Goal: Communication & Community: Answer question/provide support

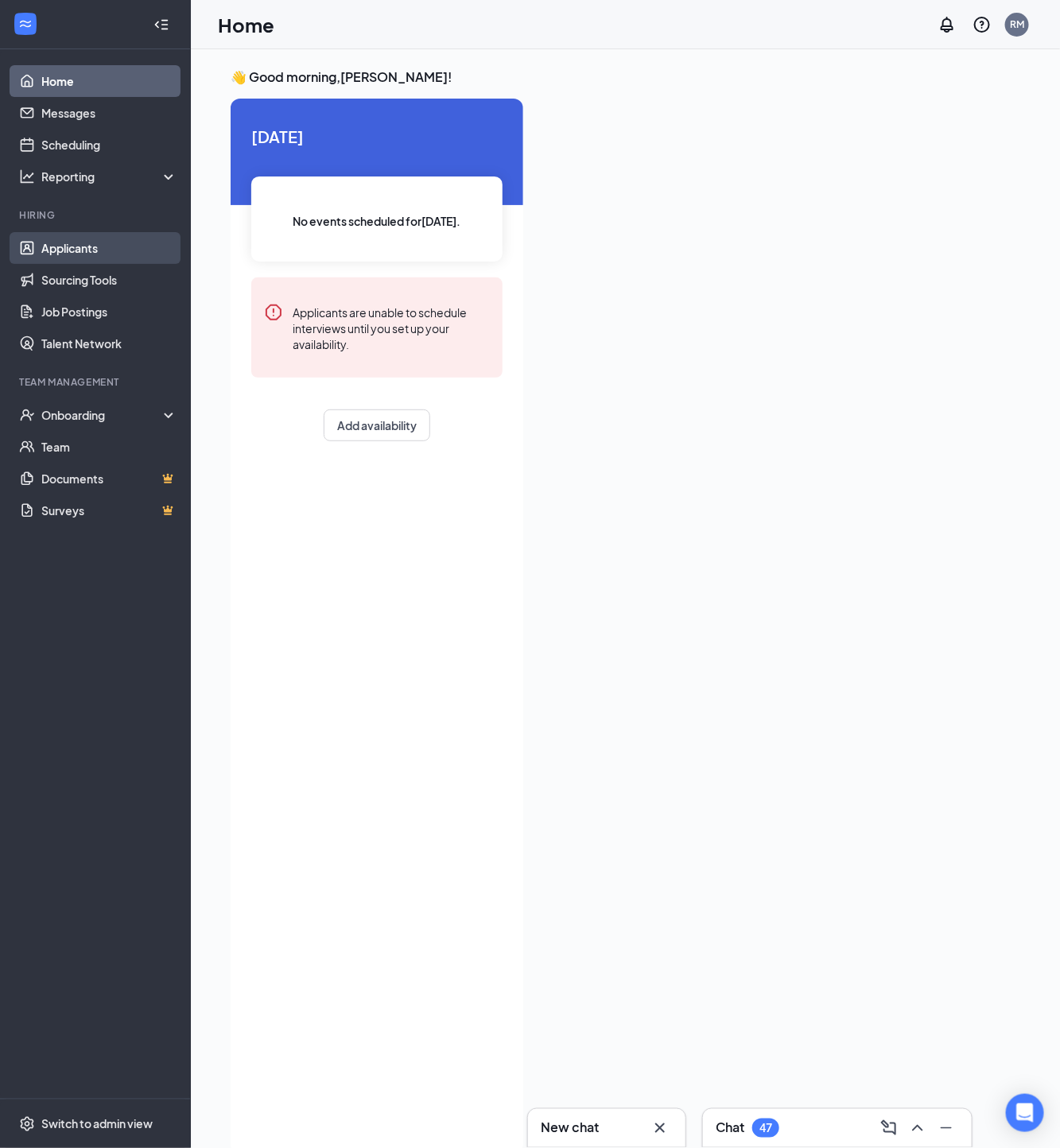
click at [63, 248] on link "Applicants" at bounding box center [109, 248] width 136 height 32
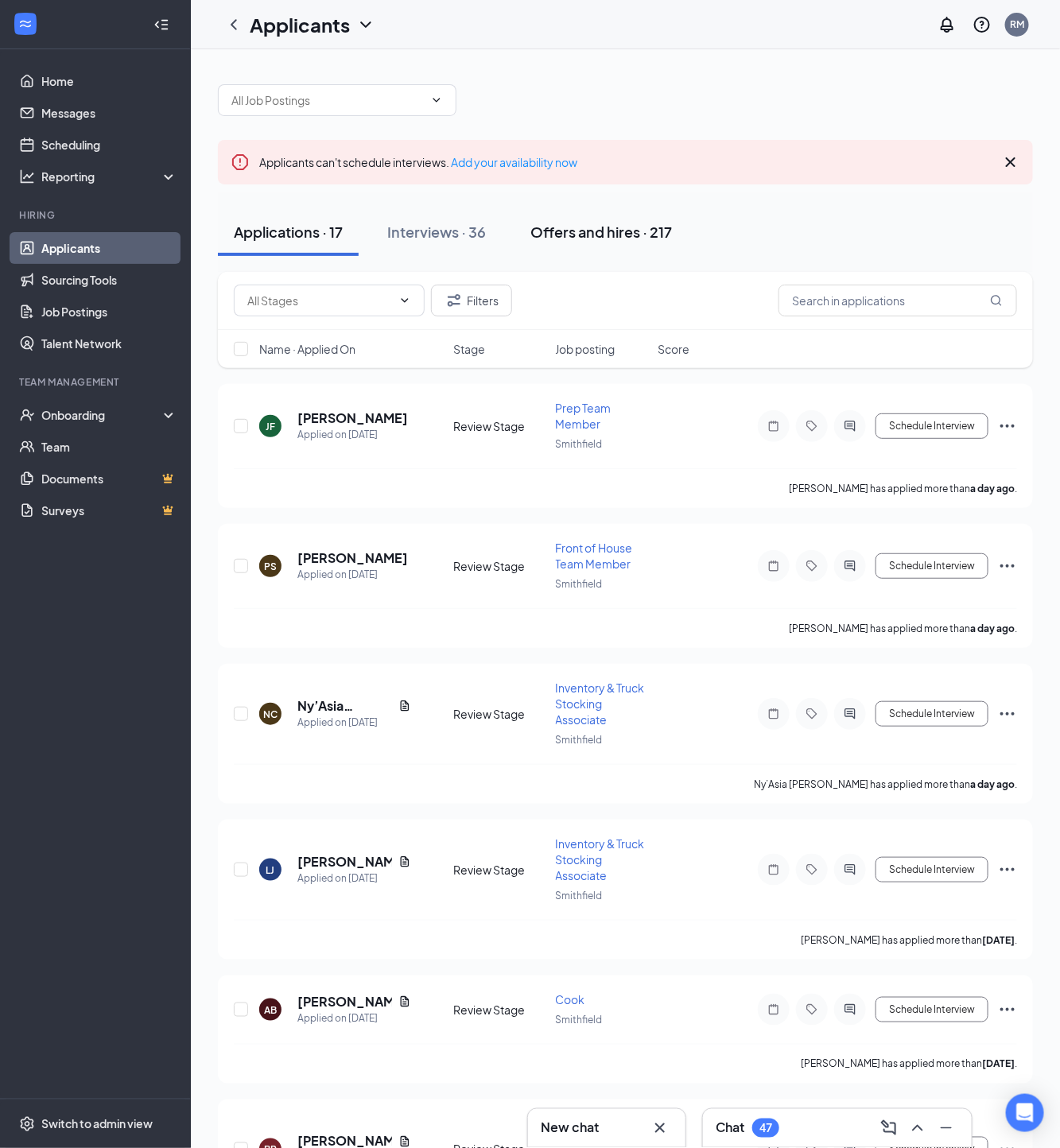
click at [585, 248] on button "Offers and hires · 217" at bounding box center [601, 232] width 173 height 48
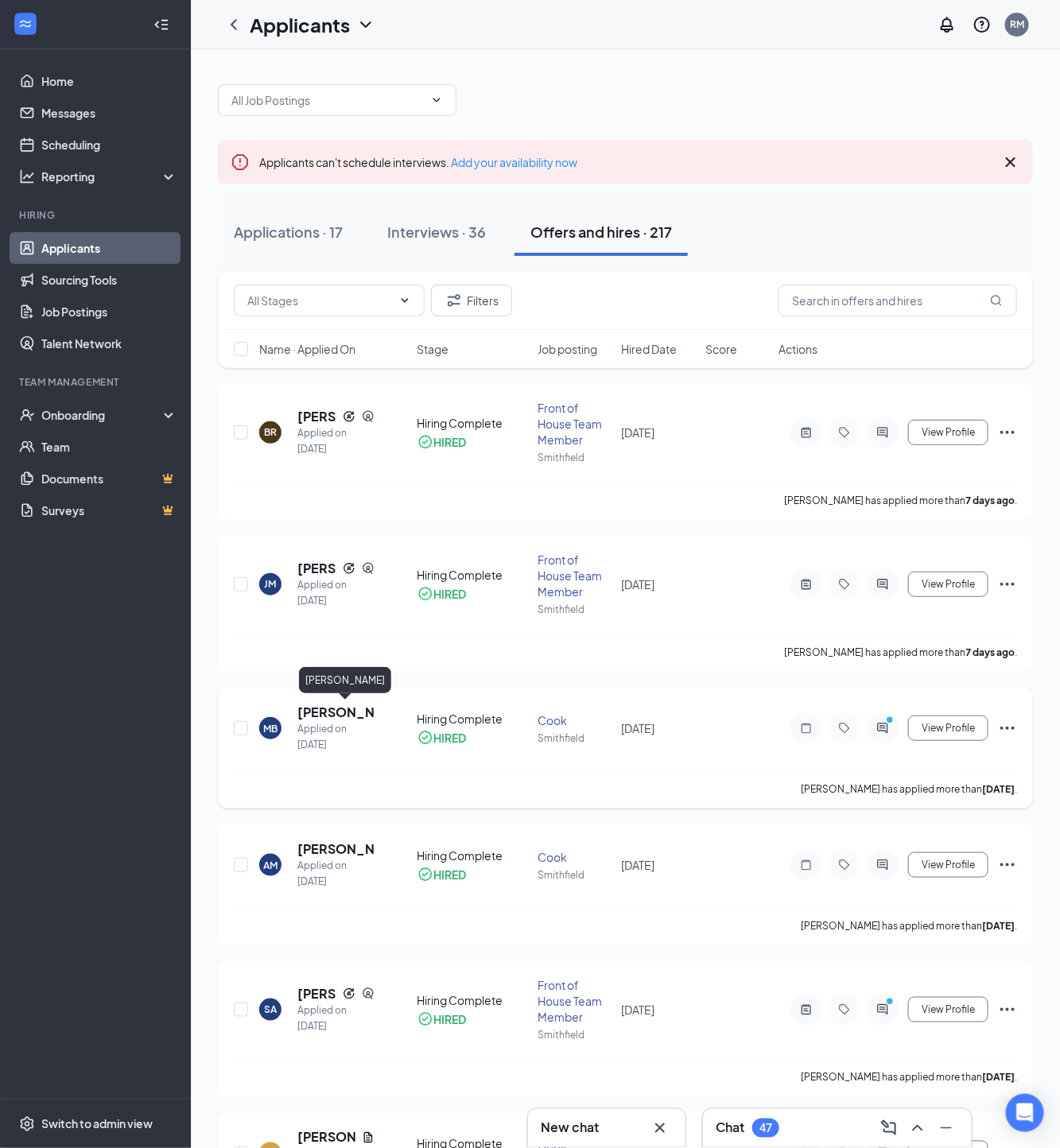
click at [321, 710] on h5 "[PERSON_NAME]" at bounding box center [336, 712] width 77 height 18
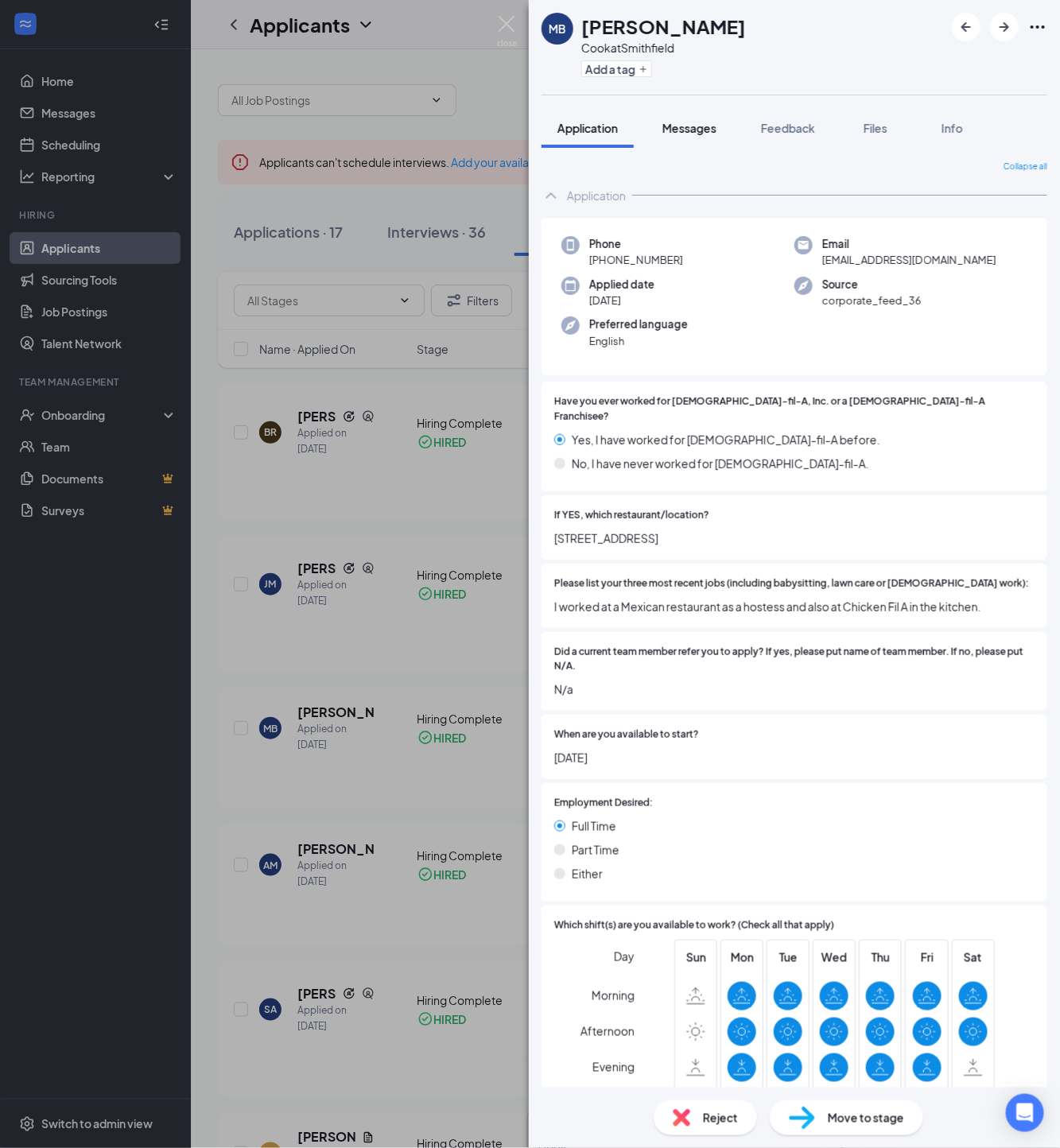
click at [684, 140] on button "Messages" at bounding box center [689, 128] width 86 height 39
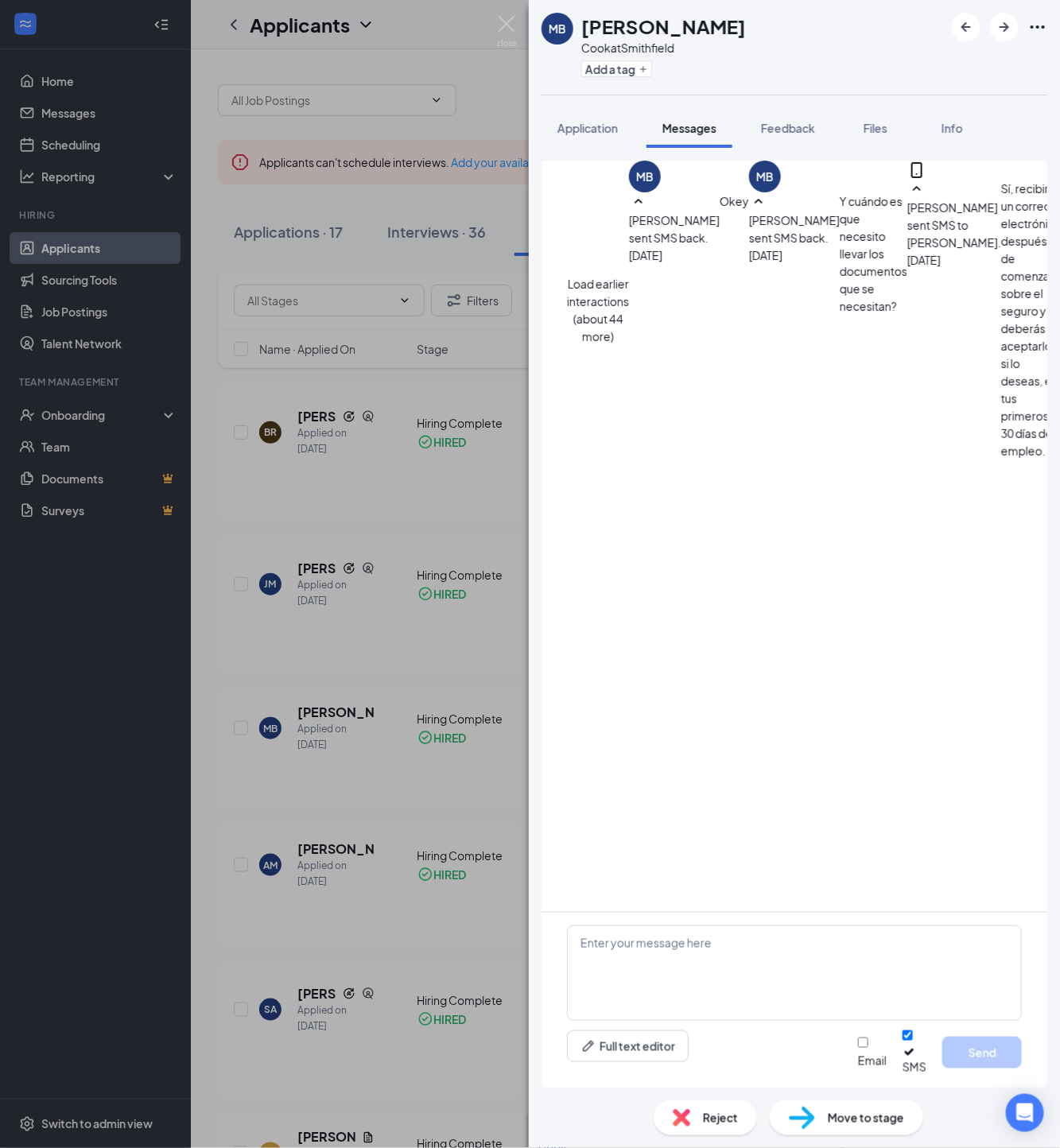
scroll to position [389, 0]
drag, startPoint x: 723, startPoint y: 851, endPoint x: 651, endPoint y: 853, distance: 72.0
click at [691, 969] on textarea at bounding box center [794, 973] width 455 height 96
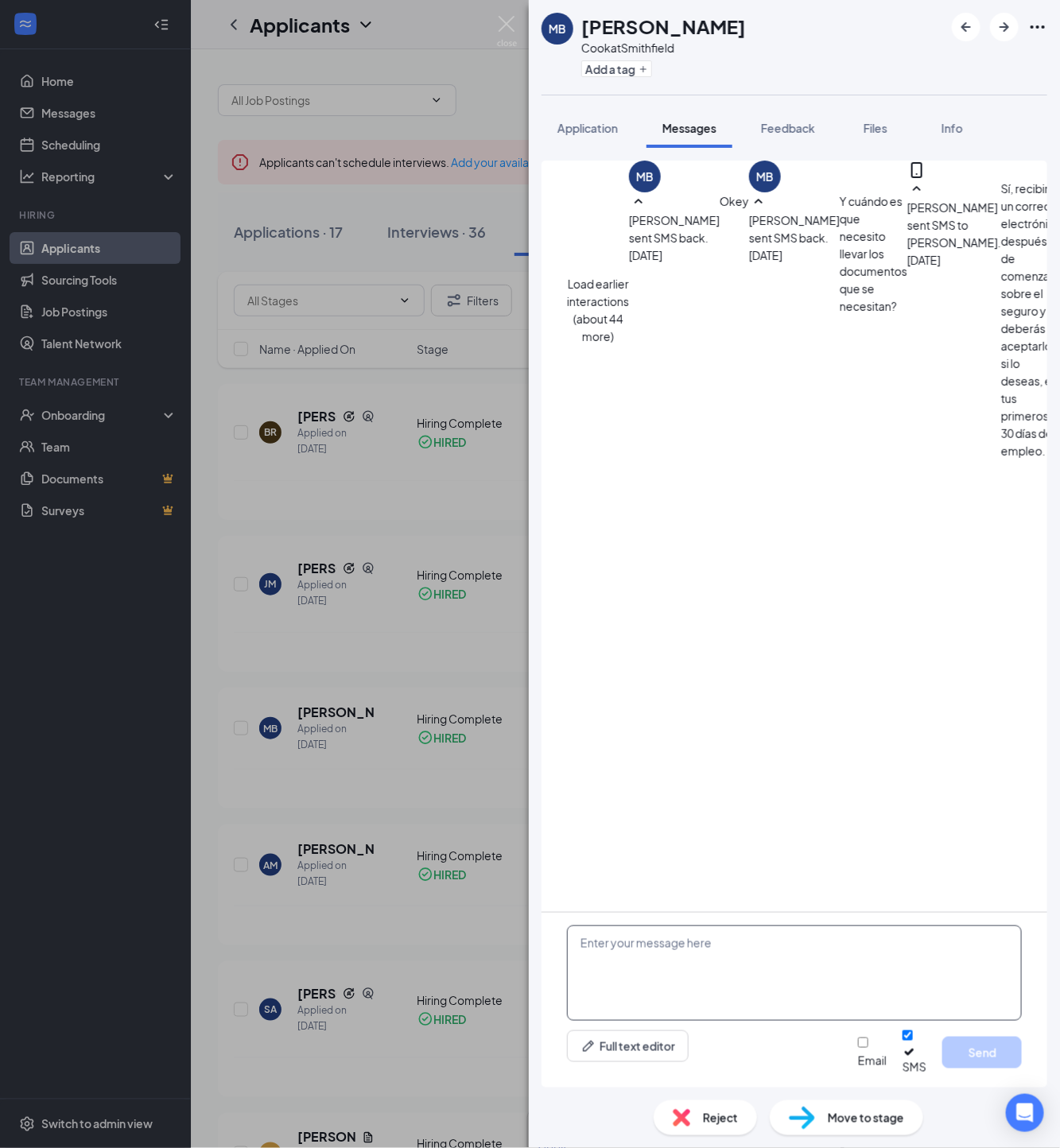
paste textarea "Notamos que su orientación está programada para las 4:00 p.m. Quería preguntarl…"
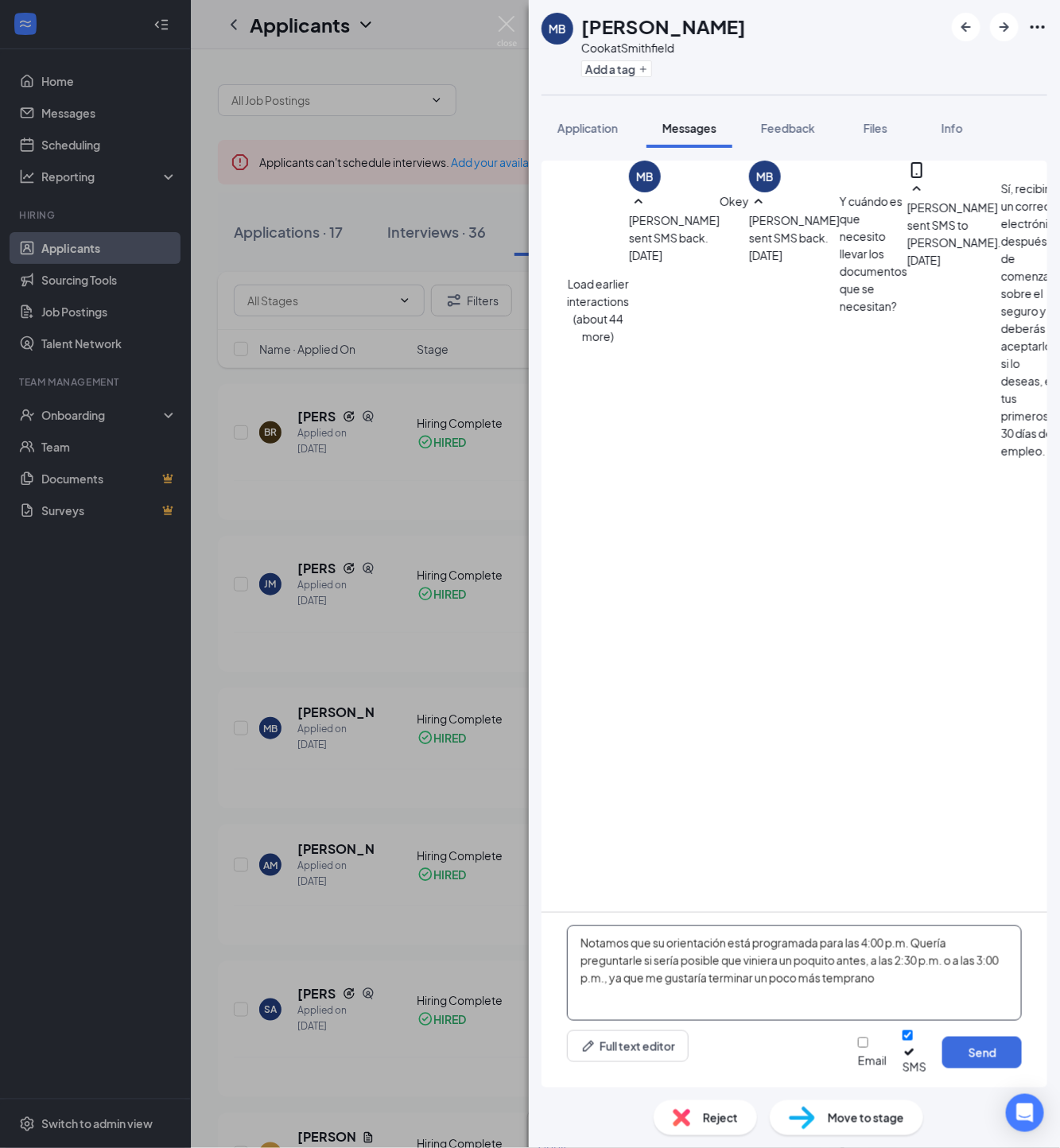
click at [586, 956] on textarea "Notamos que su orientación está programada para las 4:00 p.m. Quería preguntarl…" at bounding box center [794, 973] width 455 height 96
click at [970, 999] on textarea "Buenos [PERSON_NAME]! Notamos que su orientación está programada para las 4:00 …" at bounding box center [794, 973] width 455 height 96
paste textarea "Por favor, hágamelo saber si es posible. Muchas gracias."
click at [963, 989] on textarea "Buenos [PERSON_NAME]! Notamos que su orientación está programada para las 4:00 …" at bounding box center [794, 973] width 455 height 96
paste textarea "De esta manera también podrá realizar su prueba de uniforme con calma, ya que e…"
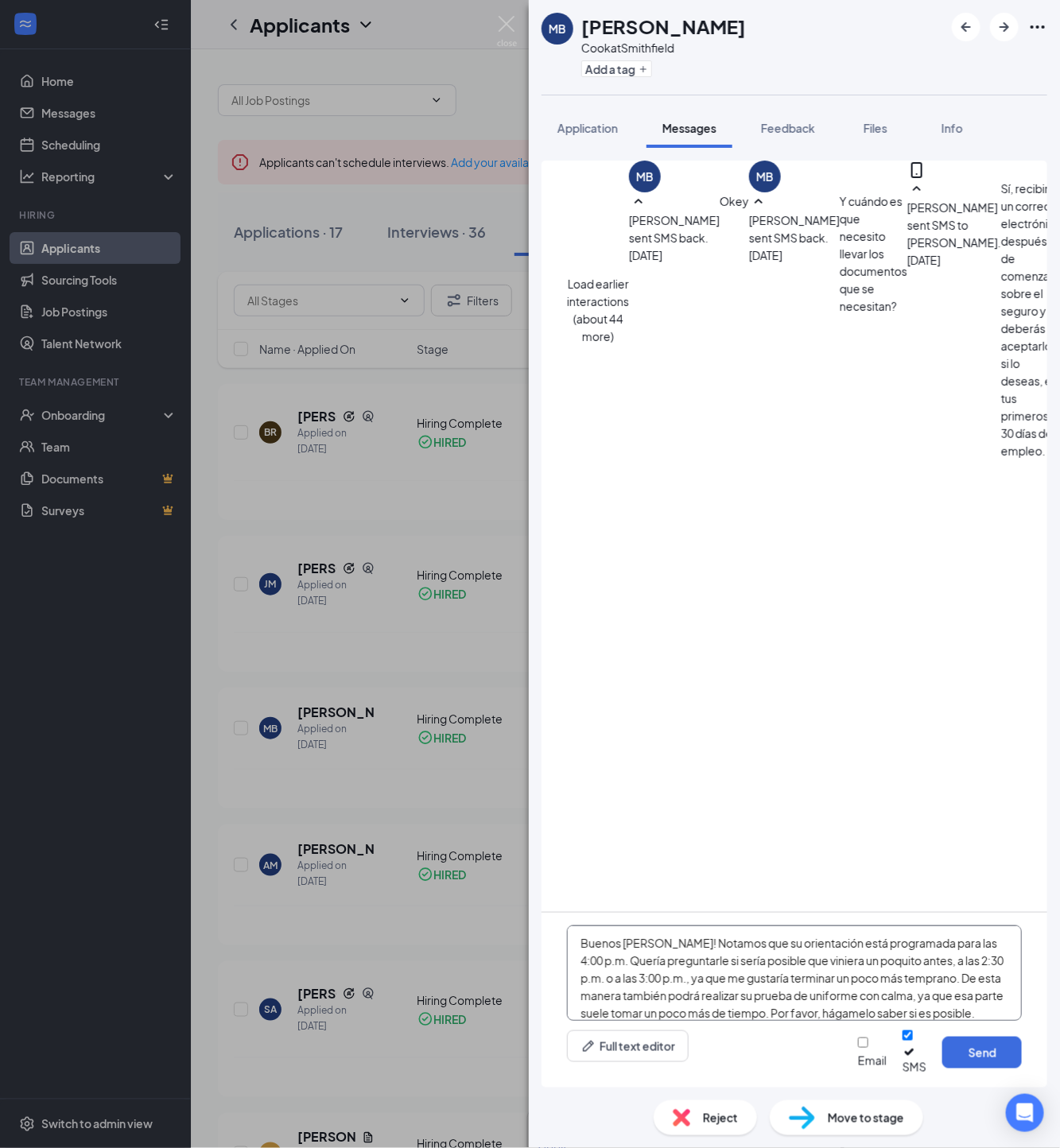
scroll to position [26, 0]
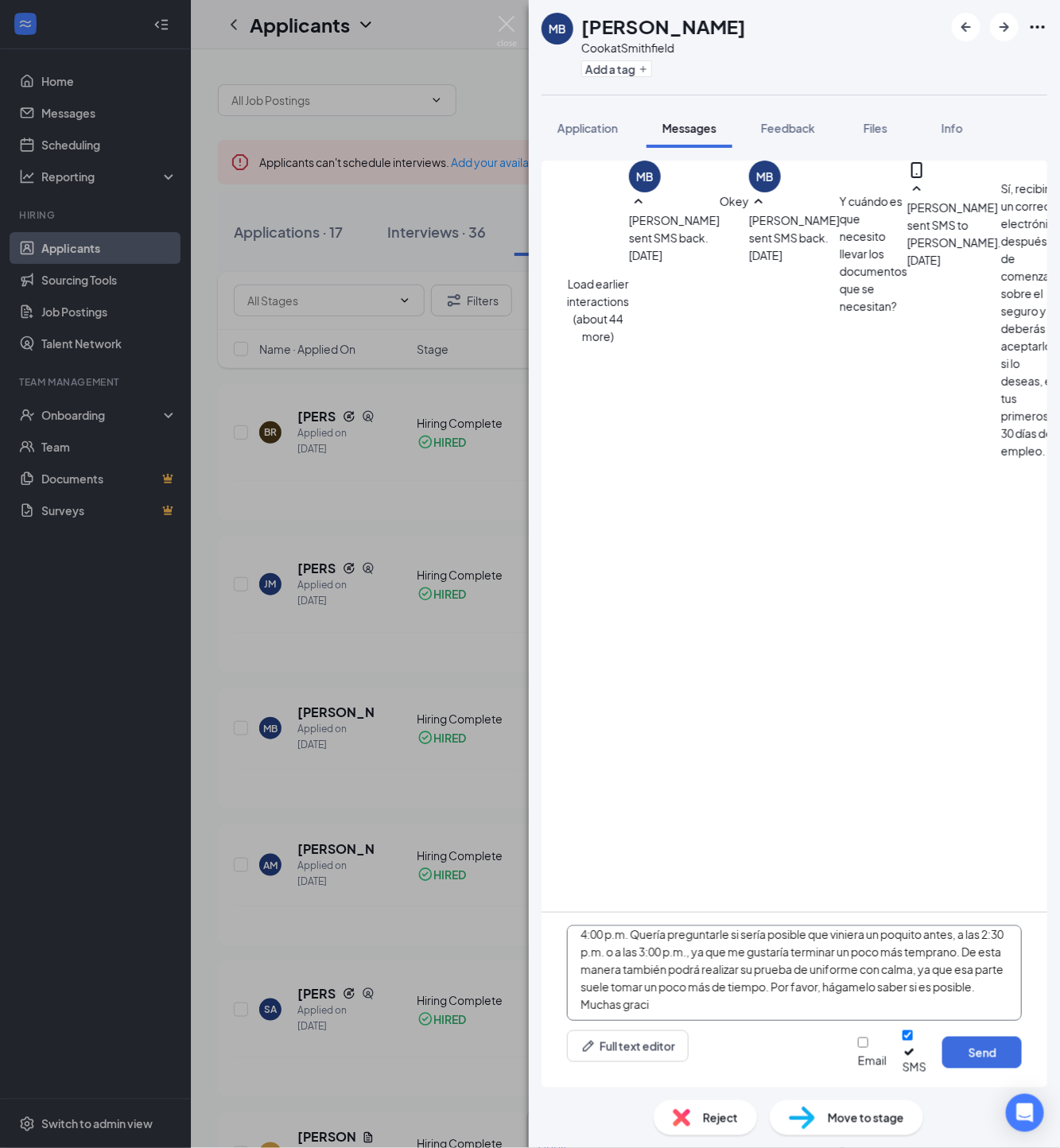
type textarea "Buenos [PERSON_NAME]! Notamos que su orientación está programada para las 4:00 …"
click at [858, 1047] on input "Email" at bounding box center [863, 1042] width 10 height 10
checkbox input "true"
click at [671, 1020] on textarea "Buenos [PERSON_NAME]! Notamos que su orientación está programada para las 4:00 …" at bounding box center [794, 973] width 455 height 96
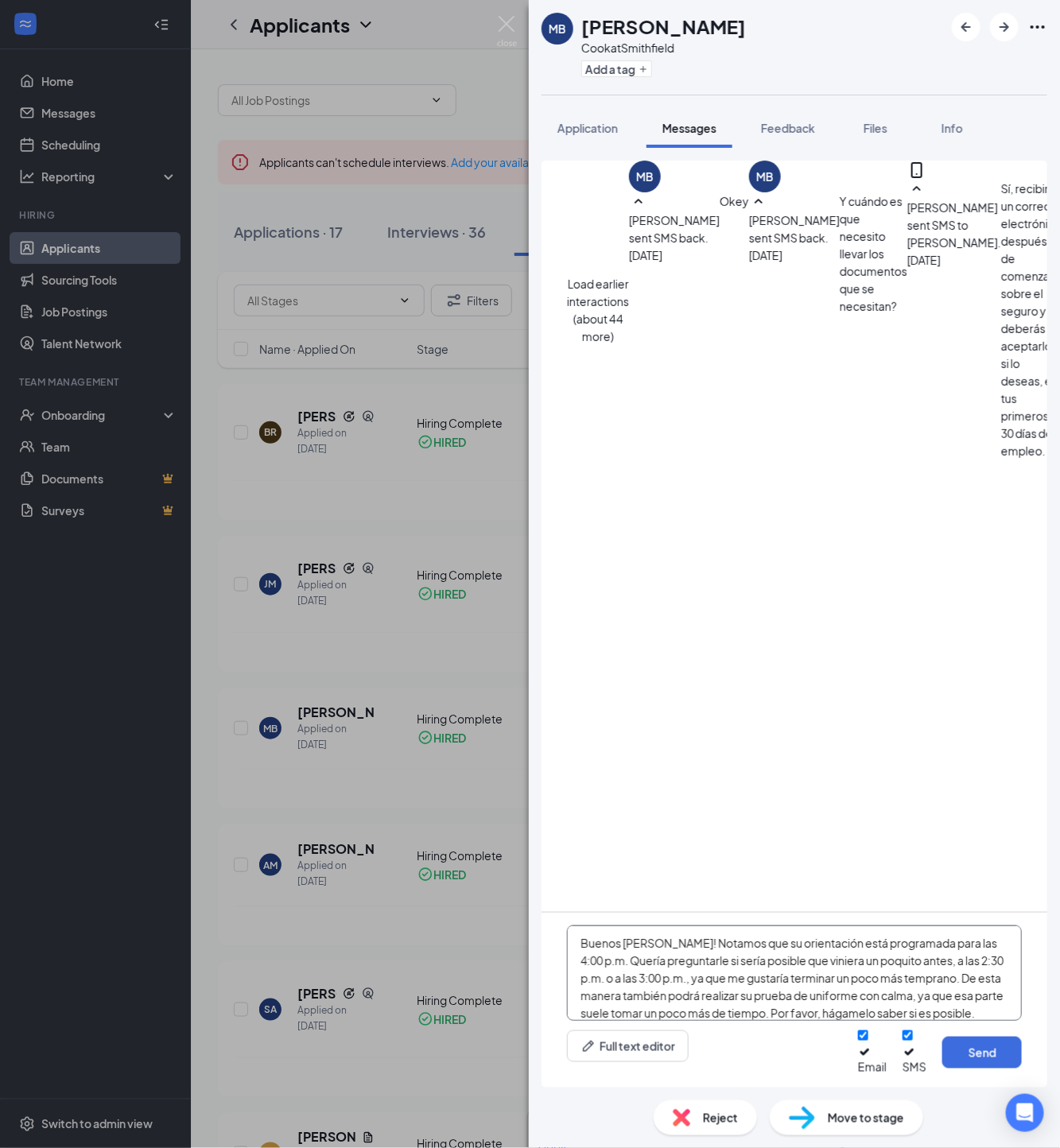
drag, startPoint x: 681, startPoint y: 1016, endPoint x: 557, endPoint y: 911, distance: 162.5
click at [557, 911] on div "Load earlier interactions (about 44 more) MB [PERSON_NAME] sent SMS back. [DATE…" at bounding box center [794, 624] width 505 height 926
click at [702, 982] on textarea "Buenos [PERSON_NAME]! Notamos que su orientación está programada para las 4:00 …" at bounding box center [794, 973] width 455 height 96
type textarea "Buenos [PERSON_NAME]! Notamos que su orientación está programada para las 4:00 …"
click at [979, 1061] on button "Send" at bounding box center [981, 1052] width 80 height 32
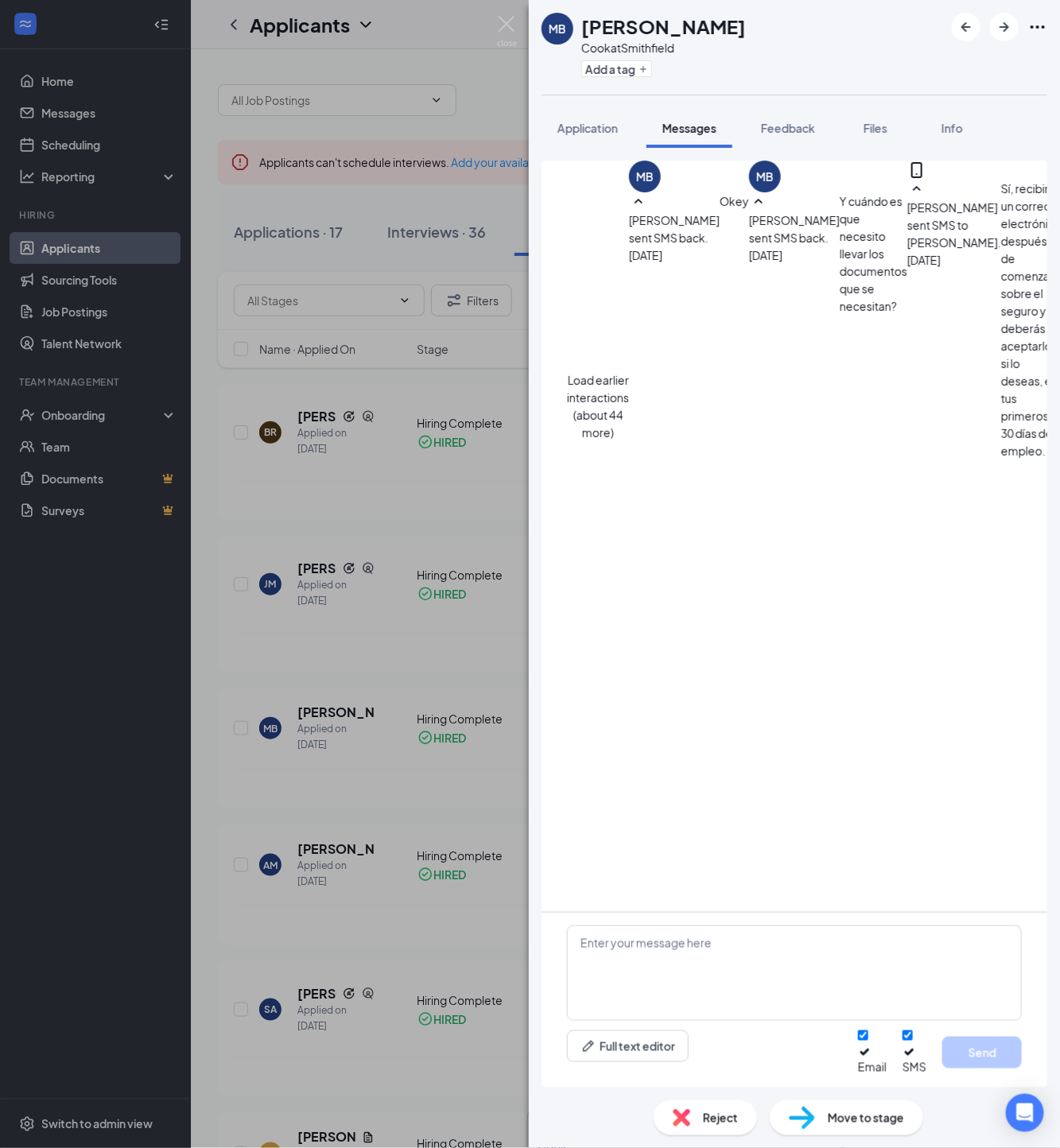
scroll to position [791, 0]
click at [378, 716] on div "MB [PERSON_NAME] at [GEOGRAPHIC_DATA] Add a tag Application Messages Feedback F…" at bounding box center [530, 574] width 1060 height 1148
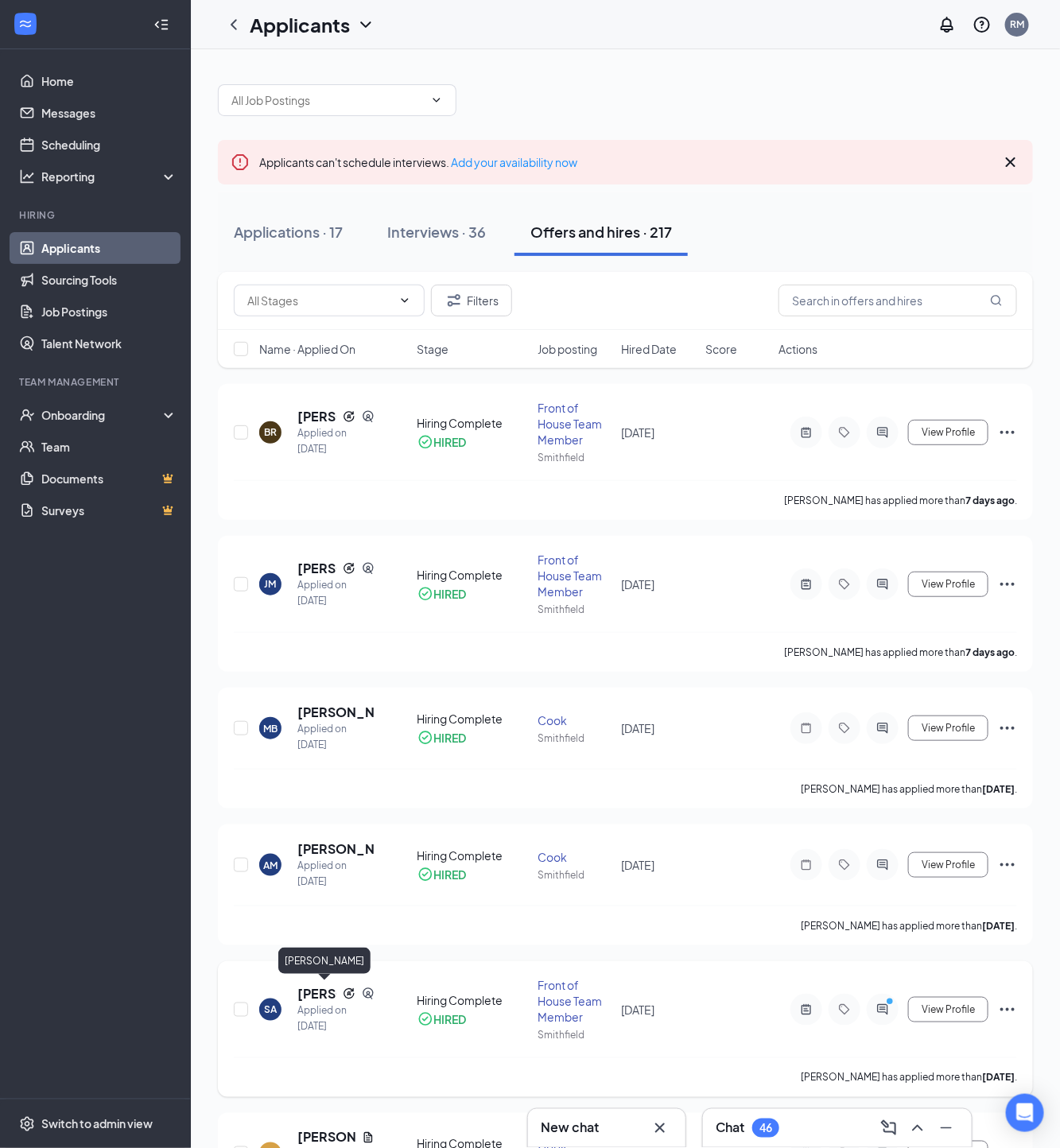
click at [320, 985] on h5 "[PERSON_NAME]" at bounding box center [316, 994] width 39 height 18
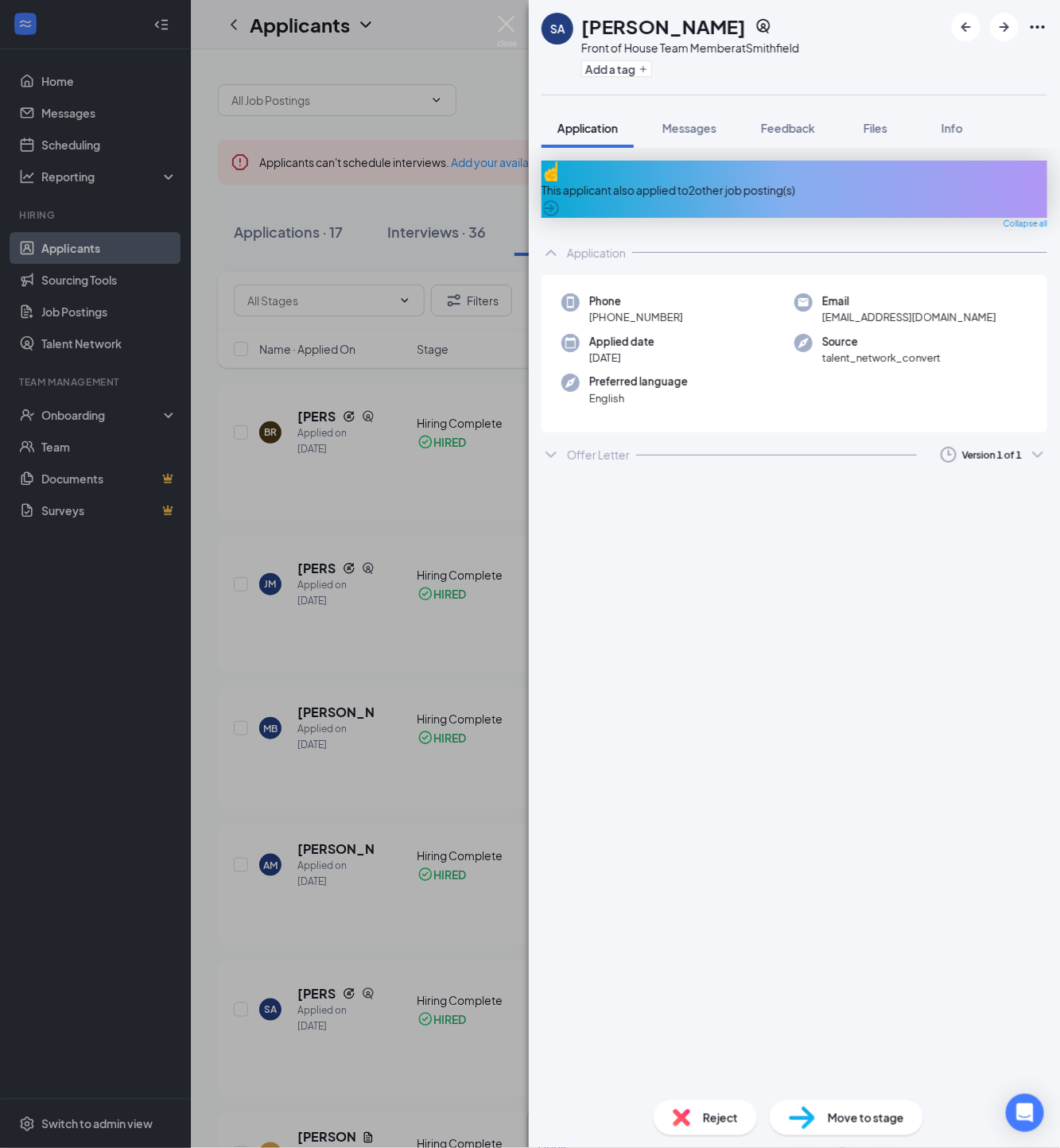
click at [360, 738] on div "SA [PERSON_NAME] Front of House Team Member at [GEOGRAPHIC_DATA] Add a tag Appl…" at bounding box center [530, 574] width 1060 height 1148
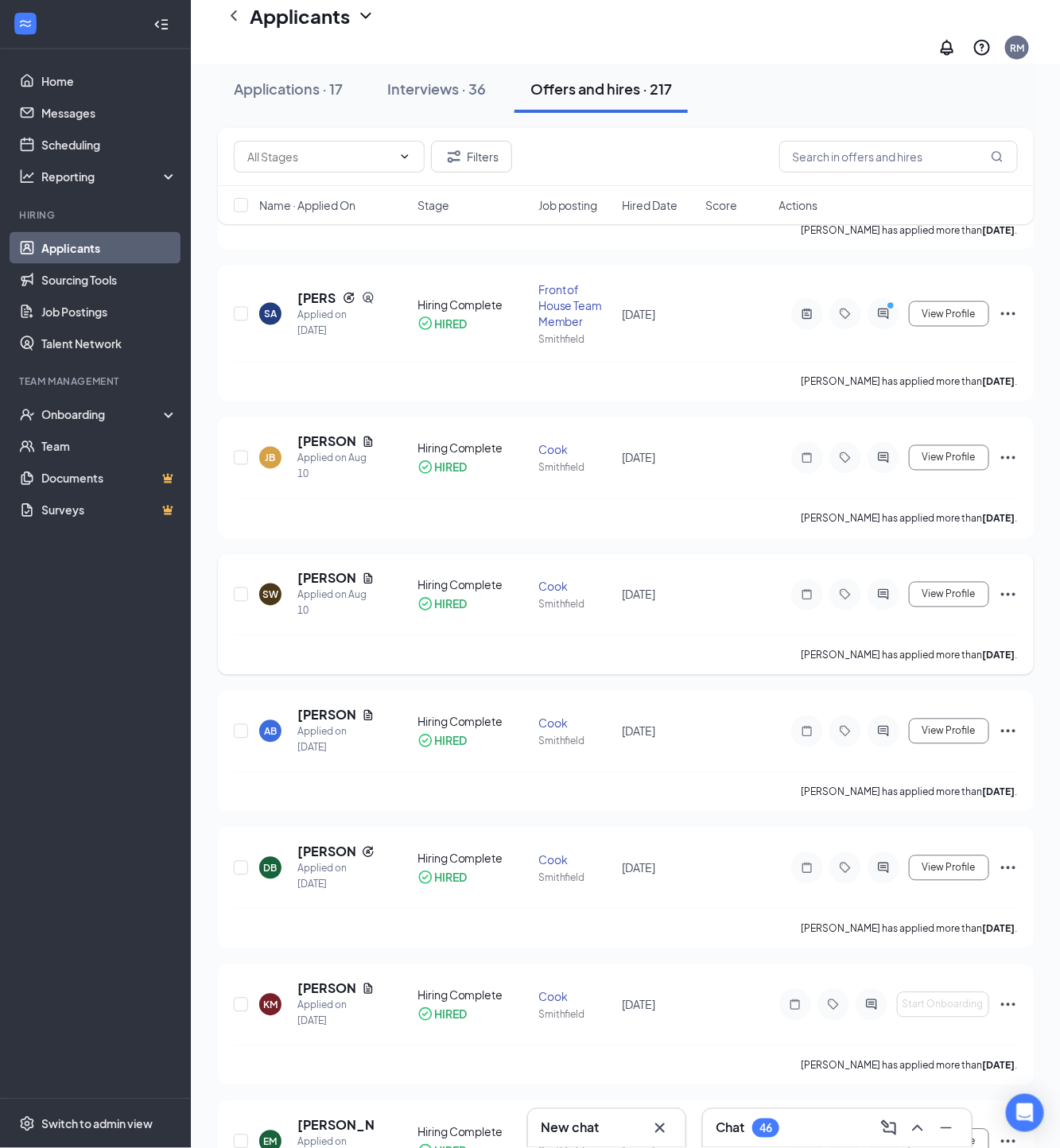
scroll to position [695, 0]
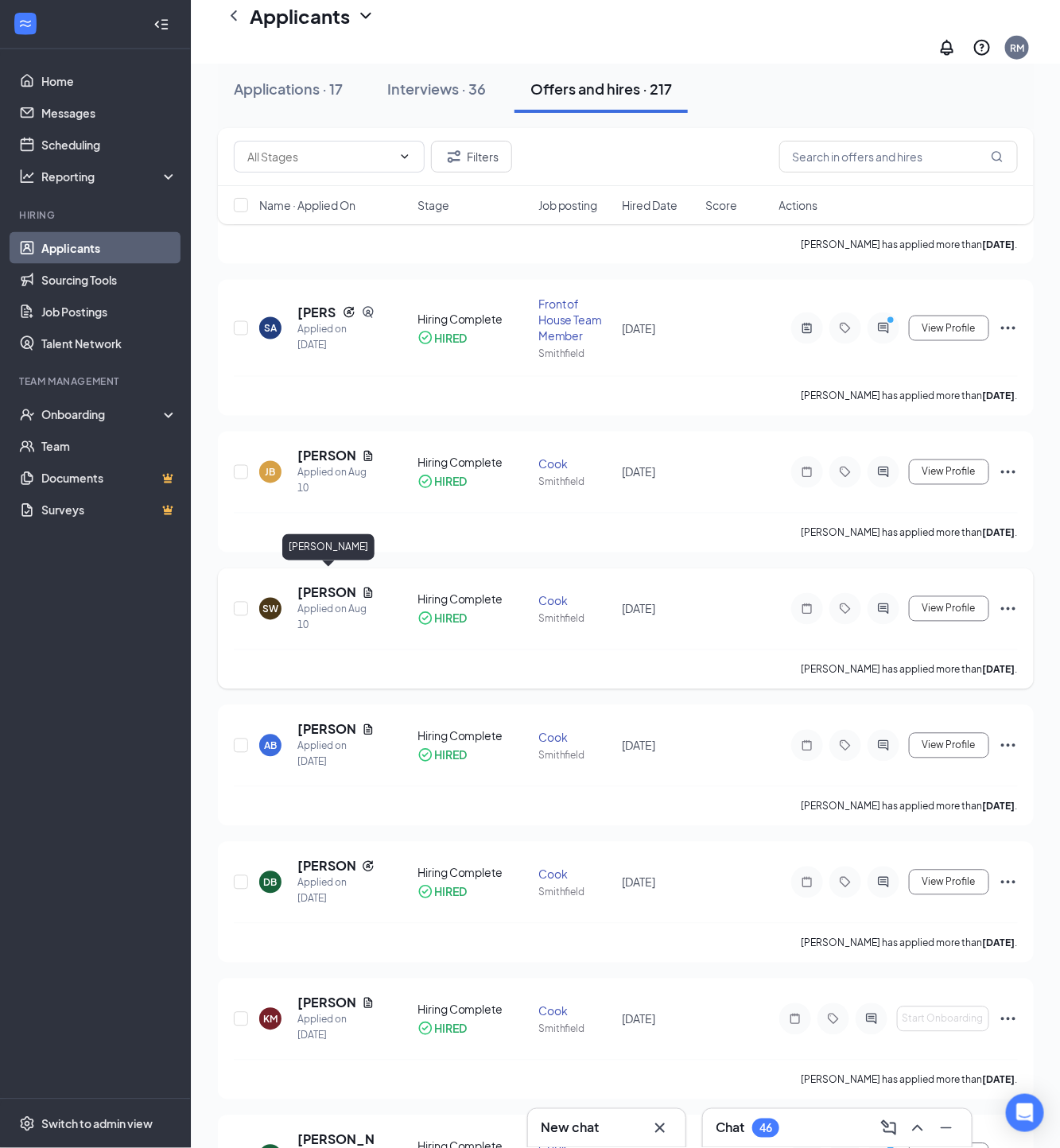
click at [321, 584] on h5 "[PERSON_NAME]" at bounding box center [326, 592] width 58 height 18
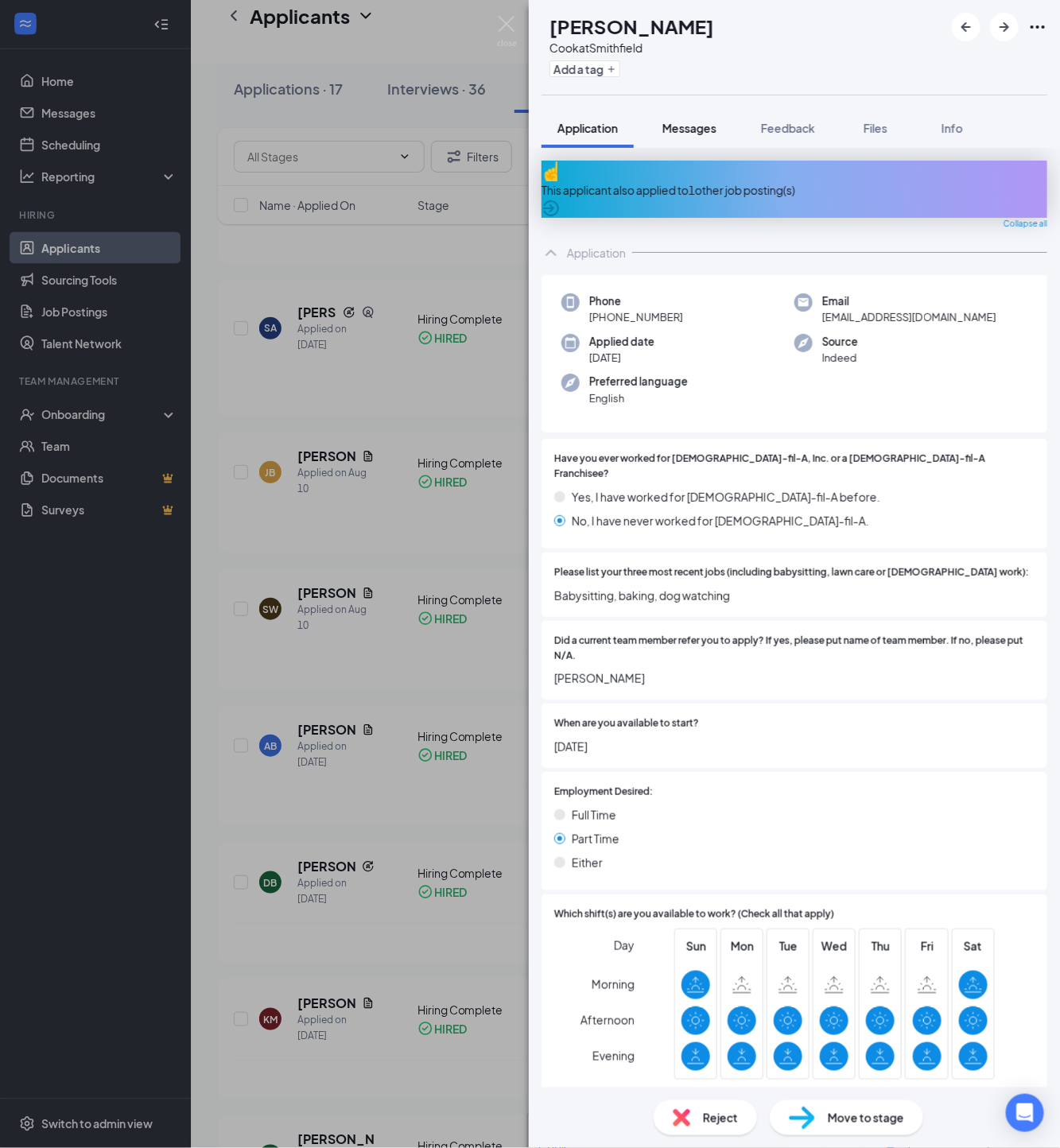
click at [691, 145] on button "Messages" at bounding box center [689, 128] width 86 height 39
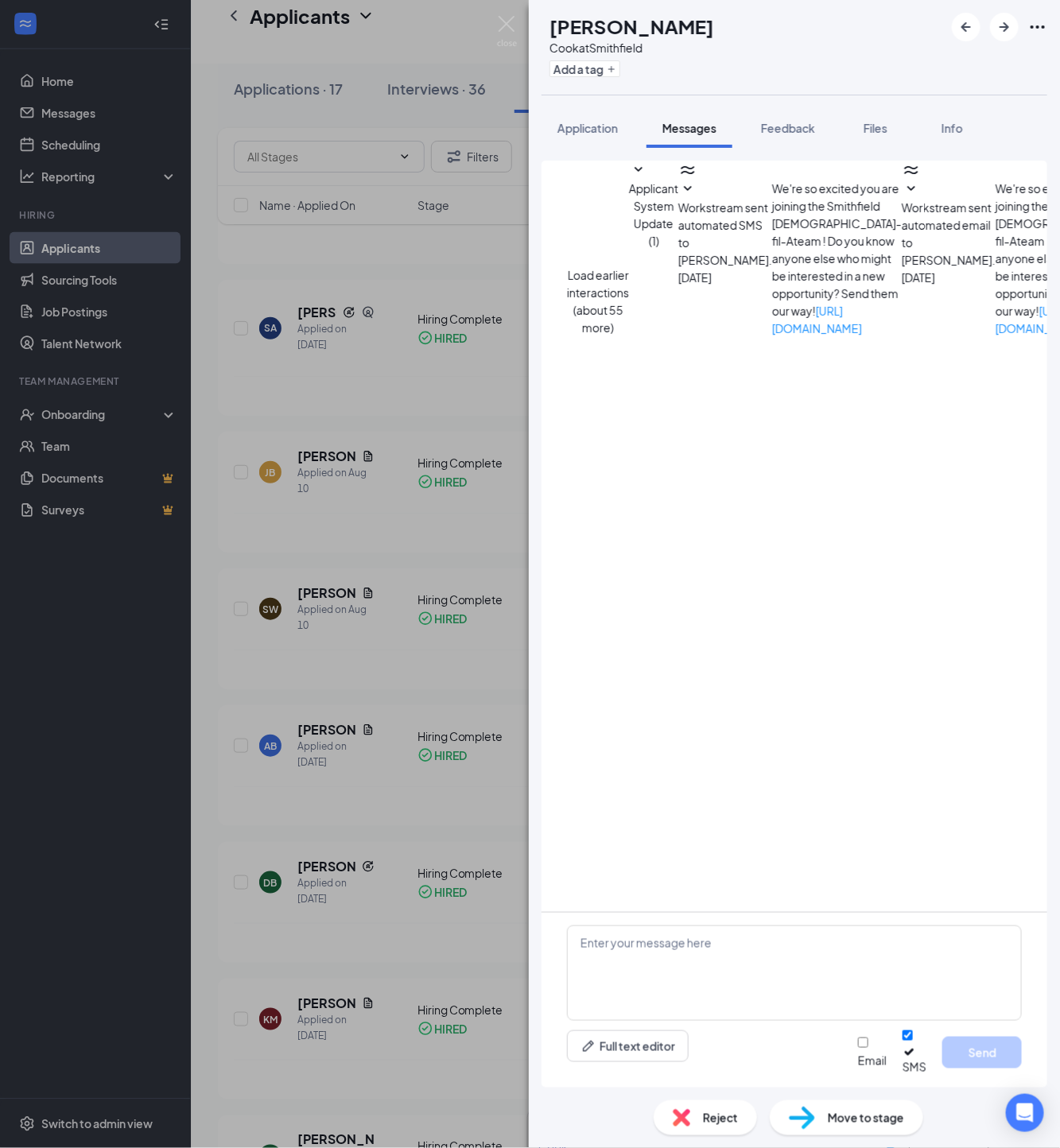
scroll to position [390, 0]
click at [374, 587] on div "SW [PERSON_NAME] at [GEOGRAPHIC_DATA] Add a tag Application Messages Feedback F…" at bounding box center [530, 574] width 1060 height 1148
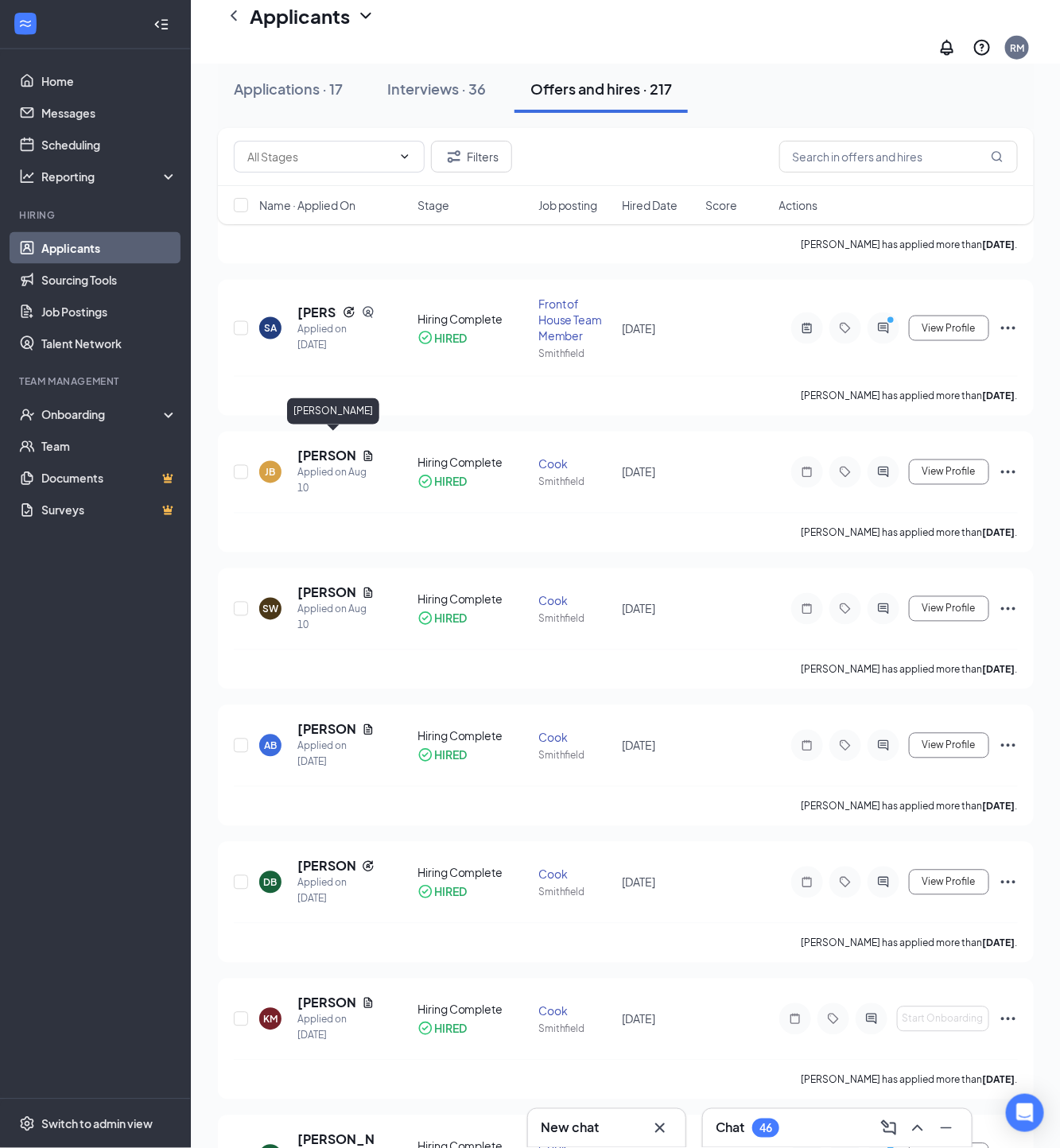
click at [336, 427] on div "[PERSON_NAME]" at bounding box center [333, 415] width 92 height 33
click at [333, 447] on h5 "[PERSON_NAME]" at bounding box center [326, 456] width 58 height 18
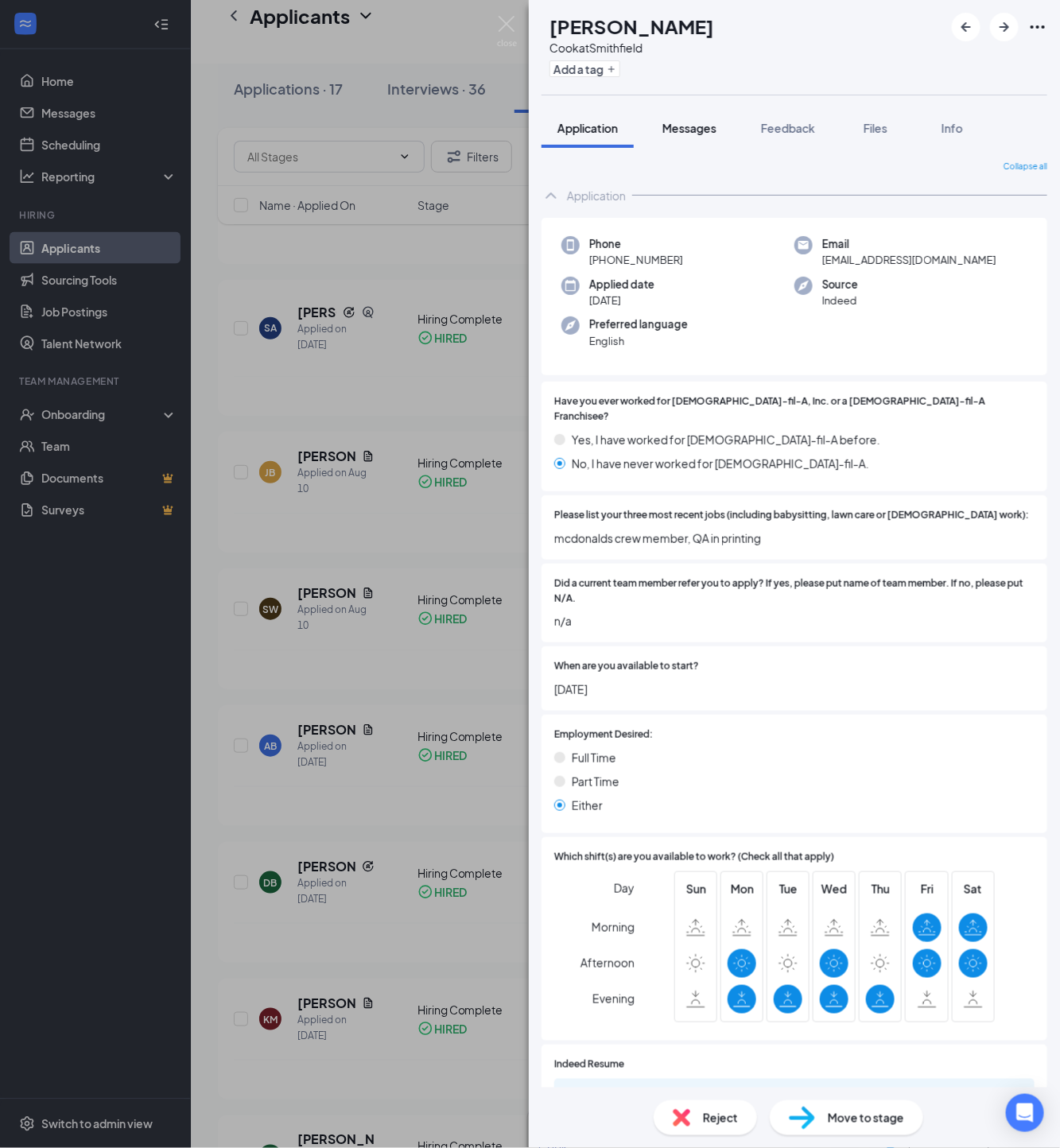
click at [716, 126] on span "Messages" at bounding box center [689, 128] width 54 height 14
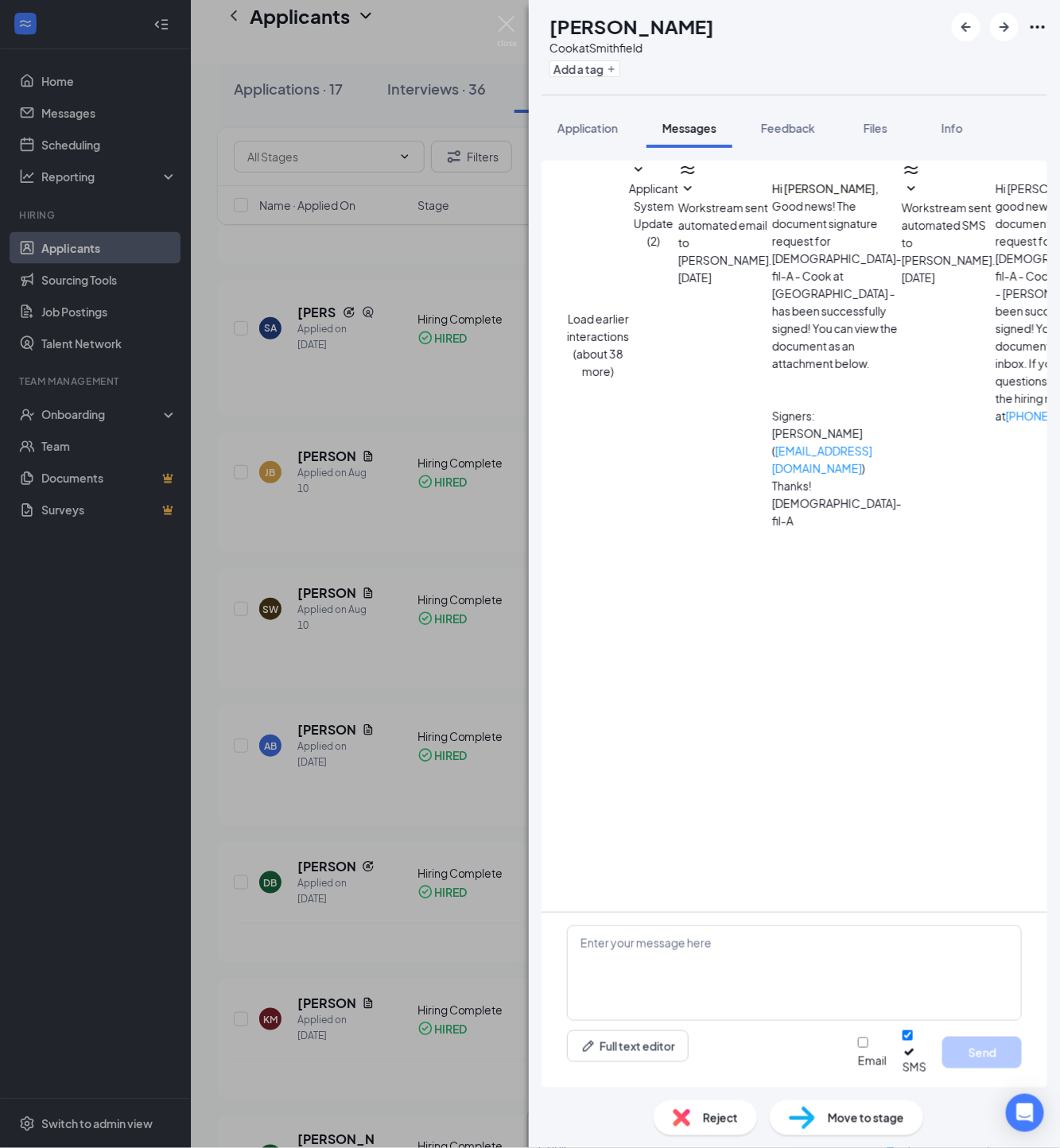
scroll to position [20, 0]
click at [353, 698] on div "JB [PERSON_NAME] at Smithfield Add a tag Application Messages Feedback Files In…" at bounding box center [530, 574] width 1060 height 1148
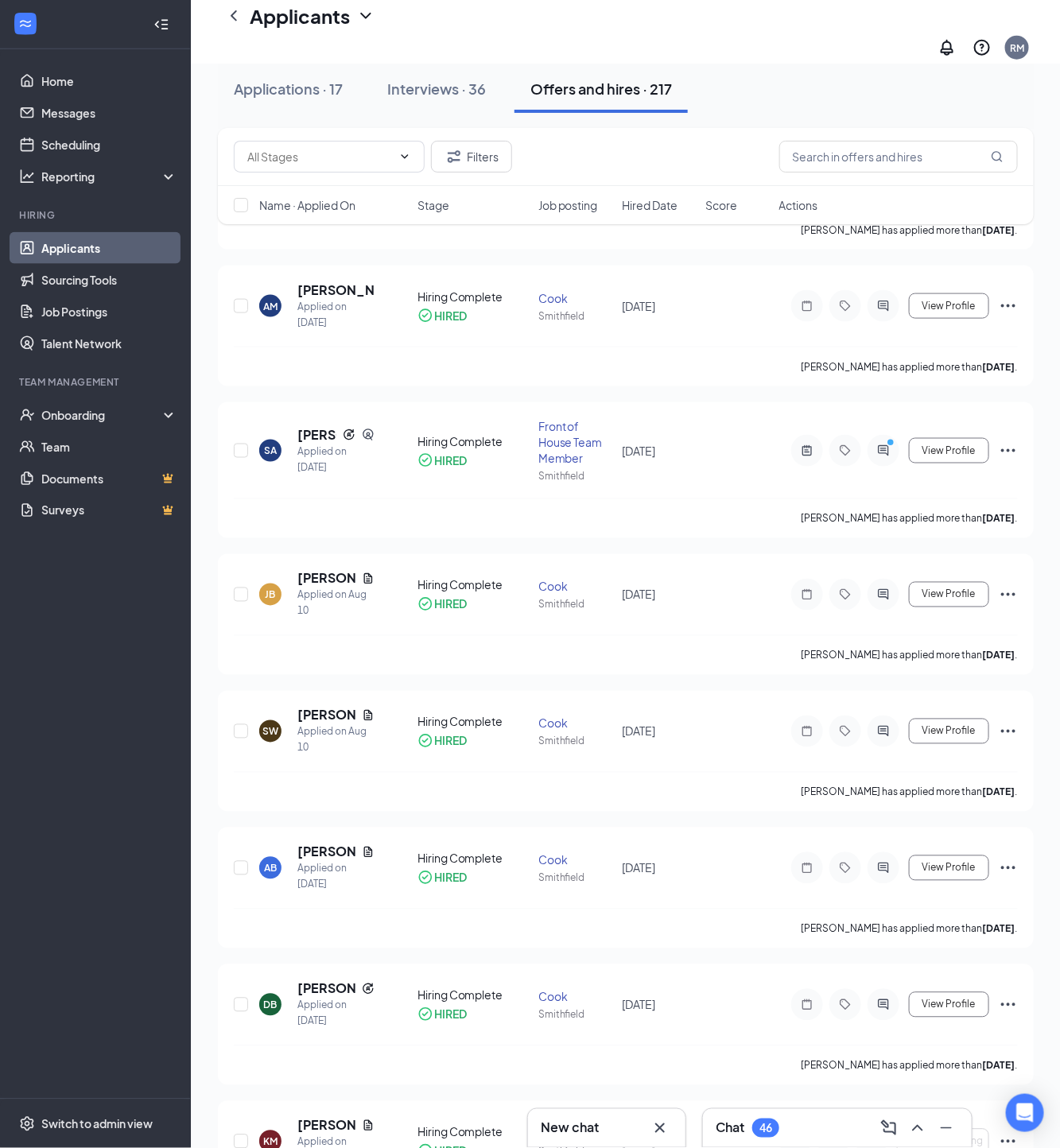
scroll to position [564, 0]
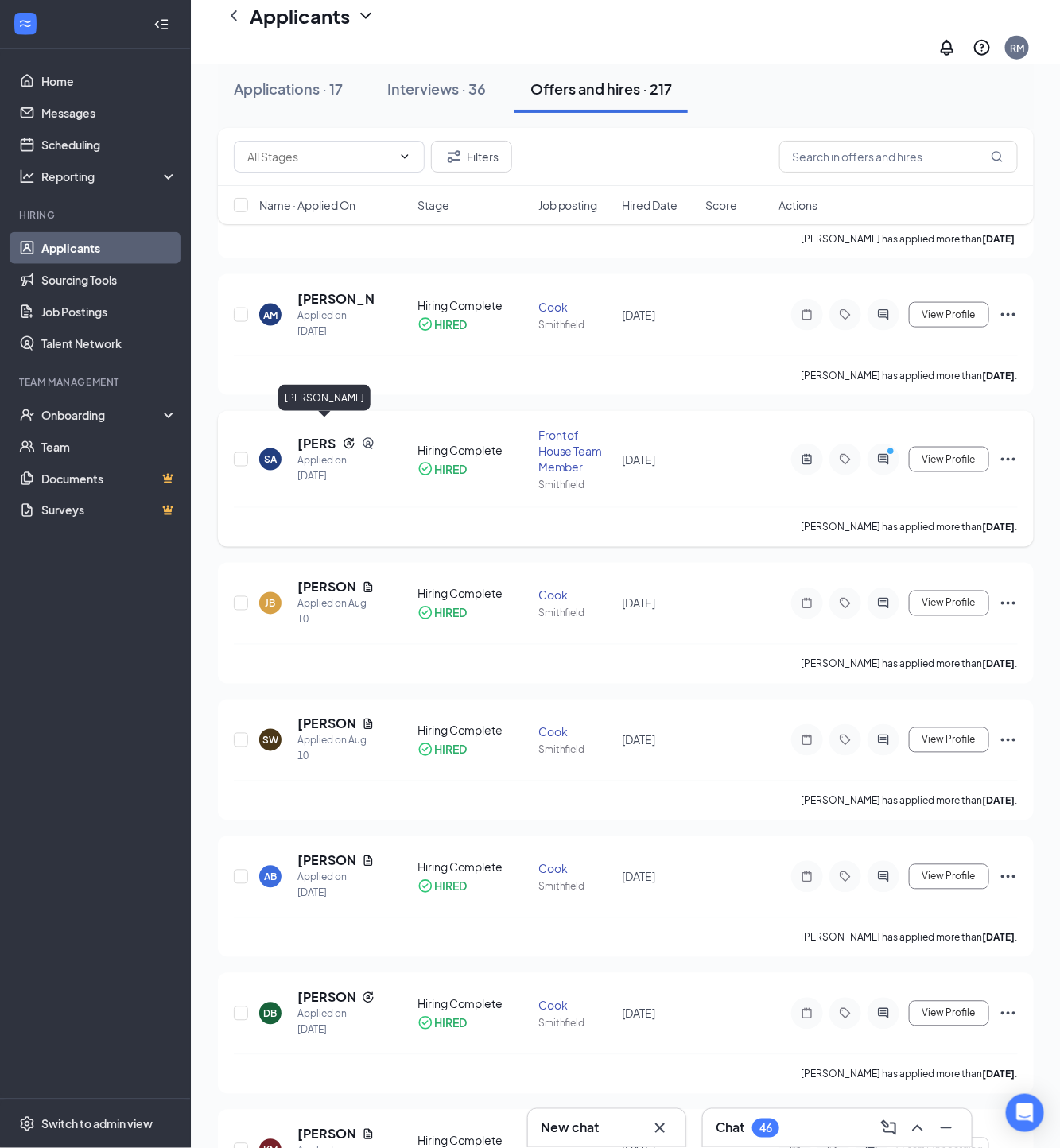
click at [318, 435] on h5 "[PERSON_NAME]" at bounding box center [316, 443] width 39 height 18
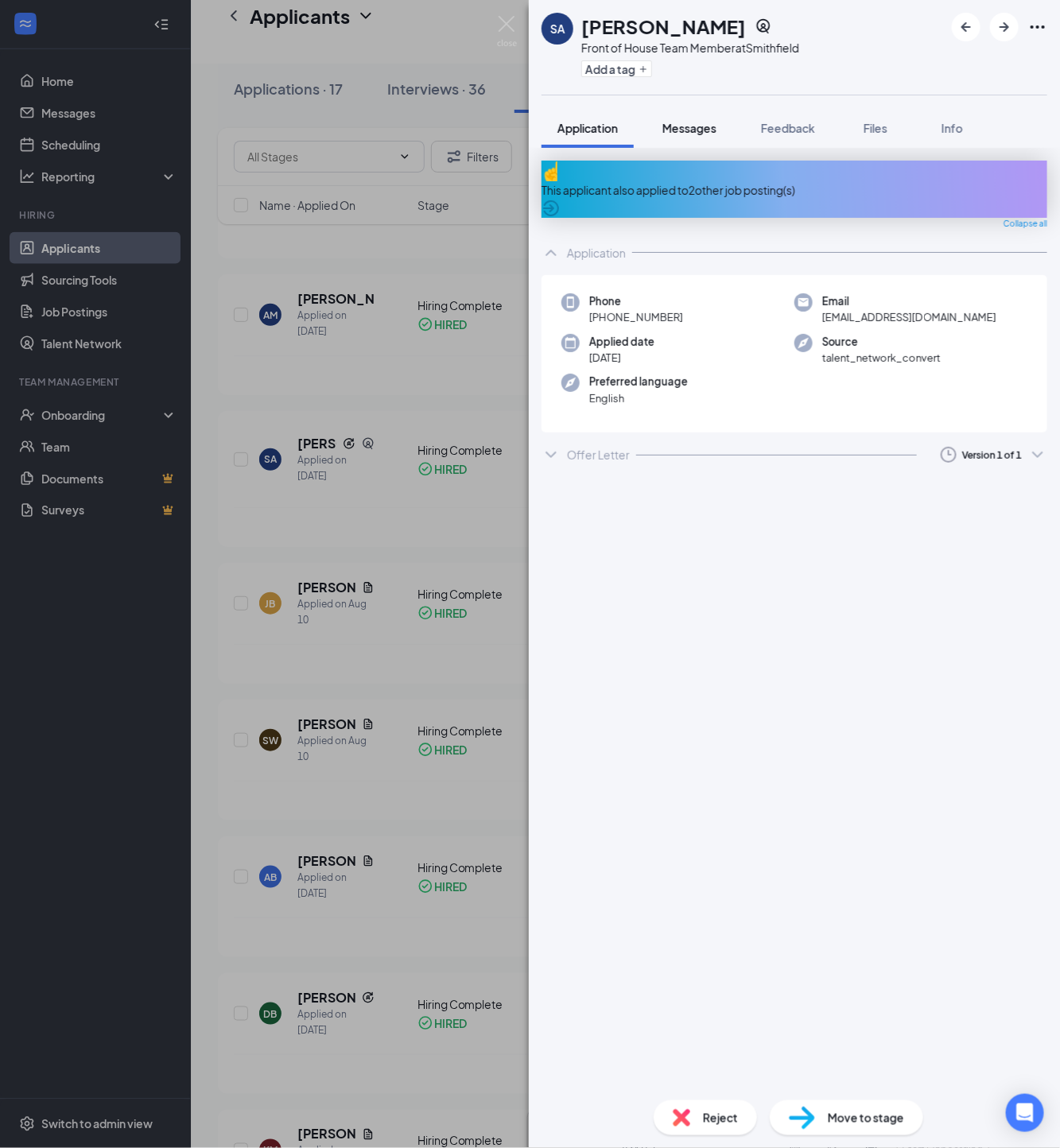
click at [702, 114] on button "Messages" at bounding box center [689, 128] width 86 height 39
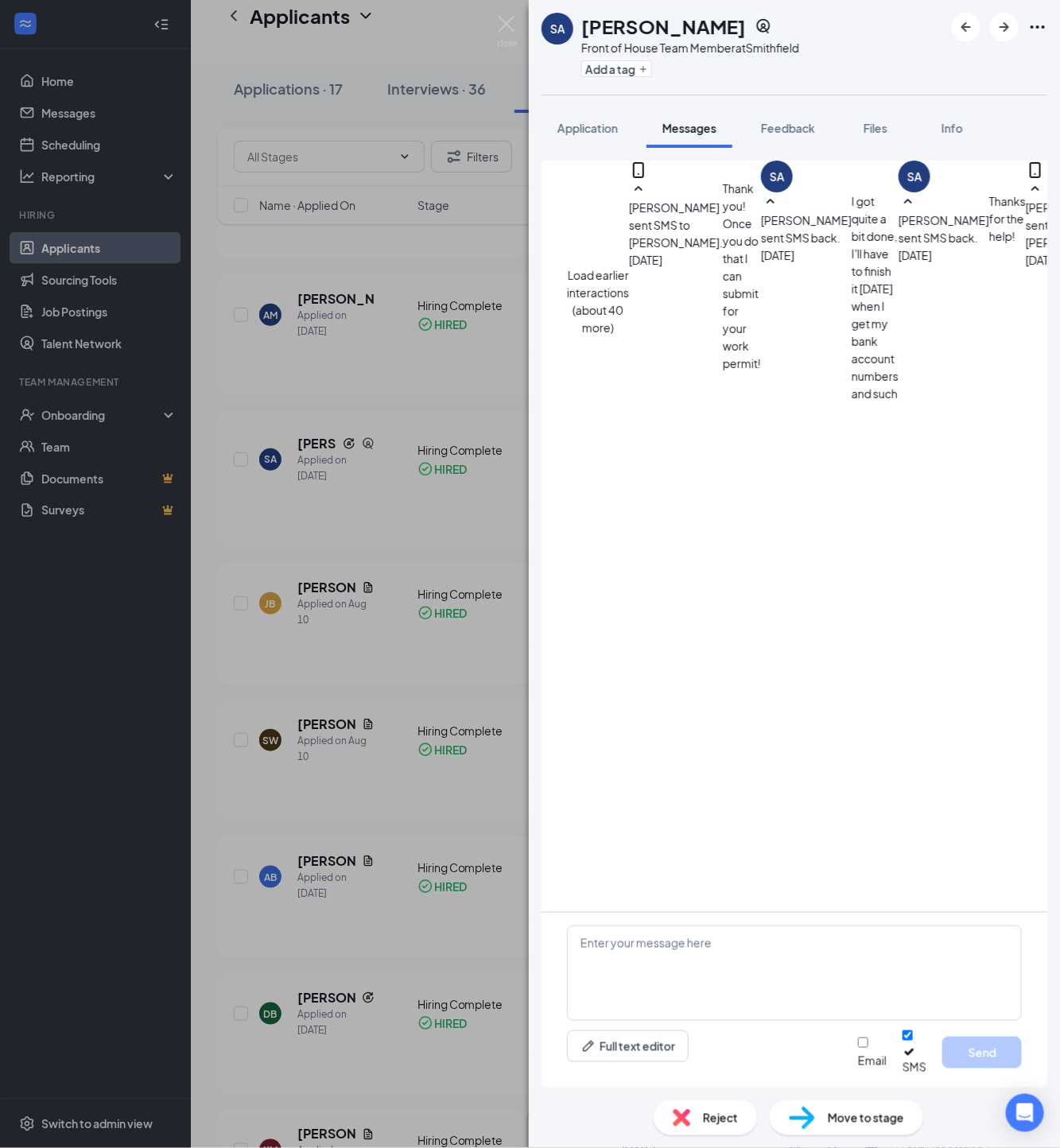
scroll to position [502, 0]
click at [309, 404] on div "SA [PERSON_NAME] Front of House Team Member at [GEOGRAPHIC_DATA] Add a tag Appl…" at bounding box center [530, 574] width 1060 height 1148
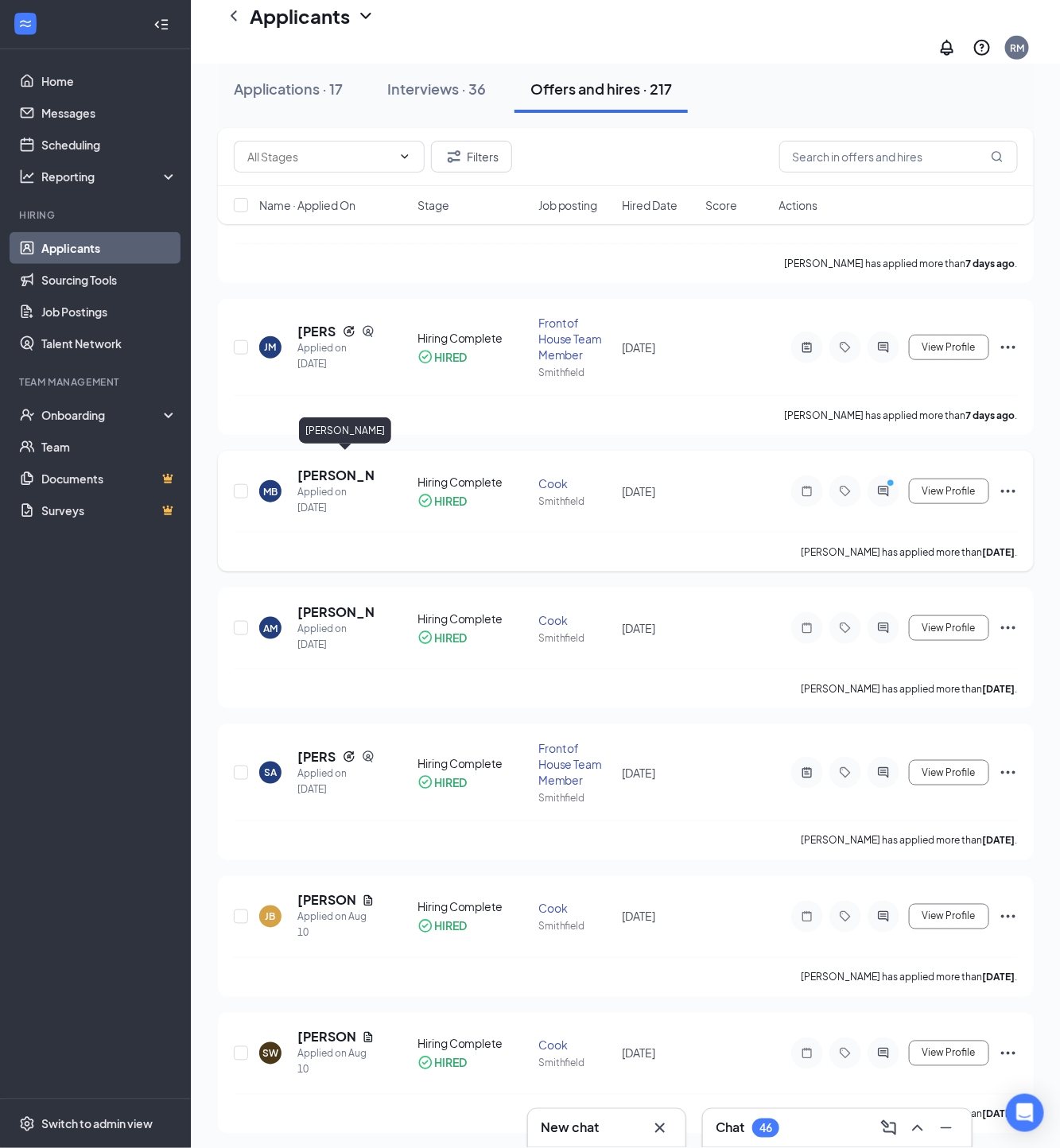
scroll to position [246, 0]
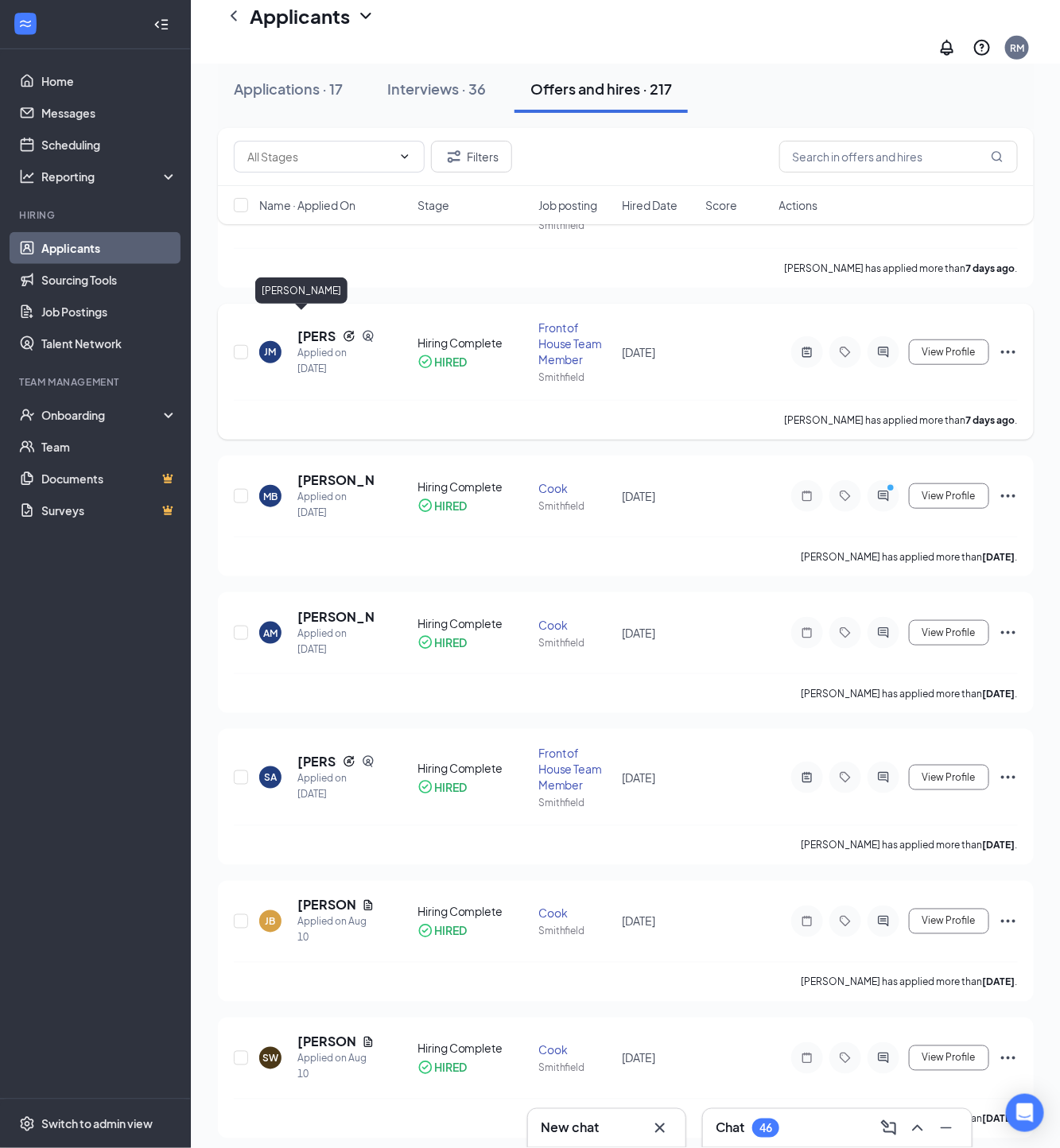
click at [318, 327] on h5 "[PERSON_NAME]" at bounding box center [316, 336] width 39 height 18
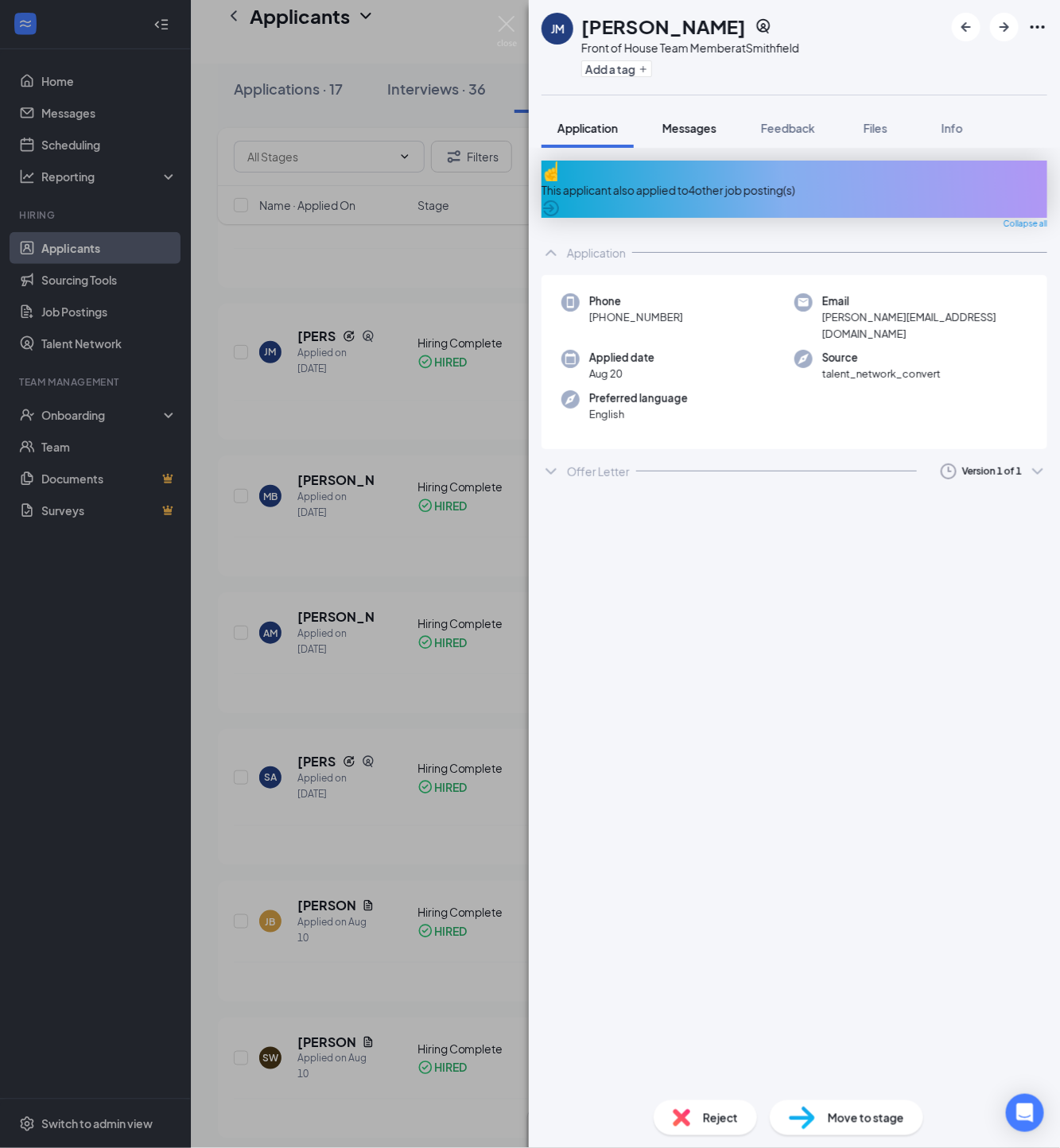
click at [697, 128] on span "Messages" at bounding box center [689, 128] width 54 height 14
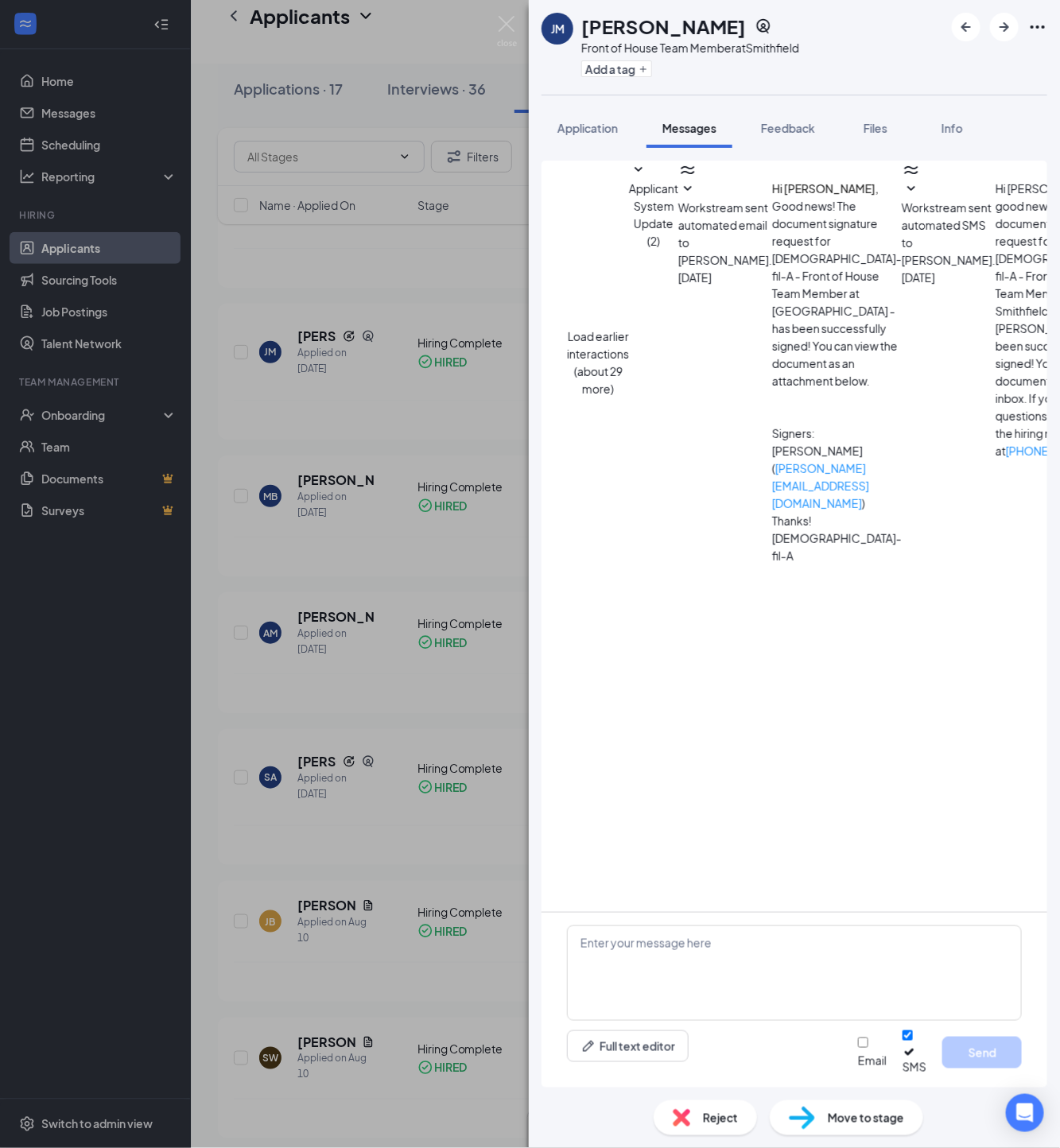
click at [338, 561] on div "[PERSON_NAME] Front of House Team Member at [GEOGRAPHIC_DATA] Add a tag Applica…" at bounding box center [530, 574] width 1060 height 1148
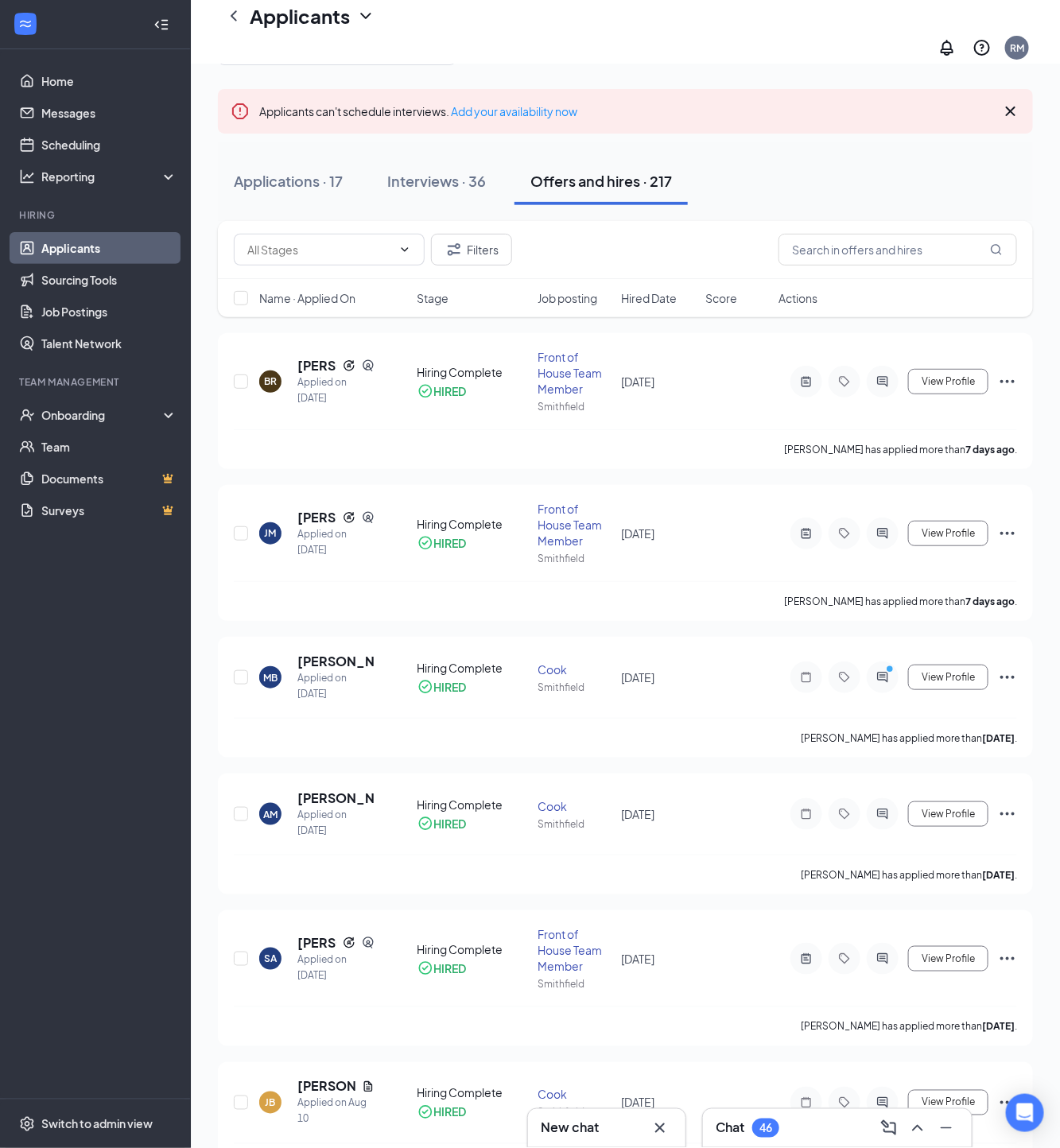
scroll to position [26, 0]
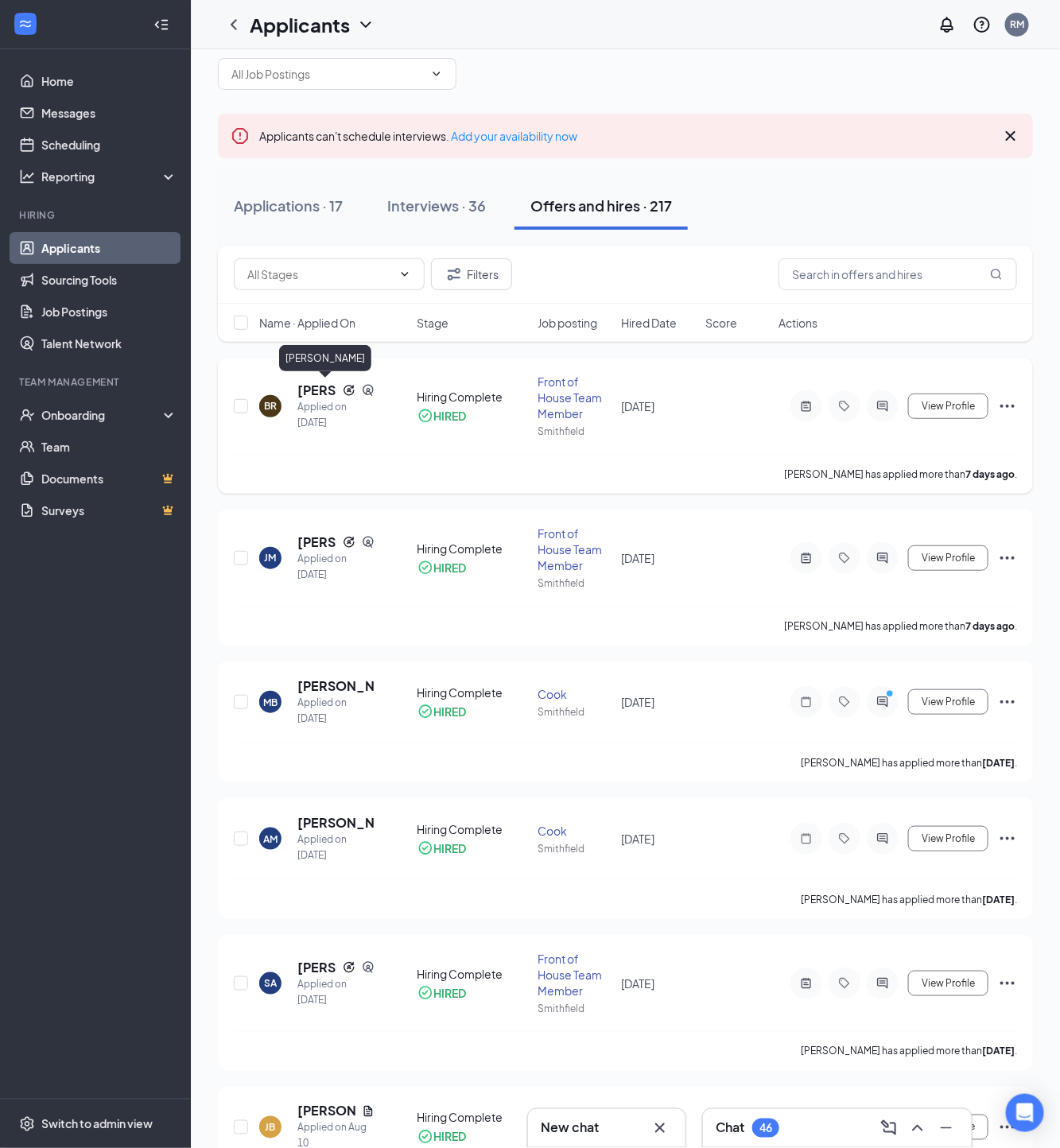
click at [316, 385] on h5 "[PERSON_NAME]" at bounding box center [316, 390] width 39 height 18
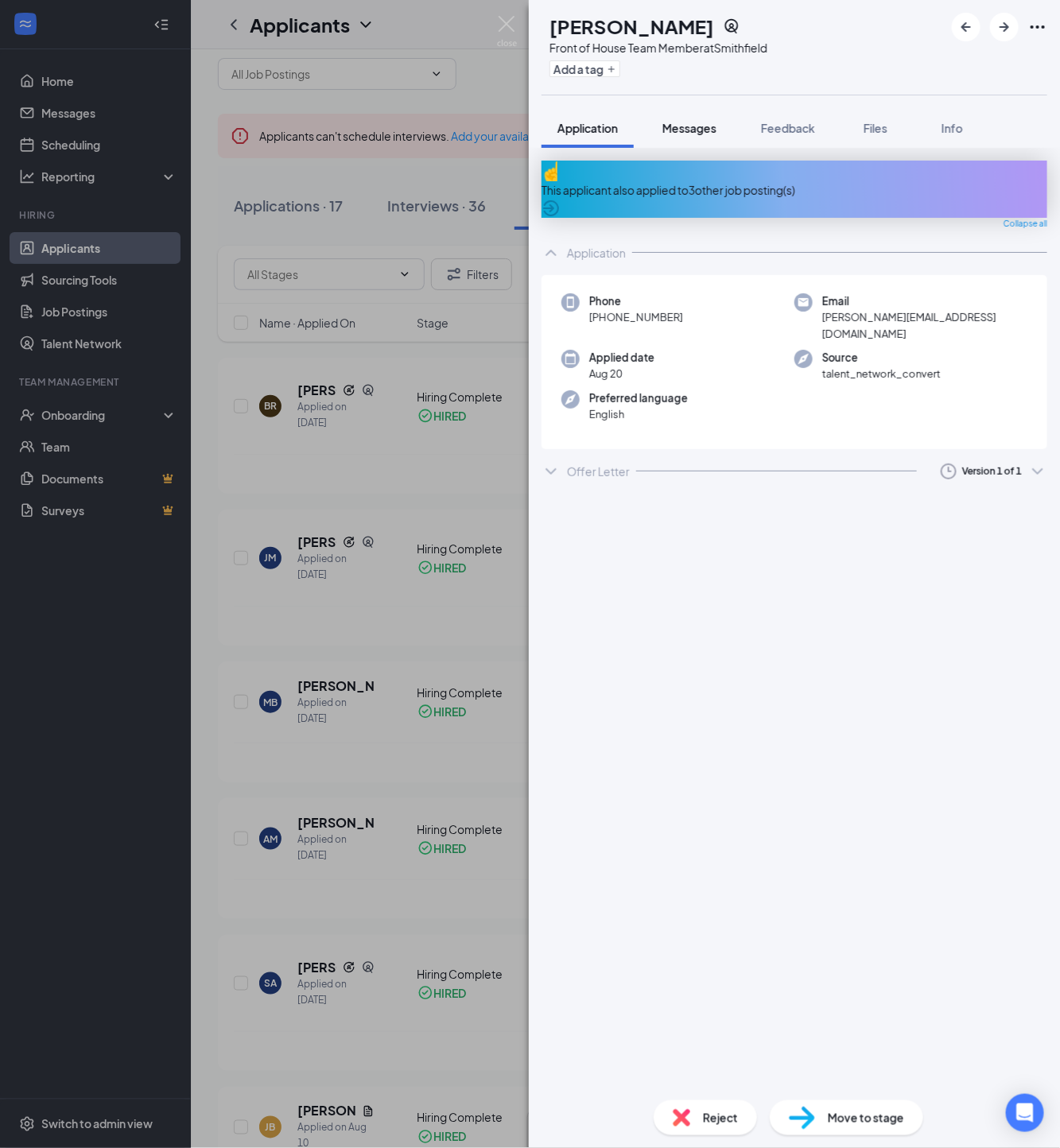
click at [702, 121] on span "Messages" at bounding box center [689, 128] width 54 height 14
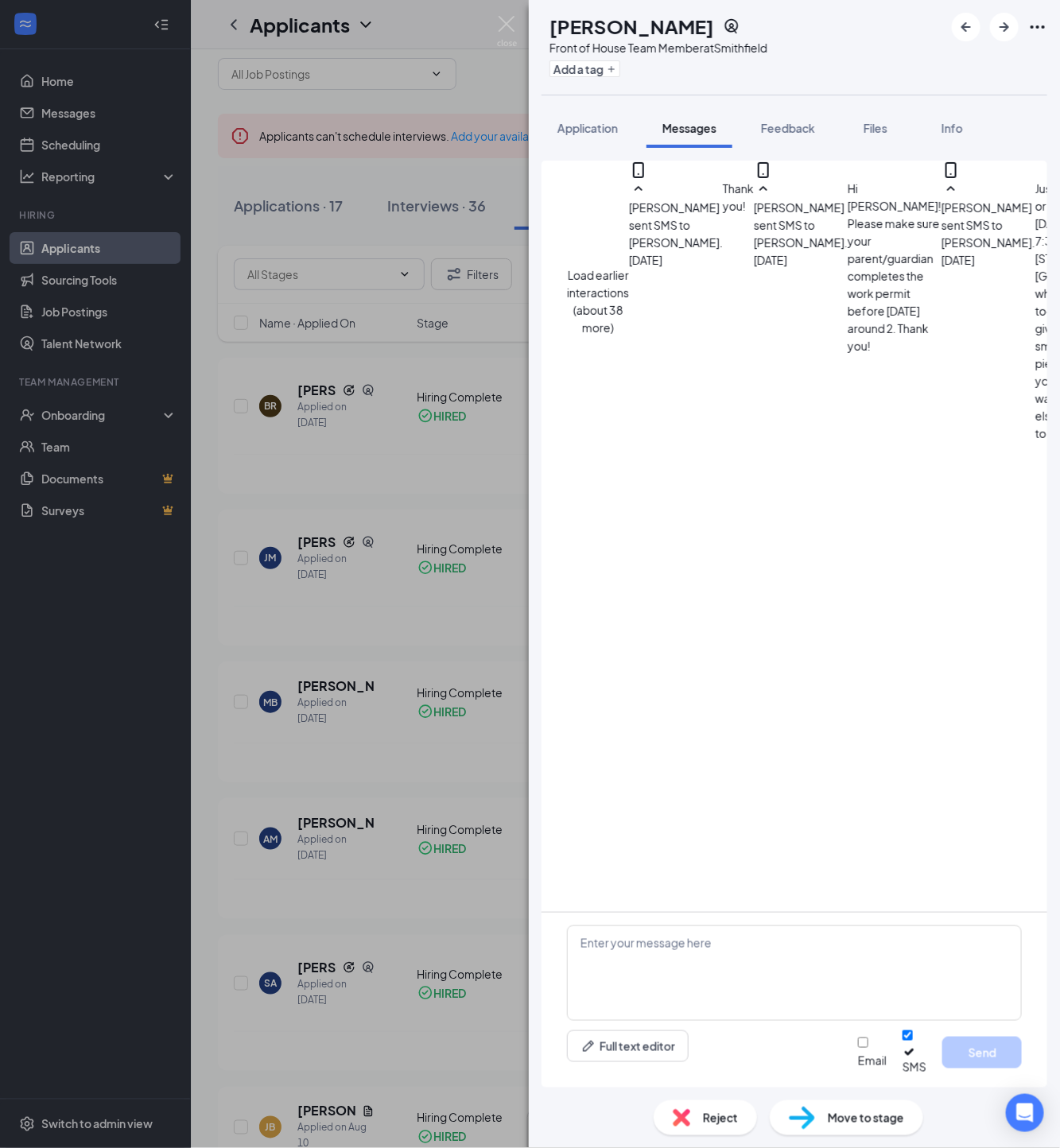
scroll to position [337, 0]
click at [395, 625] on div "BR [PERSON_NAME] Front of House Team Member at [GEOGRAPHIC_DATA] Add a tag Appl…" at bounding box center [530, 574] width 1060 height 1148
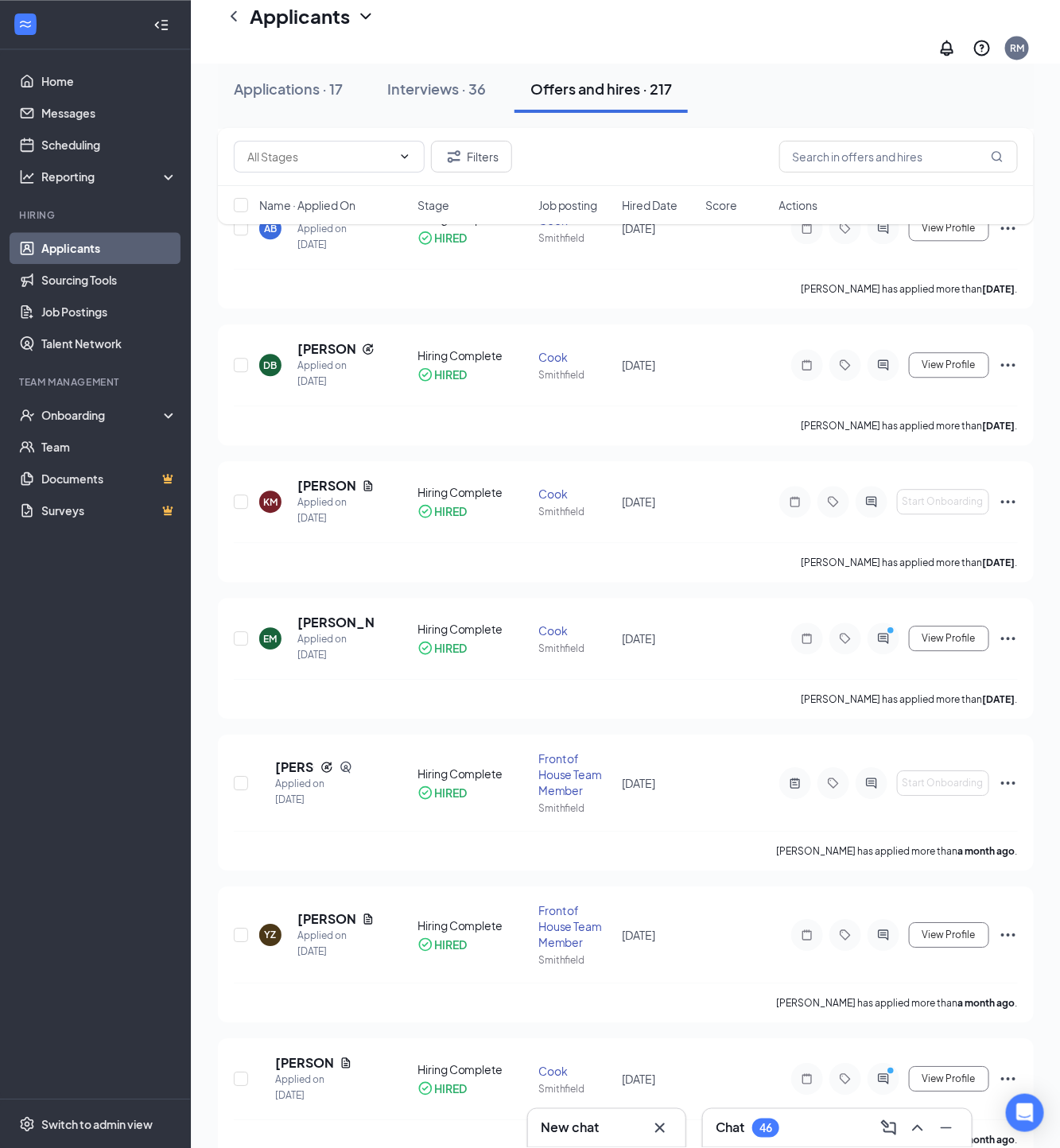
scroll to position [1238, 0]
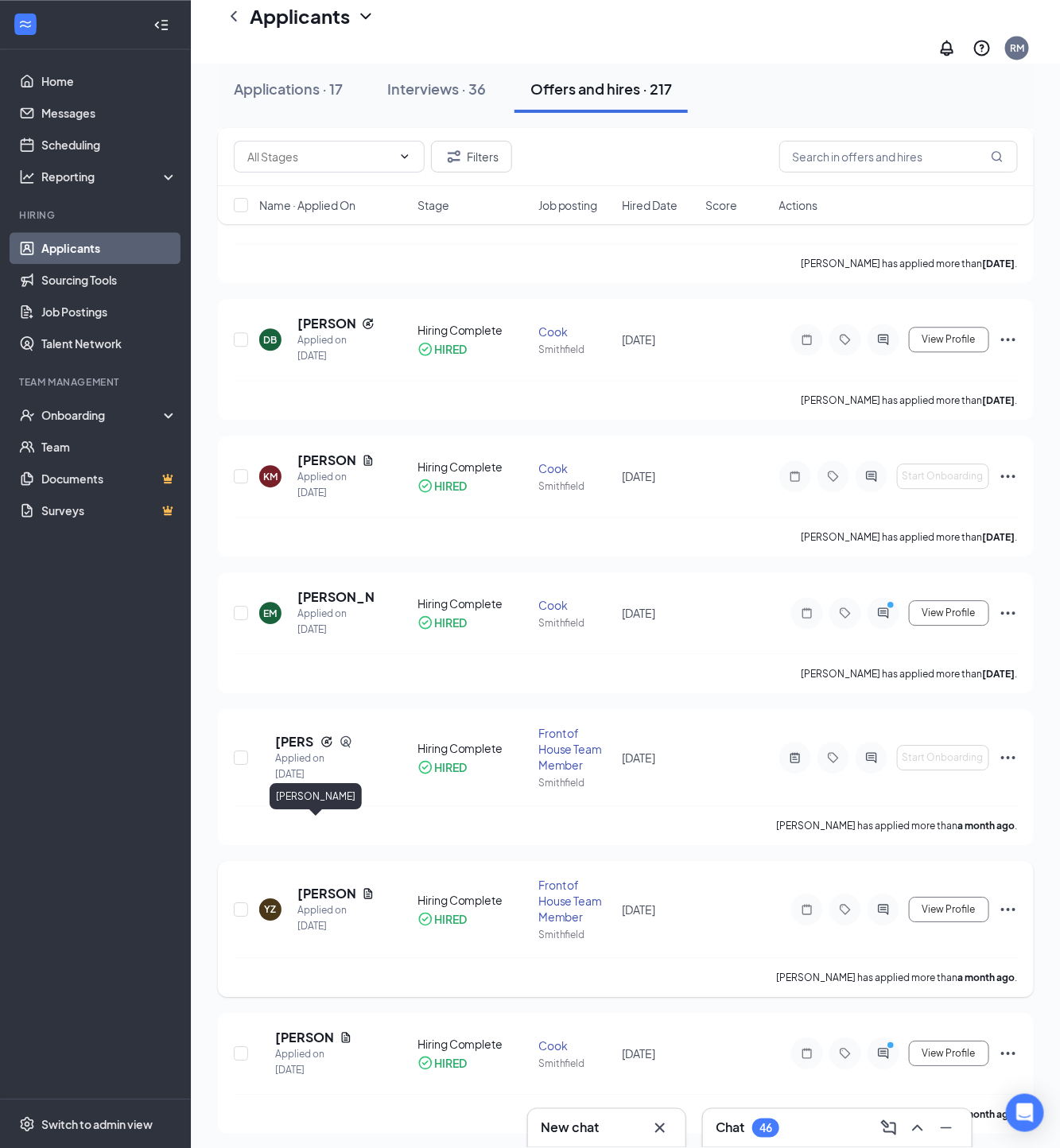
click at [312, 884] on h5 "[PERSON_NAME]" at bounding box center [326, 893] width 58 height 18
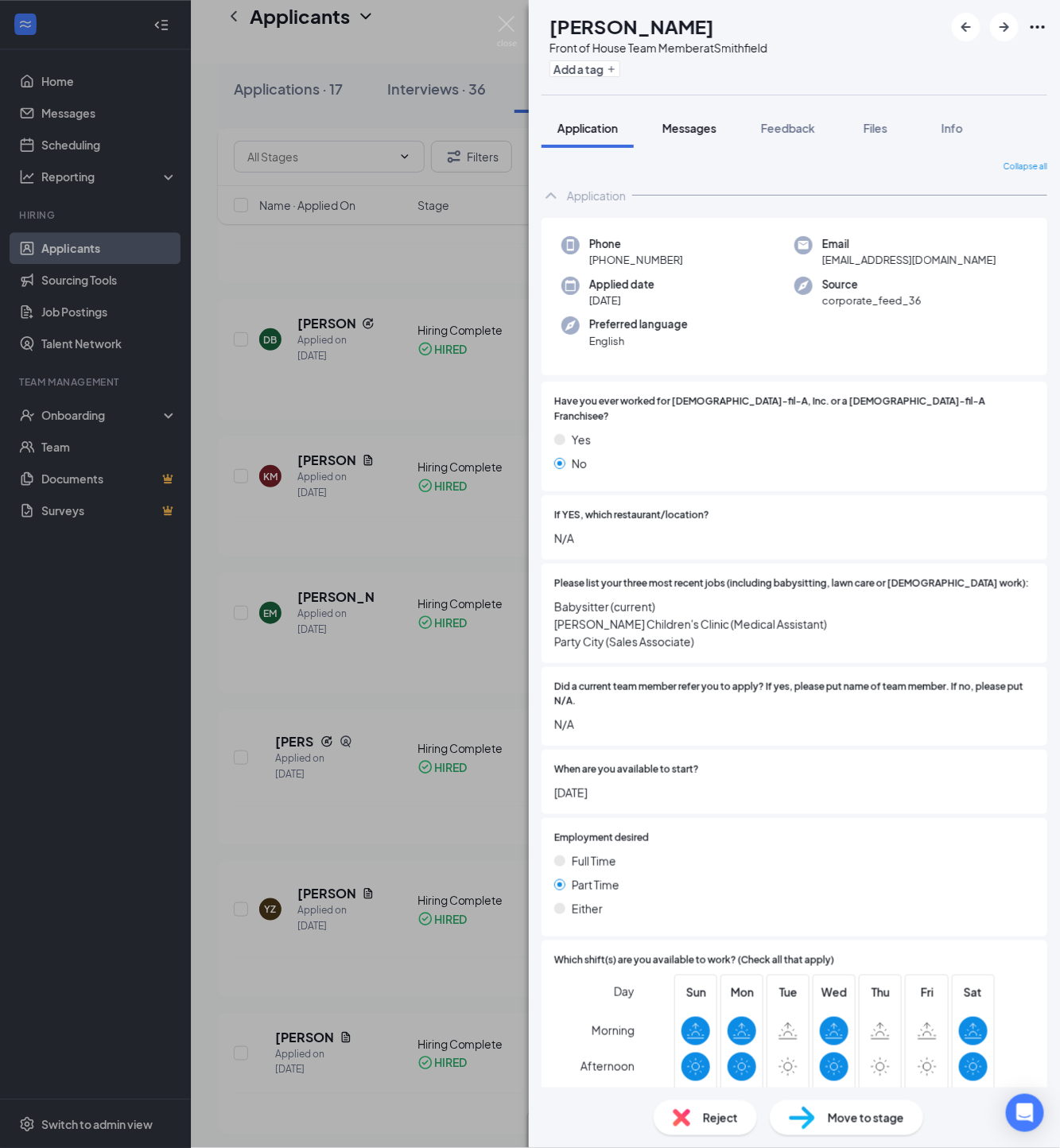
click at [692, 123] on span "Messages" at bounding box center [689, 128] width 54 height 14
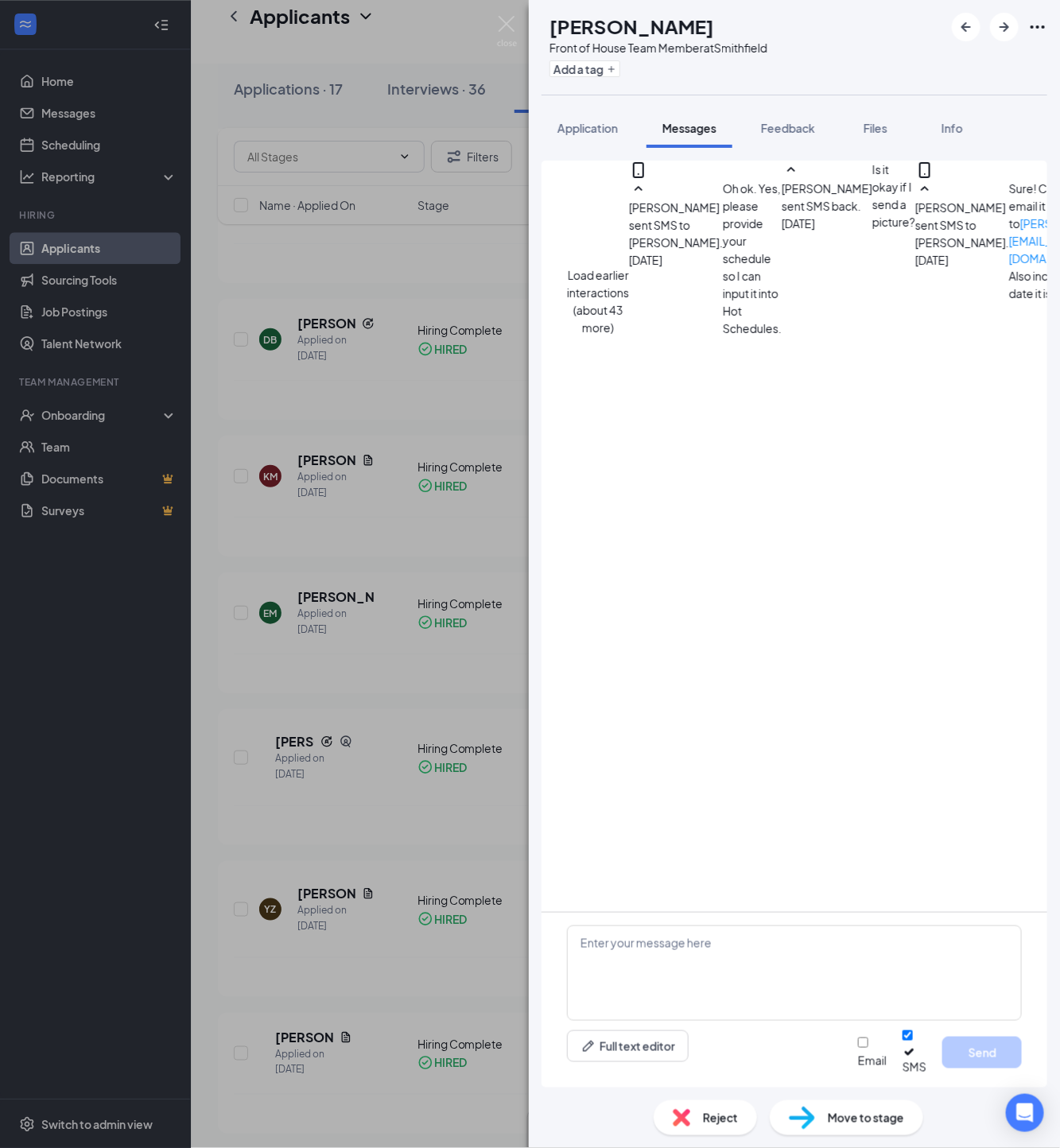
scroll to position [431, 0]
click at [345, 734] on div "YZ [PERSON_NAME] Front of House Team Member at [GEOGRAPHIC_DATA] Add a tag Appl…" at bounding box center [530, 574] width 1060 height 1148
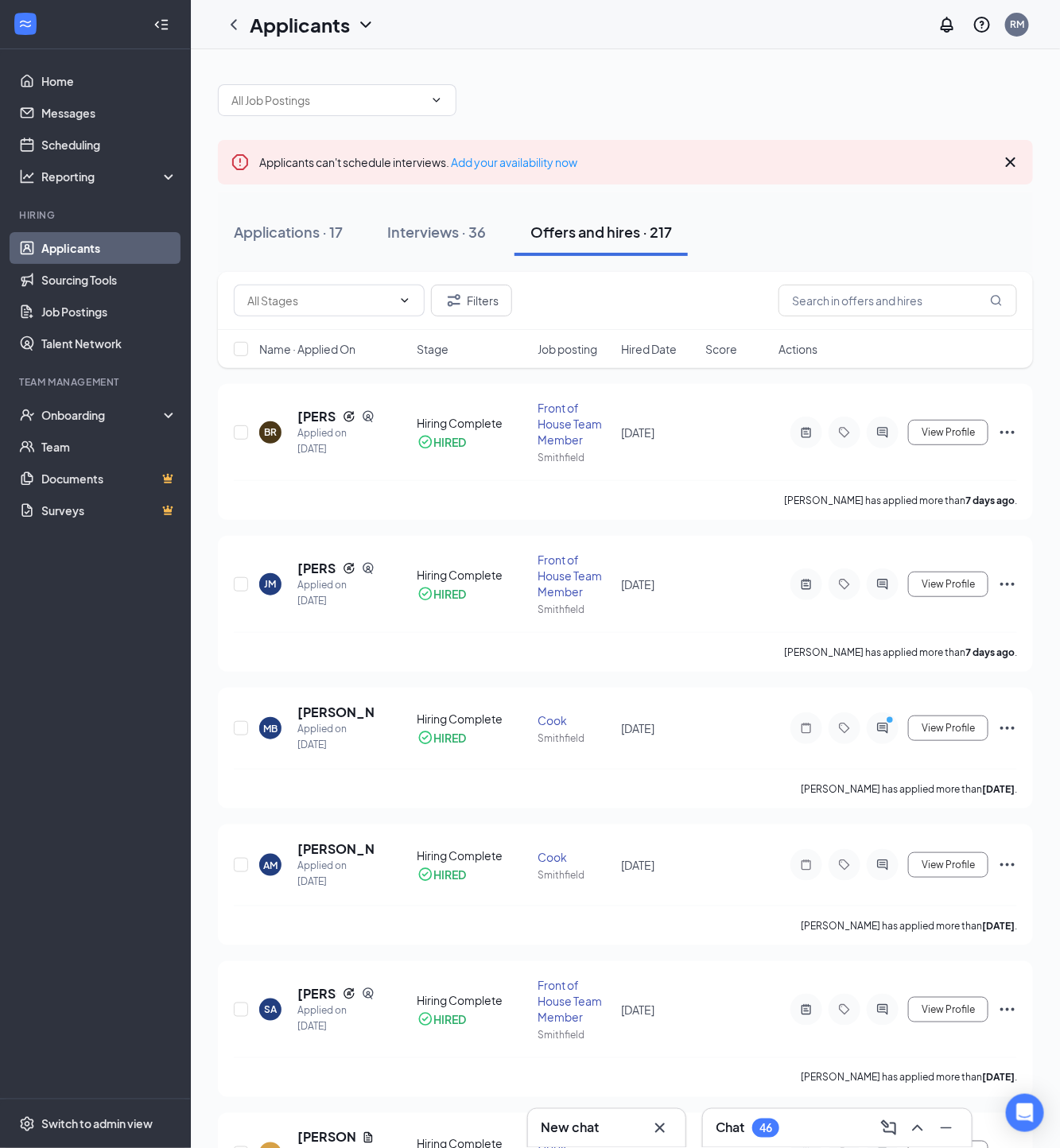
click at [669, 339] on div "Name · Applied On Stage Job posting Hired Date Score Actions" at bounding box center [625, 348] width 815 height 38
click at [658, 343] on span "Hired Date" at bounding box center [650, 348] width 55 height 16
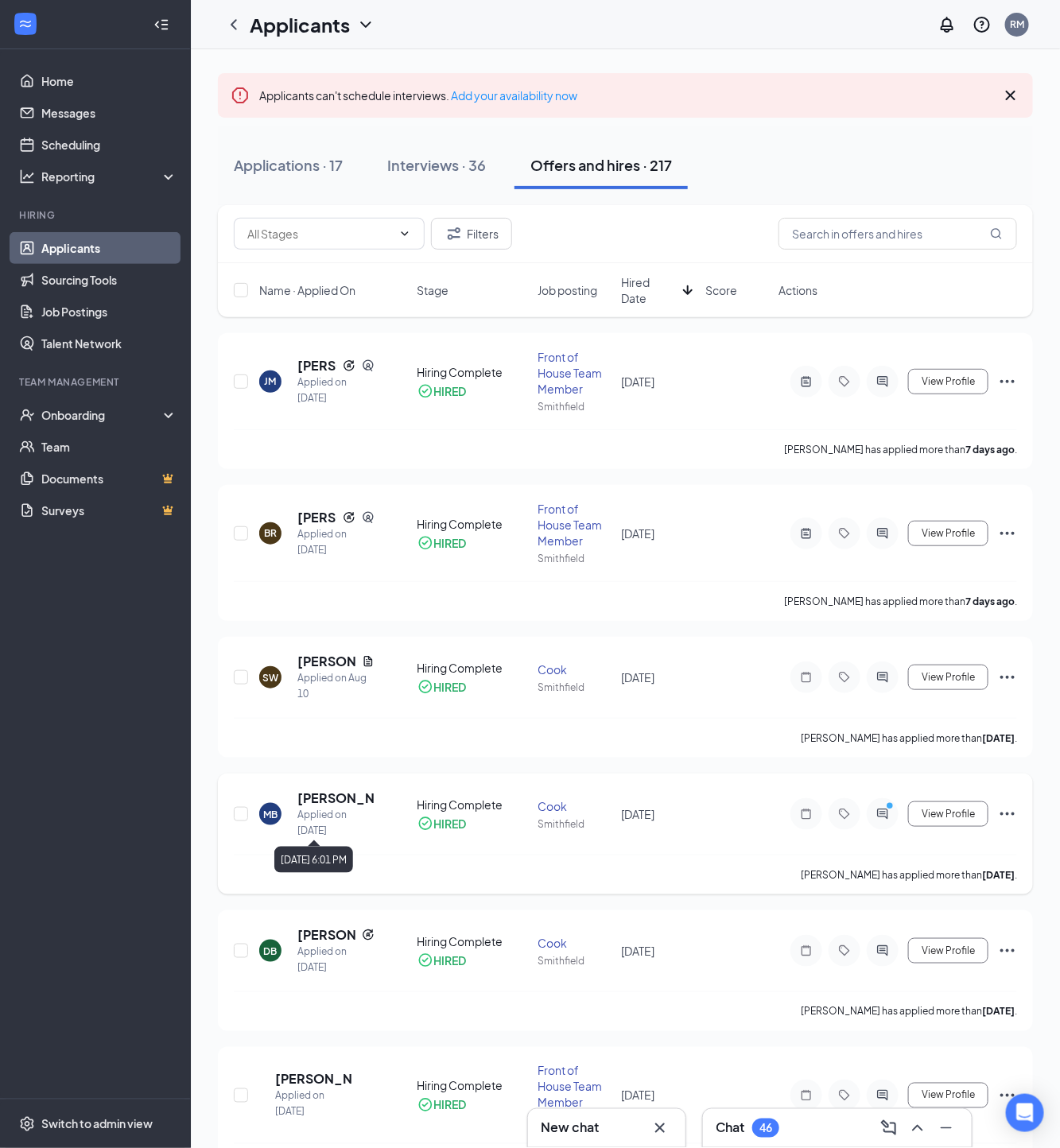
scroll to position [84, 0]
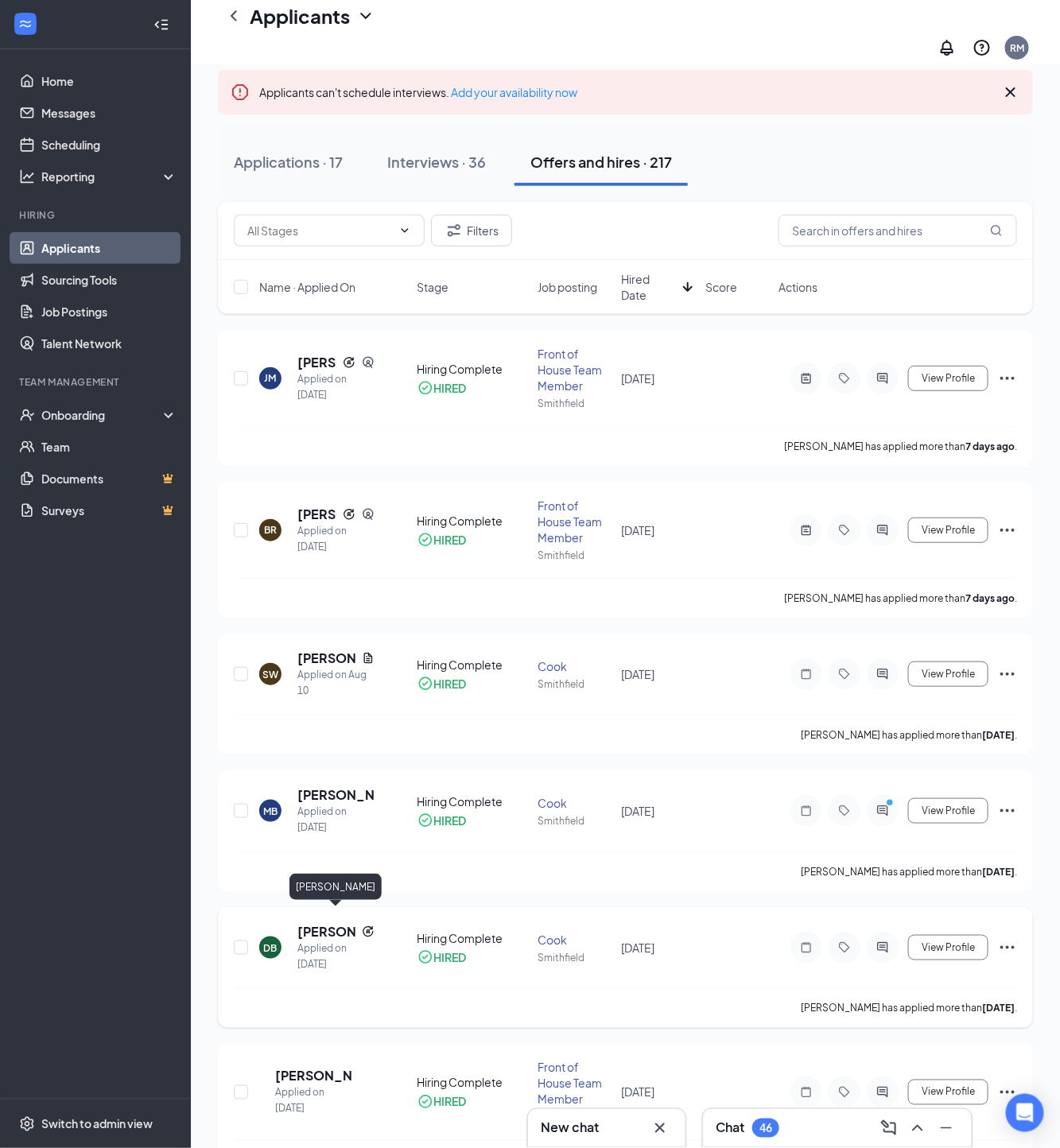
click at [314, 923] on h5 "[PERSON_NAME]" at bounding box center [326, 931] width 58 height 18
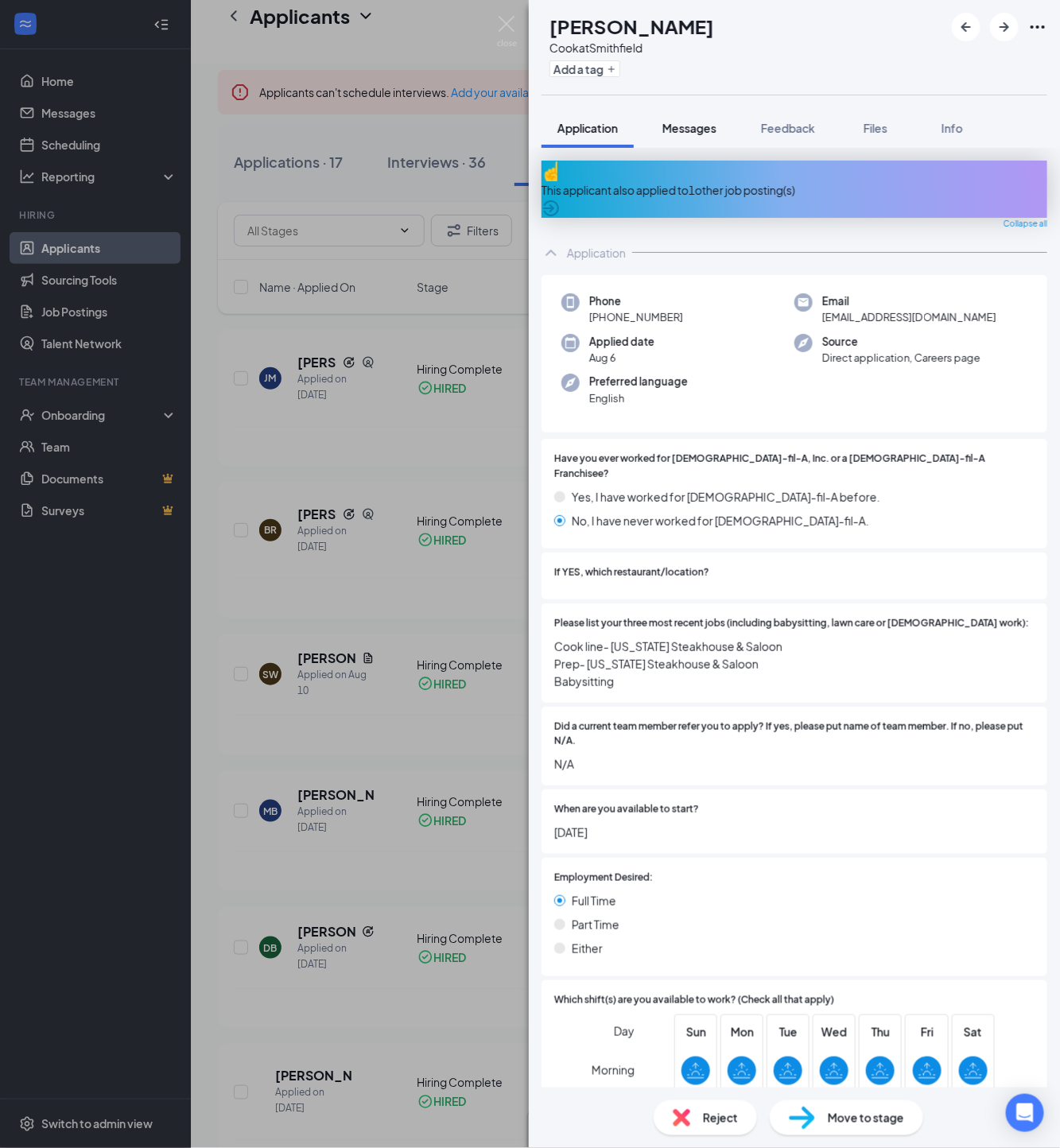
click at [685, 114] on button "Messages" at bounding box center [689, 128] width 86 height 39
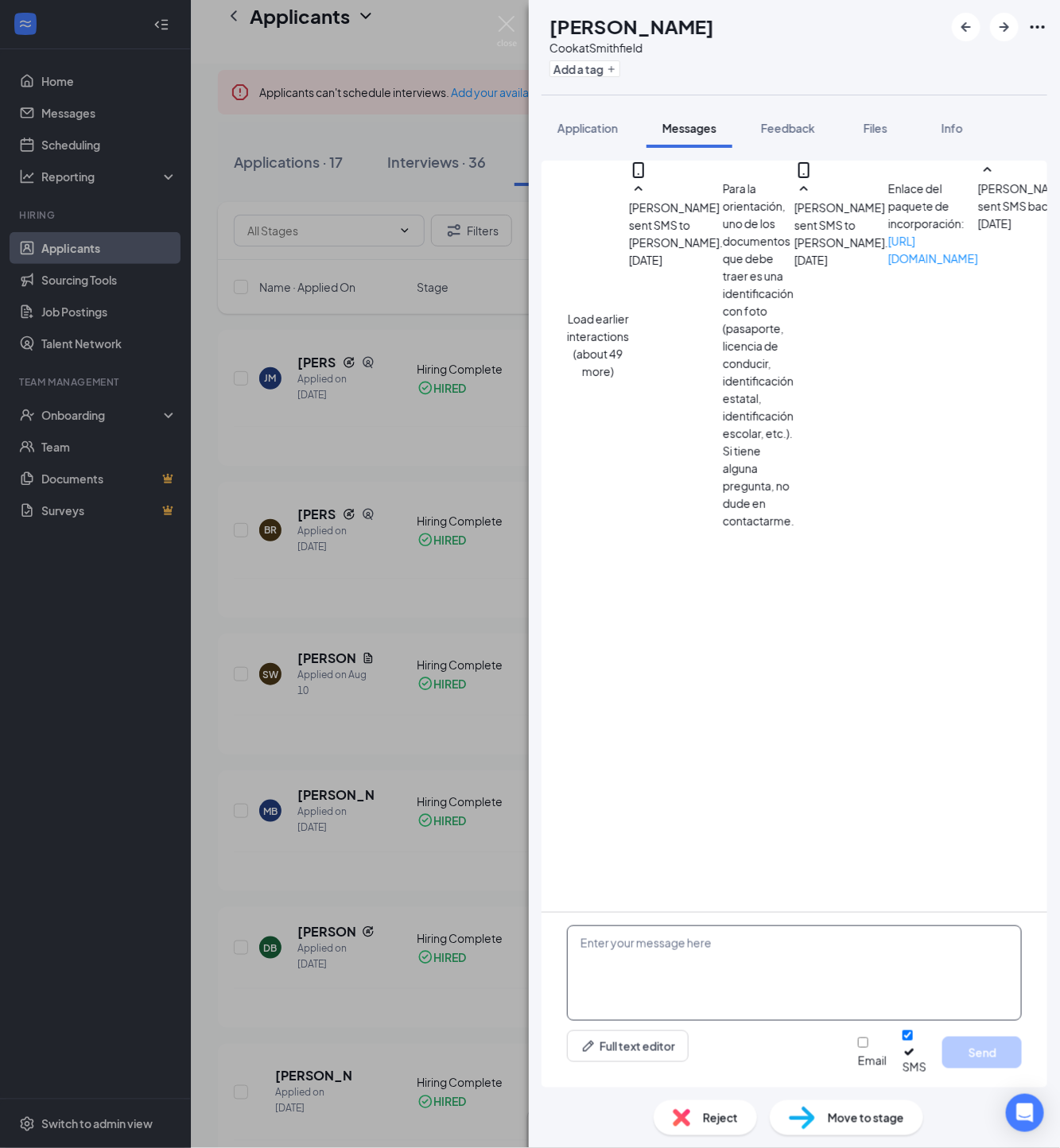
scroll to position [476, 0]
click at [690, 976] on textarea at bounding box center [794, 973] width 455 height 96
paste textarea "Buenos [PERSON_NAME]! Notamos que su orientación está programada para las 4:00 …"
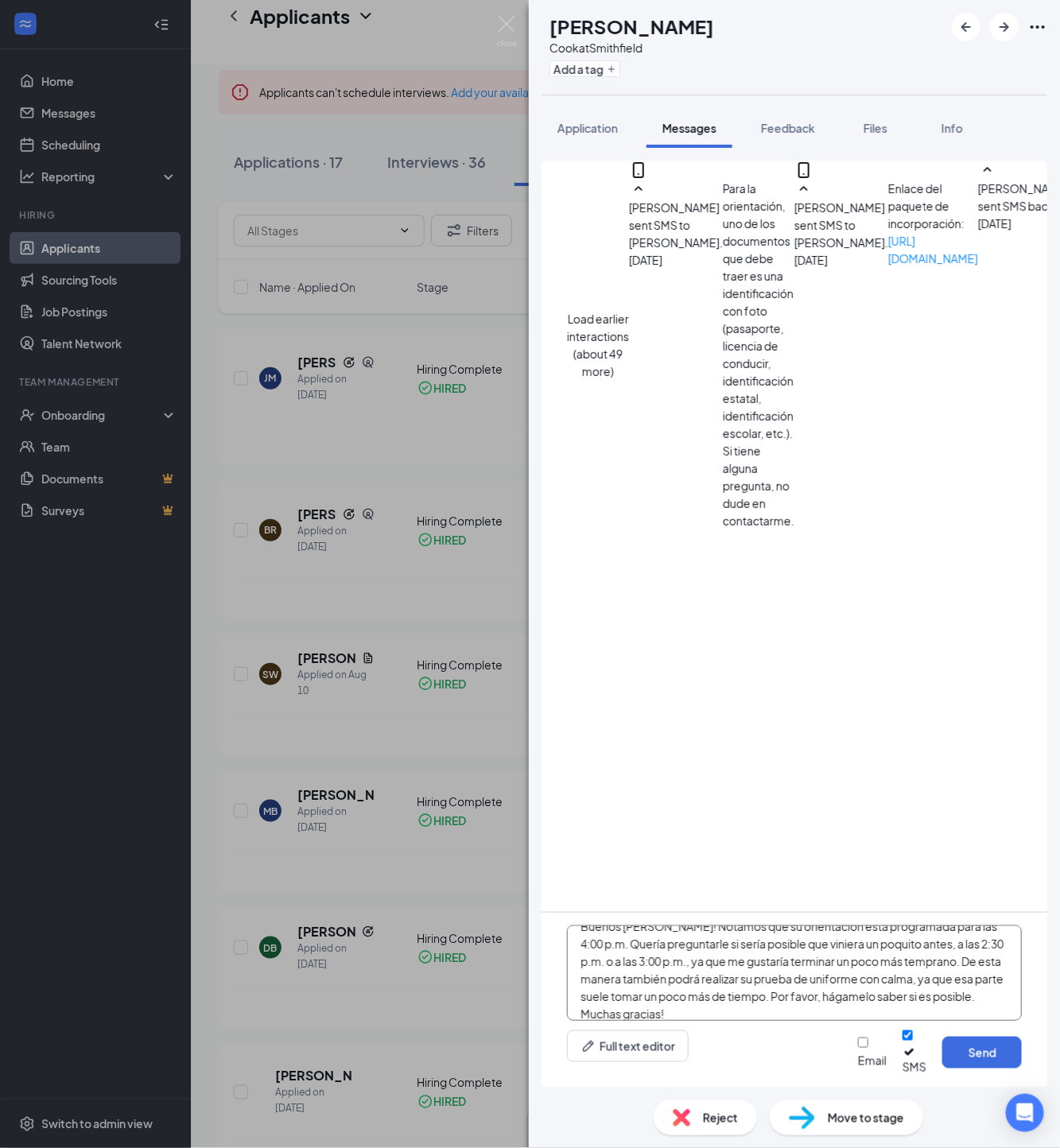
scroll to position [0, 0]
click at [676, 956] on textarea "Buenos [PERSON_NAME]! Notamos que su orientación está programada para las 4:00 …" at bounding box center [794, 973] width 455 height 96
type textarea "Buenos [PERSON_NAME]! Notamos que su orientación está programada para las 4:00 …"
click at [912, 931] on div "Buenos [PERSON_NAME]! Notamos que su orientación está programada para las 4:00 …" at bounding box center [794, 999] width 505 height 175
click at [858, 1048] on div "Email SMS Send" at bounding box center [939, 1052] width 164 height 44
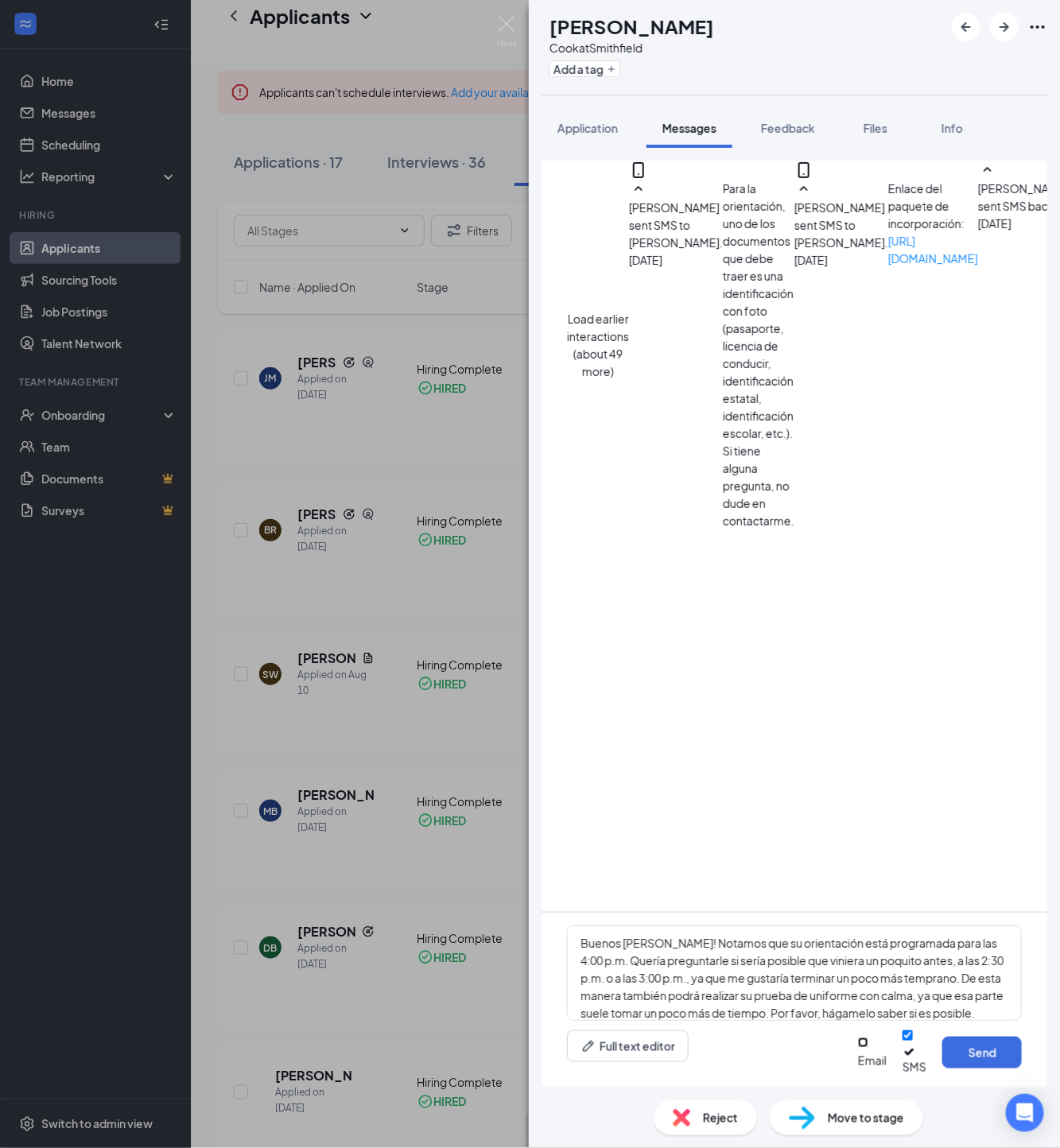
click at [858, 1047] on input "Email" at bounding box center [863, 1042] width 10 height 10
checkbox input "true"
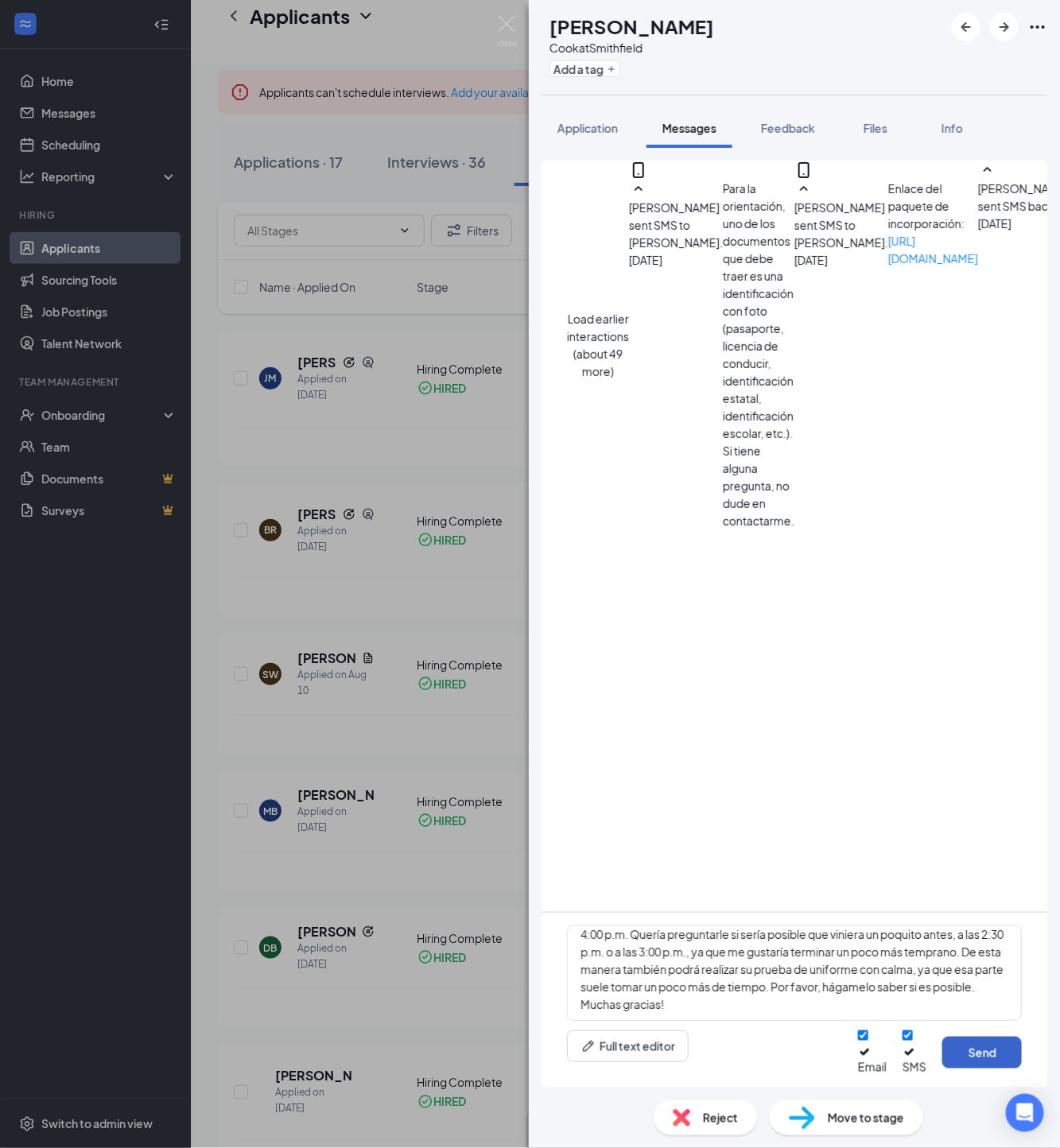
click at [990, 1068] on button "Send" at bounding box center [981, 1052] width 80 height 32
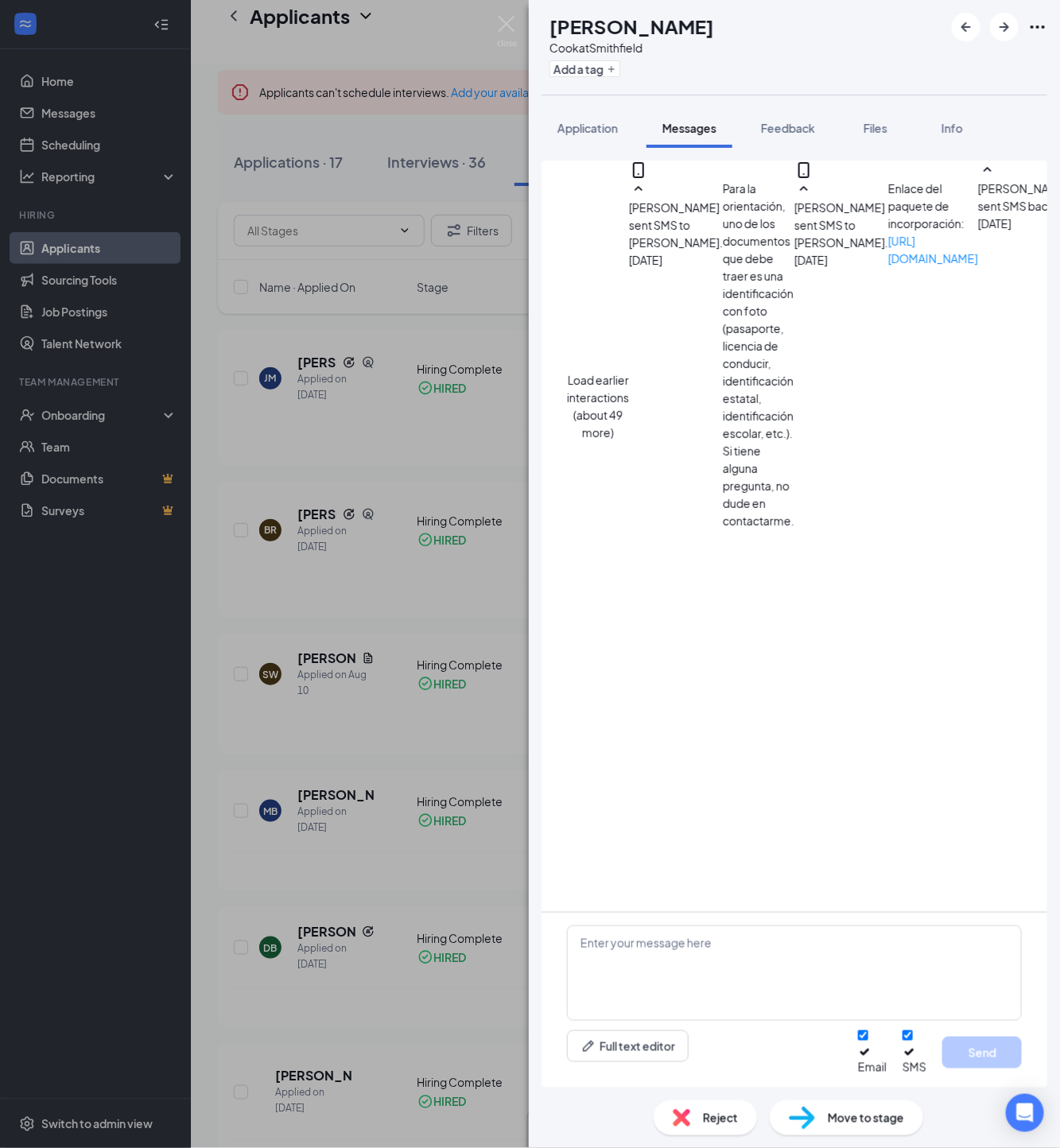
scroll to position [925, 0]
click at [514, 18] on img at bounding box center [507, 31] width 20 height 31
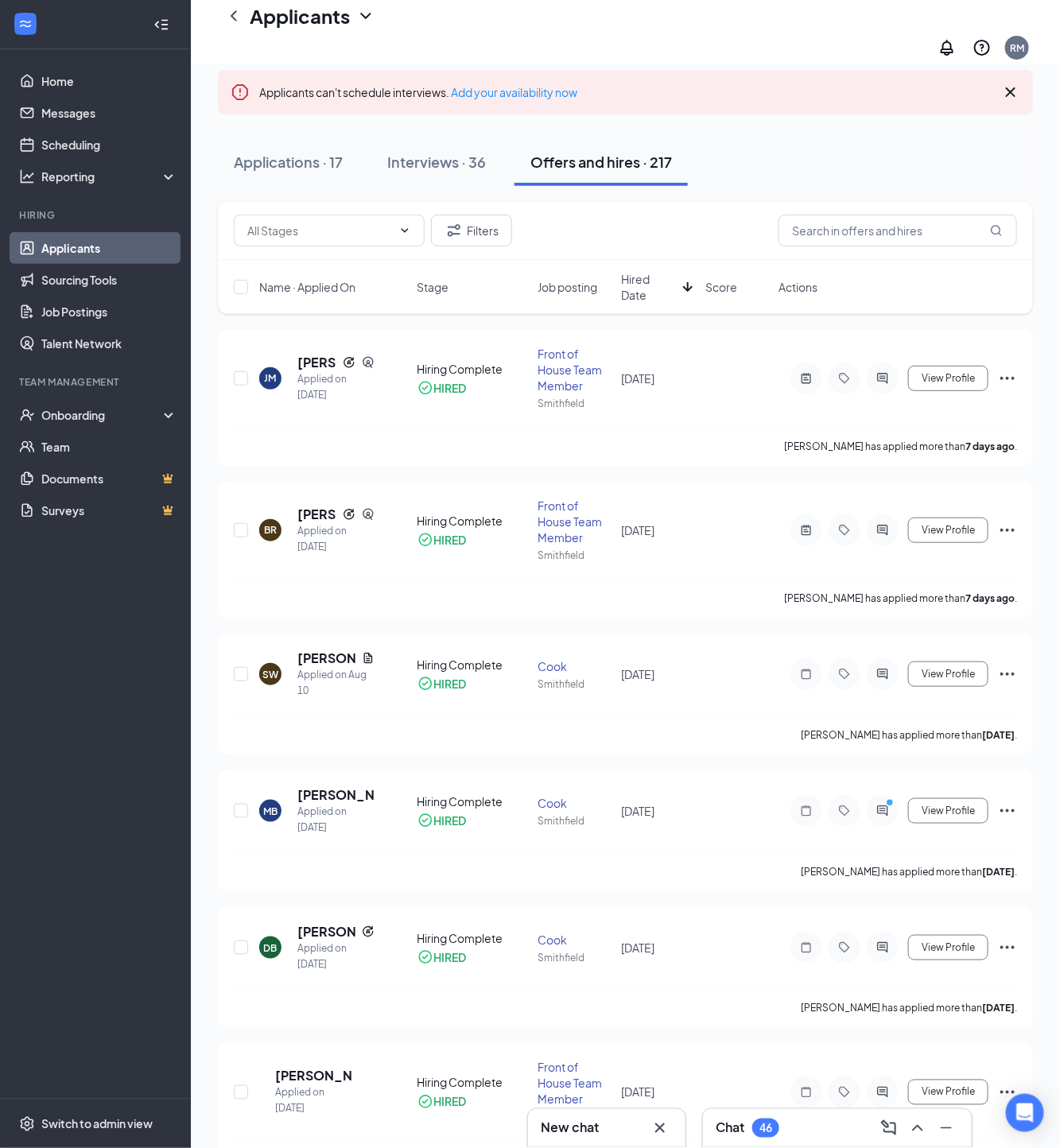
click at [758, 1135] on div "46" at bounding box center [765, 1128] width 27 height 19
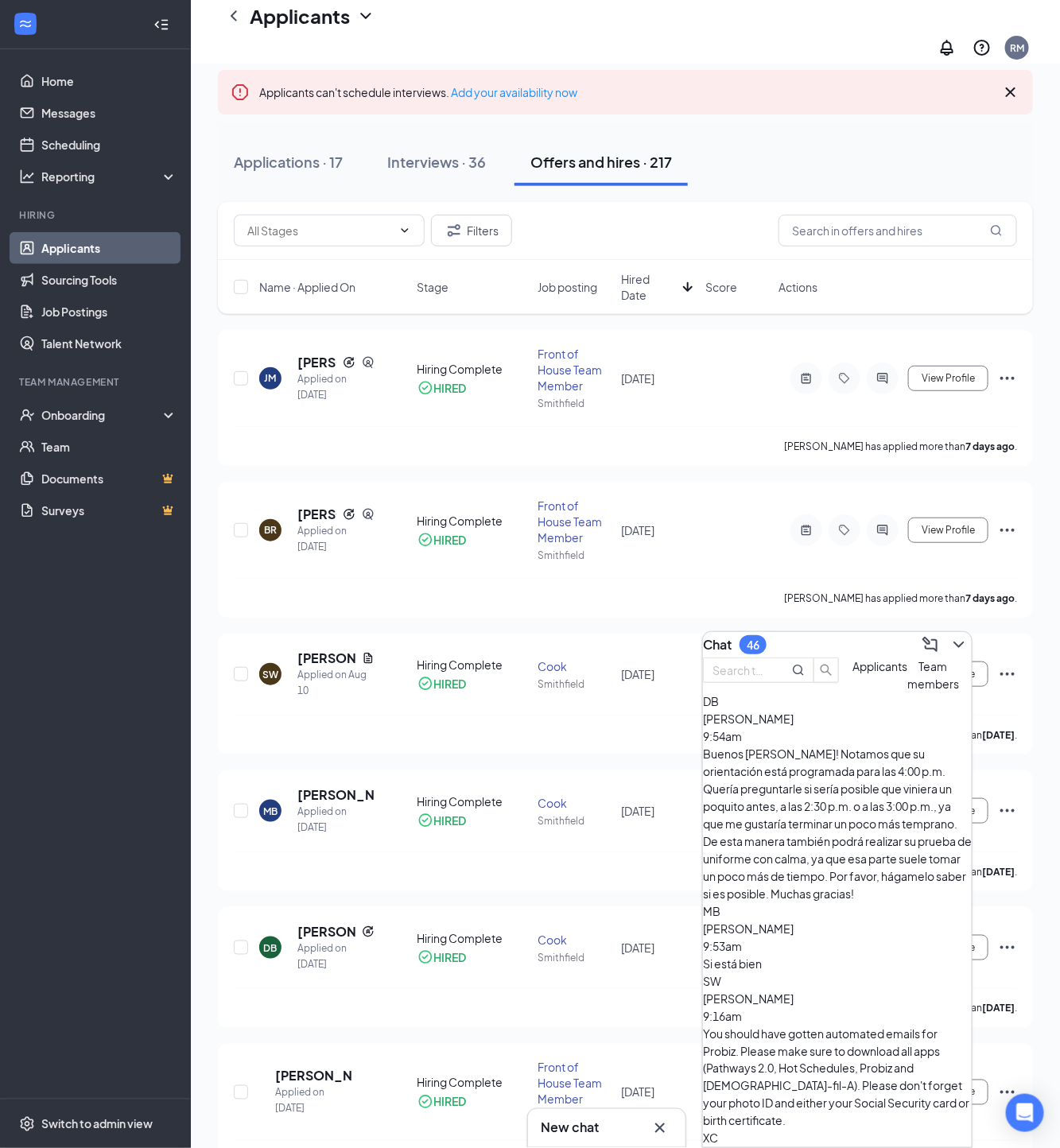
click at [835, 955] on div "Si está bien" at bounding box center [837, 963] width 269 height 18
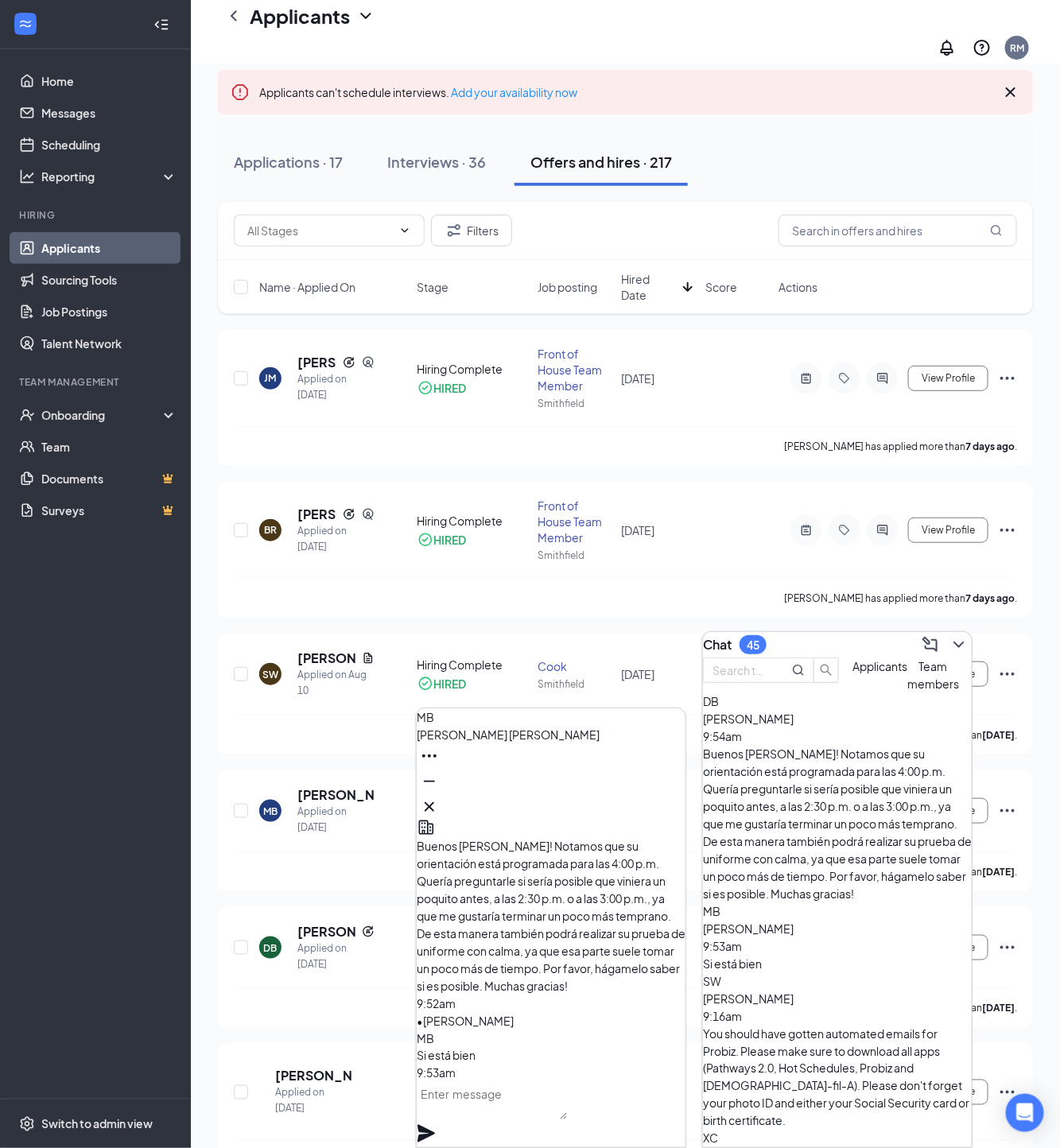
click at [475, 1048] on span "Si está bien" at bounding box center [446, 1055] width 59 height 14
click at [485, 1104] on textarea at bounding box center [491, 1100] width 150 height 38
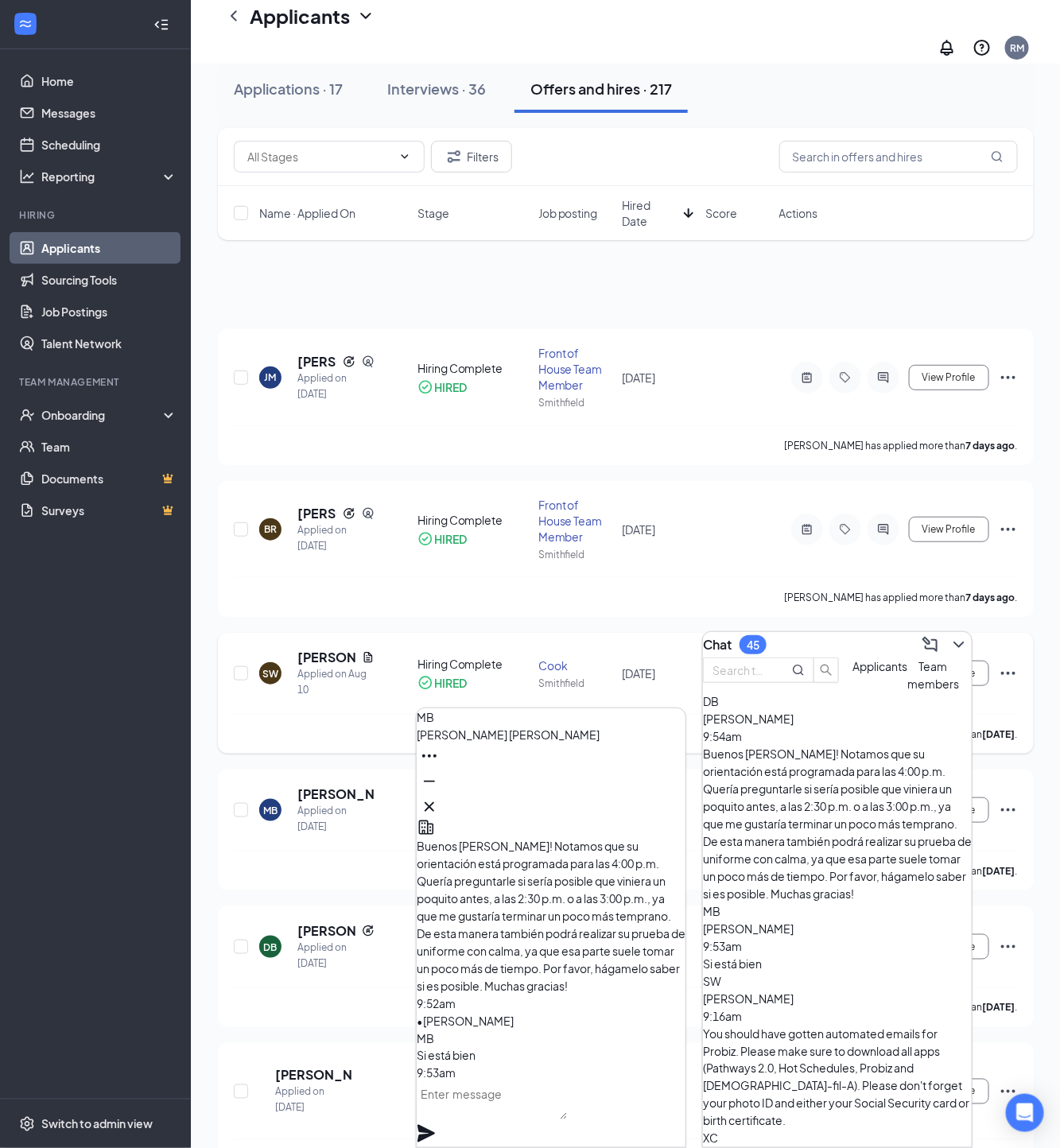
scroll to position [651, 0]
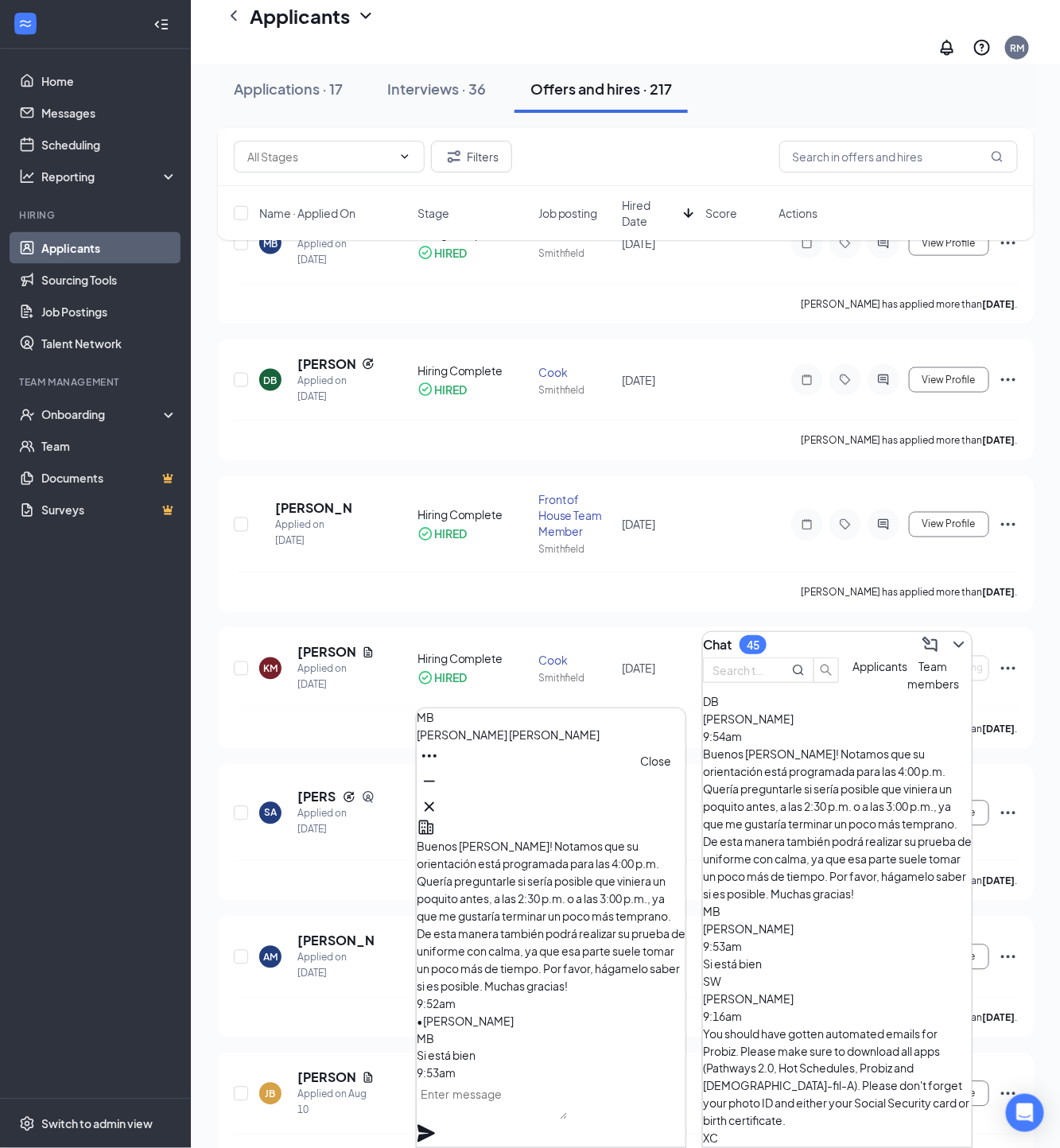
click at [439, 797] on icon "Cross" at bounding box center [429, 806] width 19 height 19
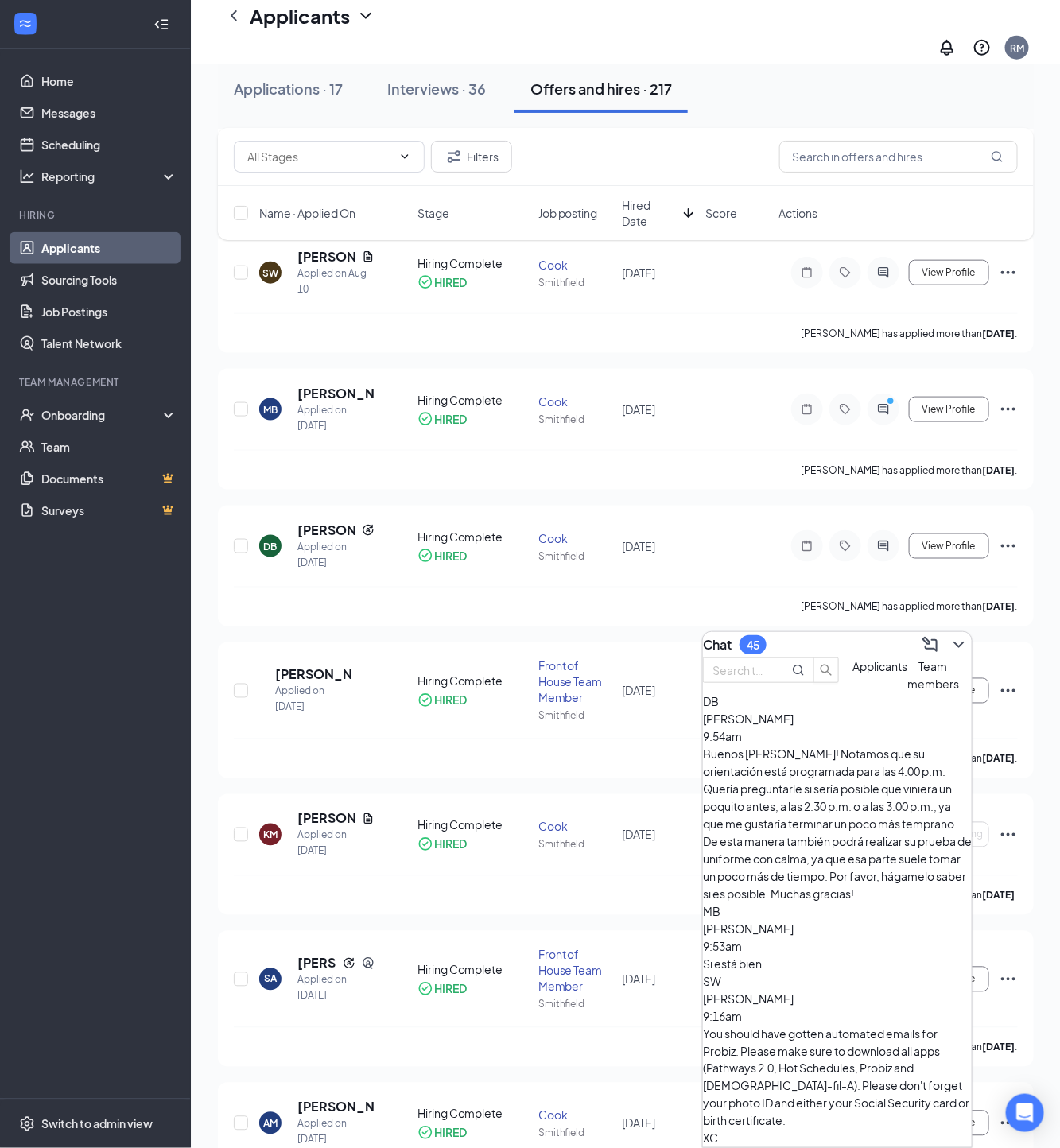
scroll to position [413, 0]
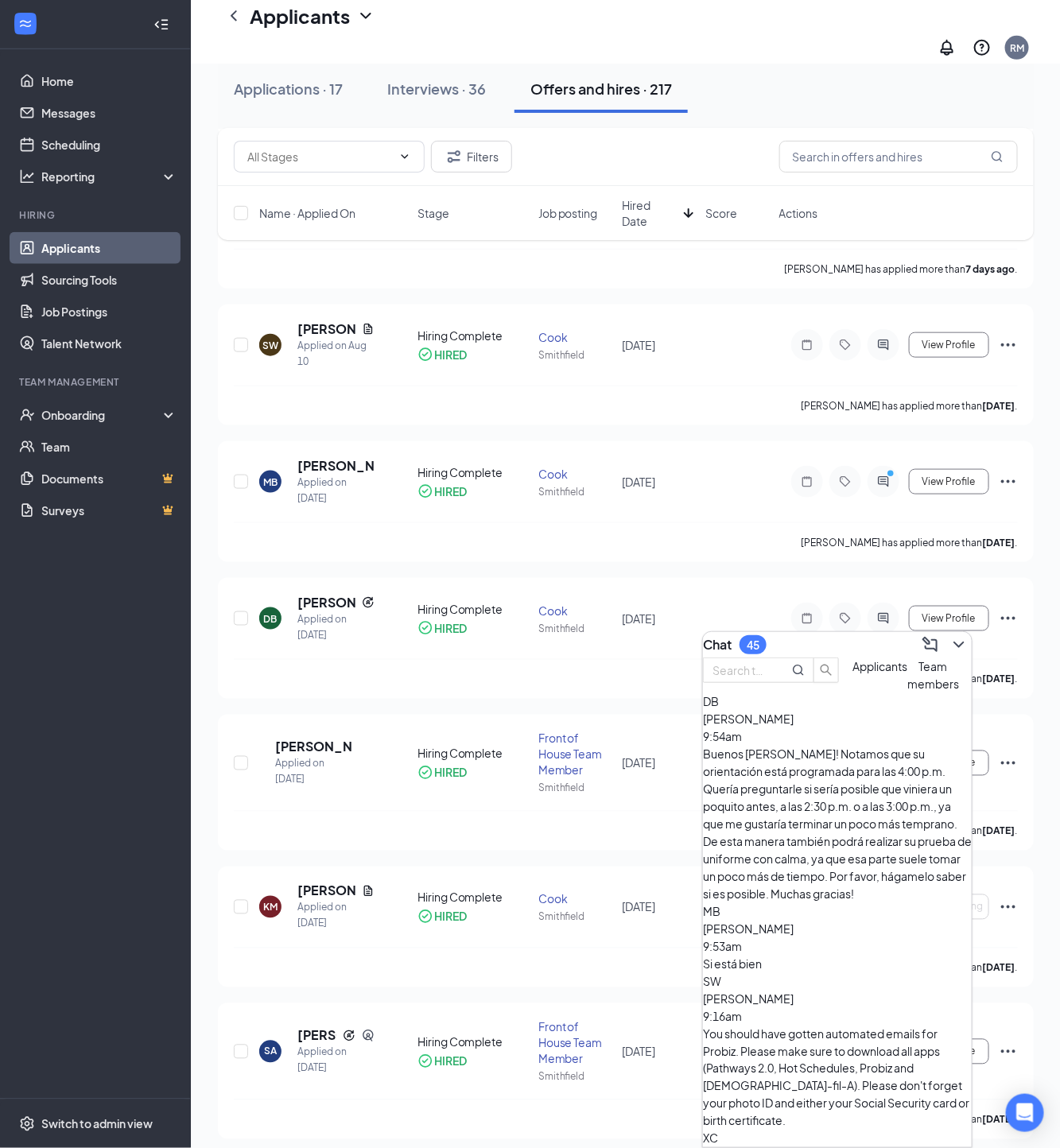
click at [885, 745] on div "[PERSON_NAME] 9:54am" at bounding box center [837, 728] width 269 height 35
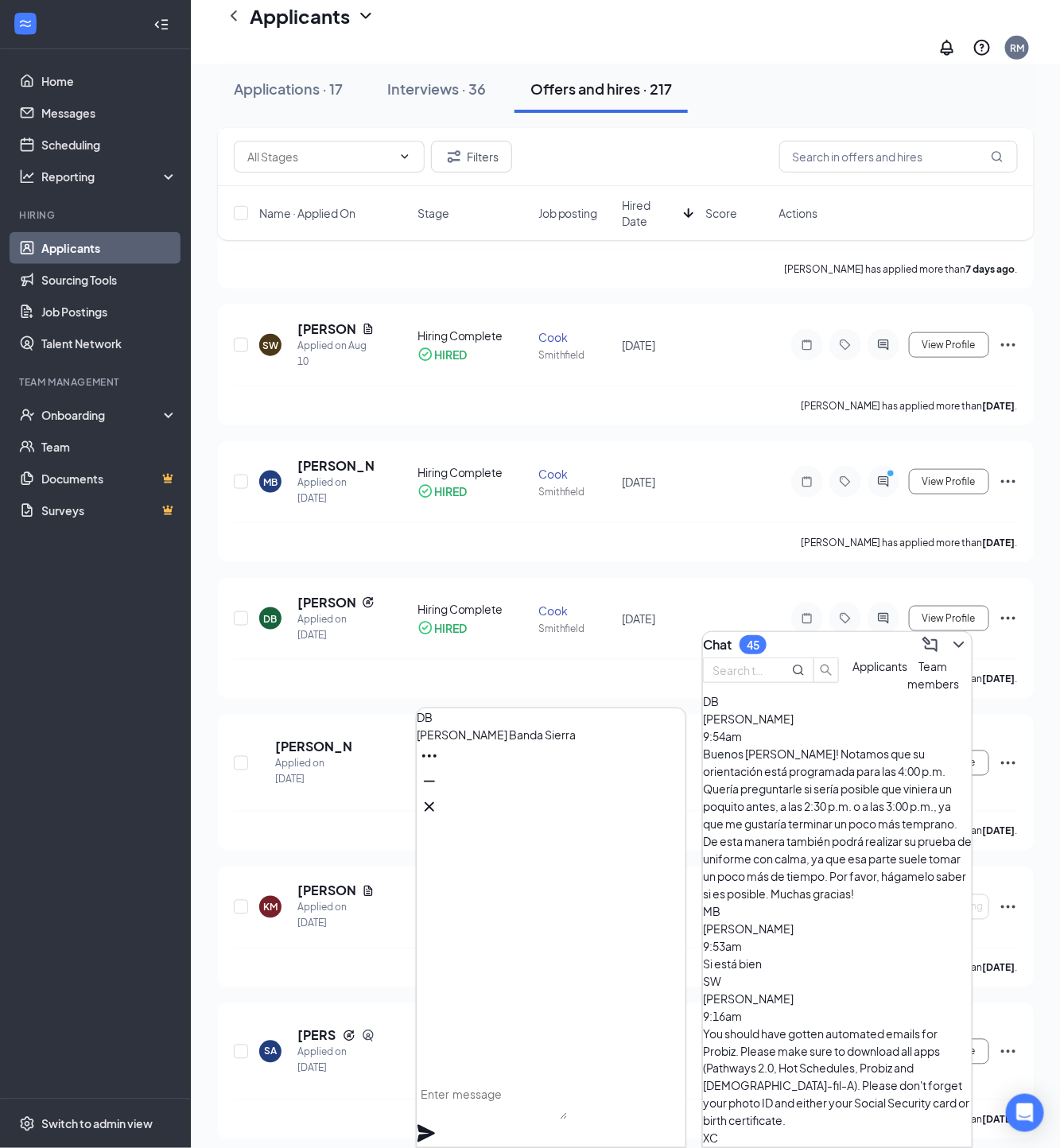
click at [866, 787] on div "Buenos [PERSON_NAME]! Notamos que su orientación está programada para las 4:00 …" at bounding box center [837, 824] width 269 height 158
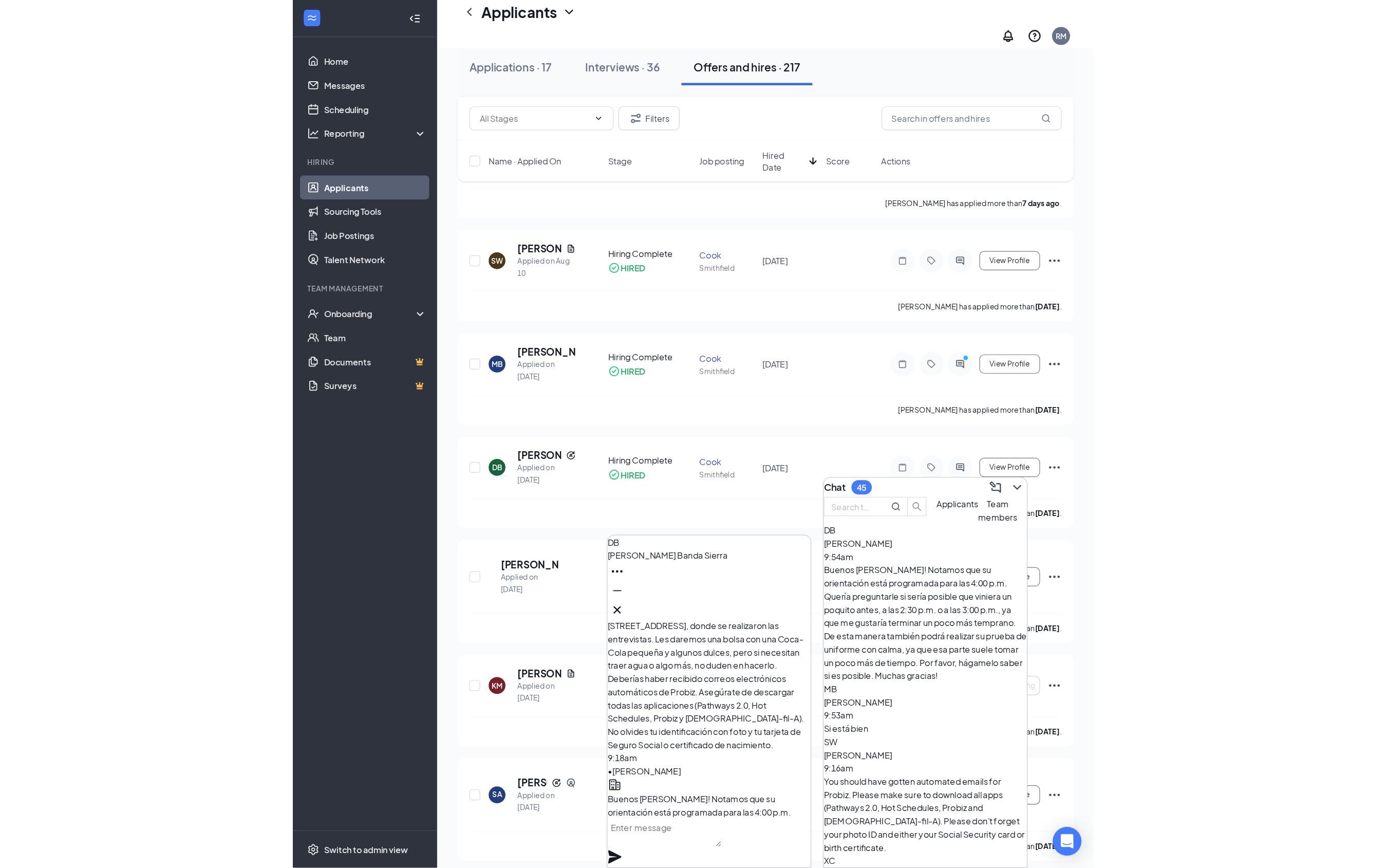
scroll to position [-248, 0]
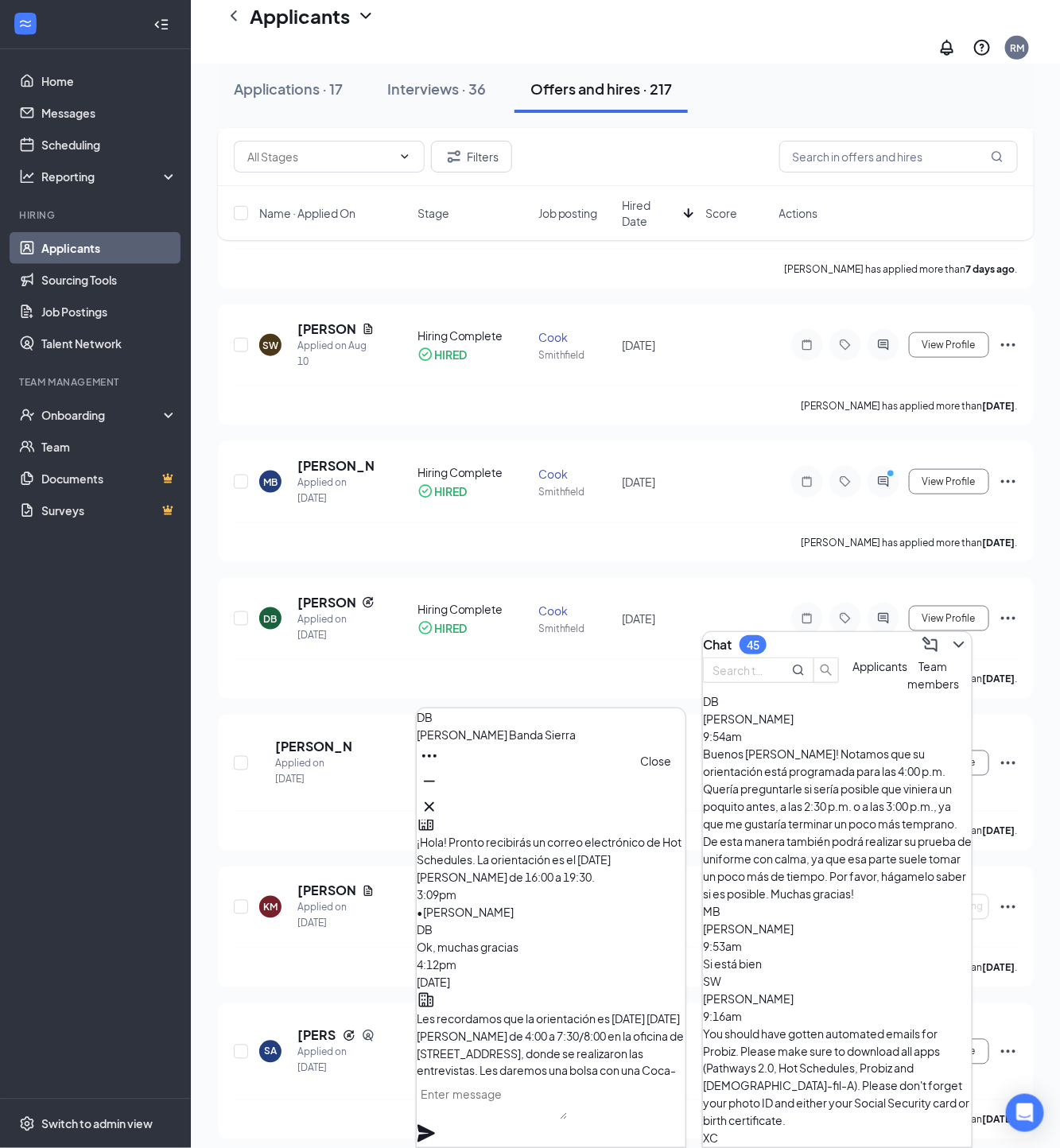
click at [442, 800] on button at bounding box center [429, 806] width 25 height 25
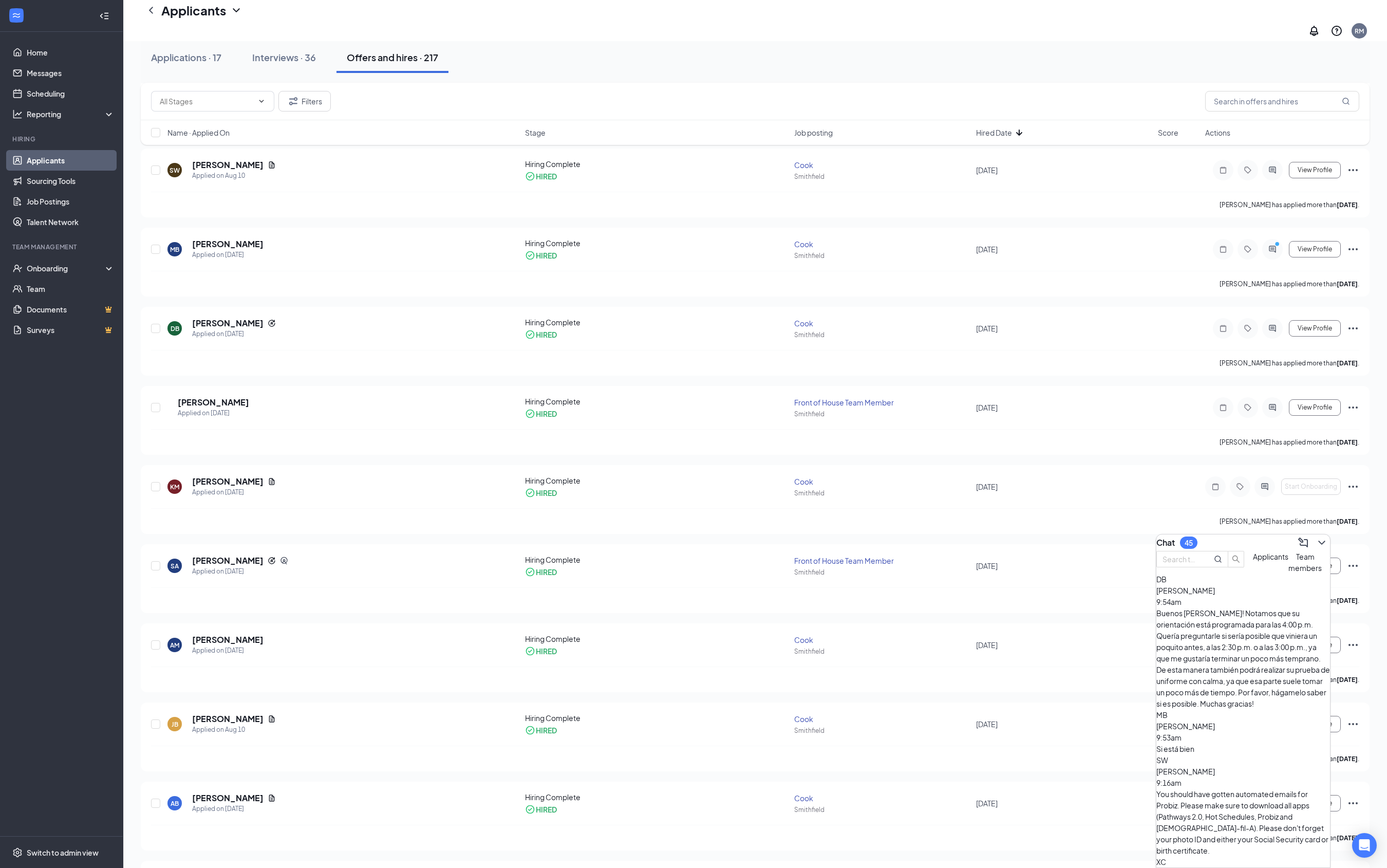
click at [685, 634] on div "Buenos [PERSON_NAME]! Notamos que su orientación está programada para las 4:00 …" at bounding box center [1243, 659] width 174 height 102
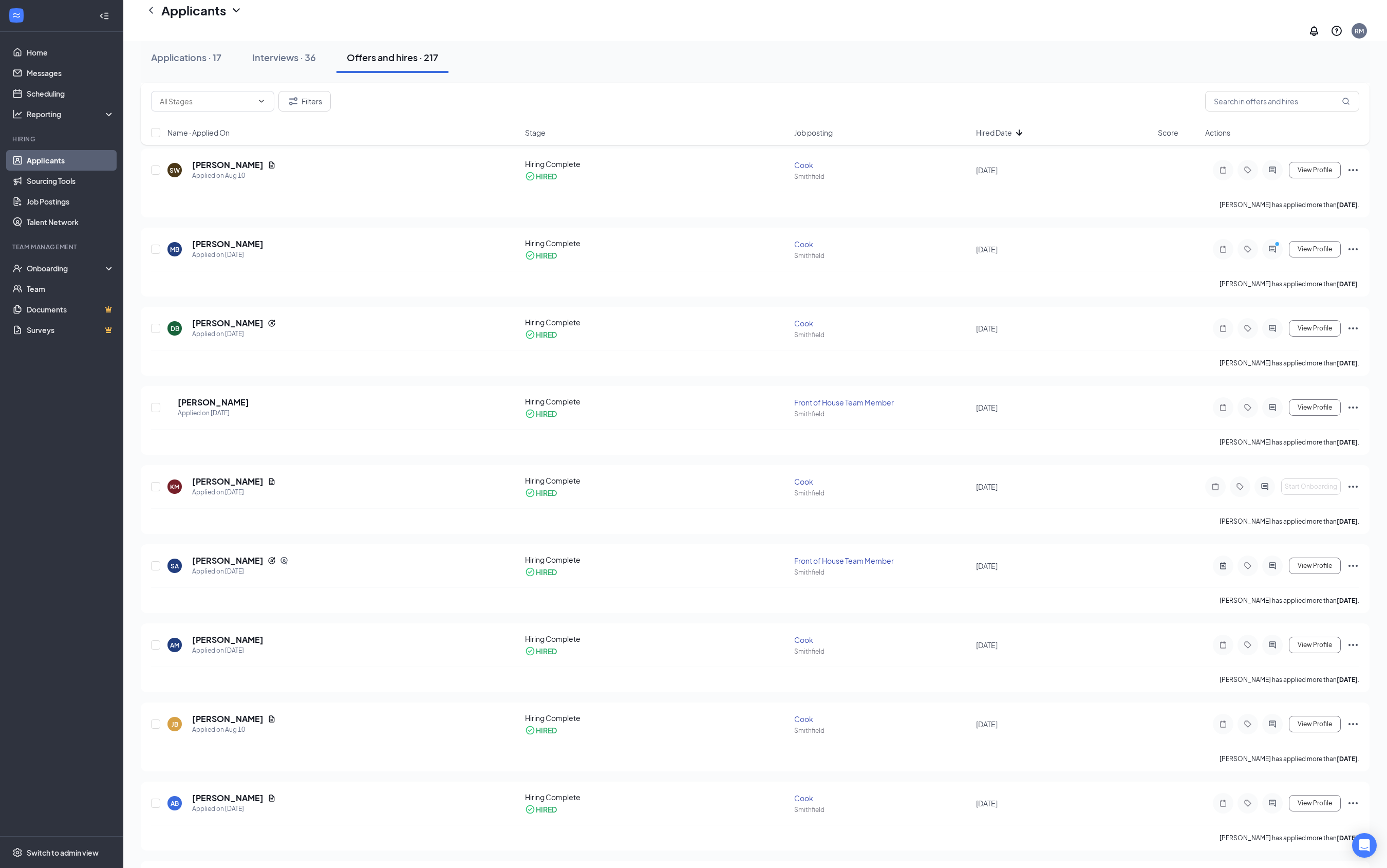
scroll to position [961, 0]
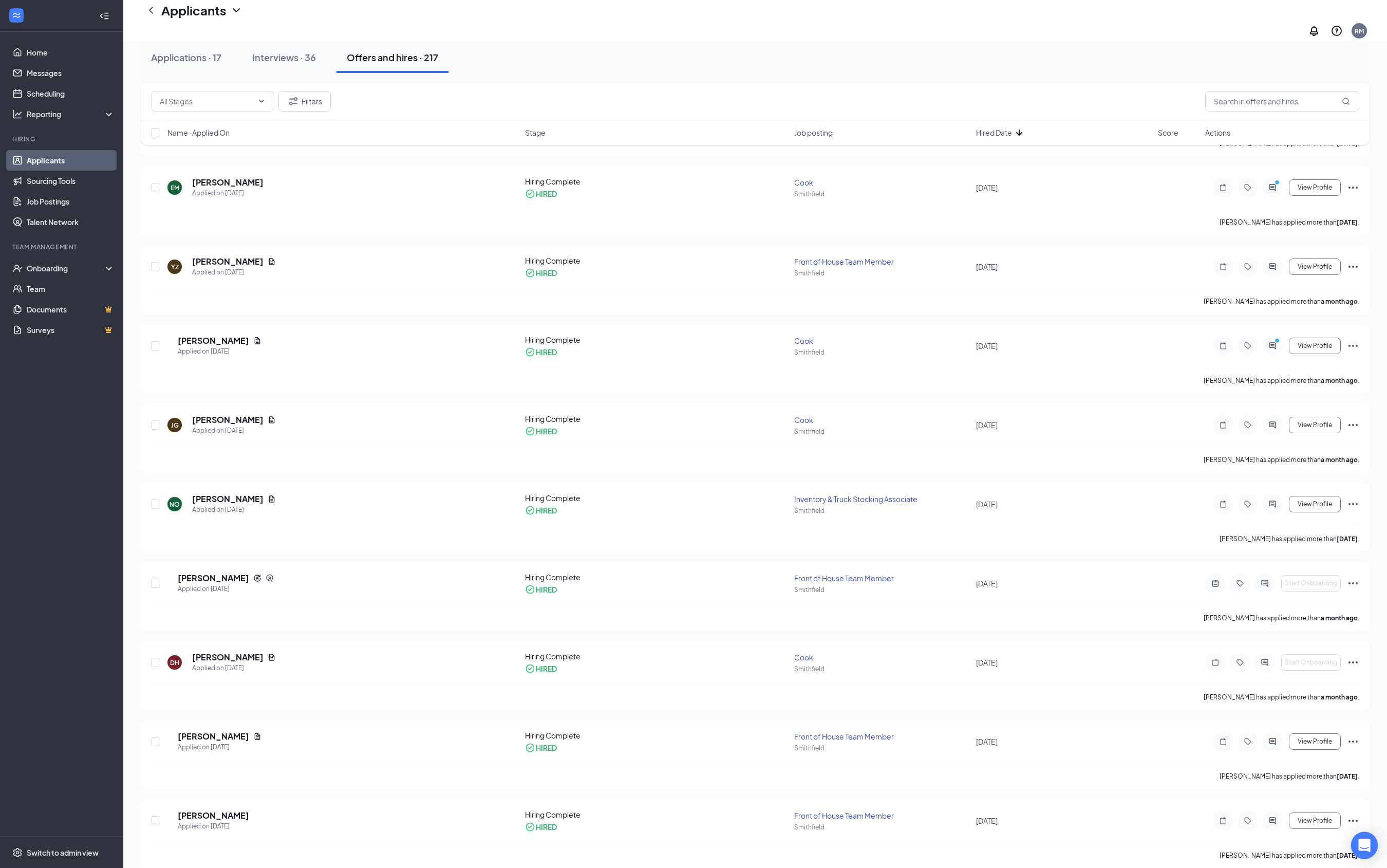
click at [685, 742] on div "Open Intercom Messenger" at bounding box center [1365, 846] width 27 height 27
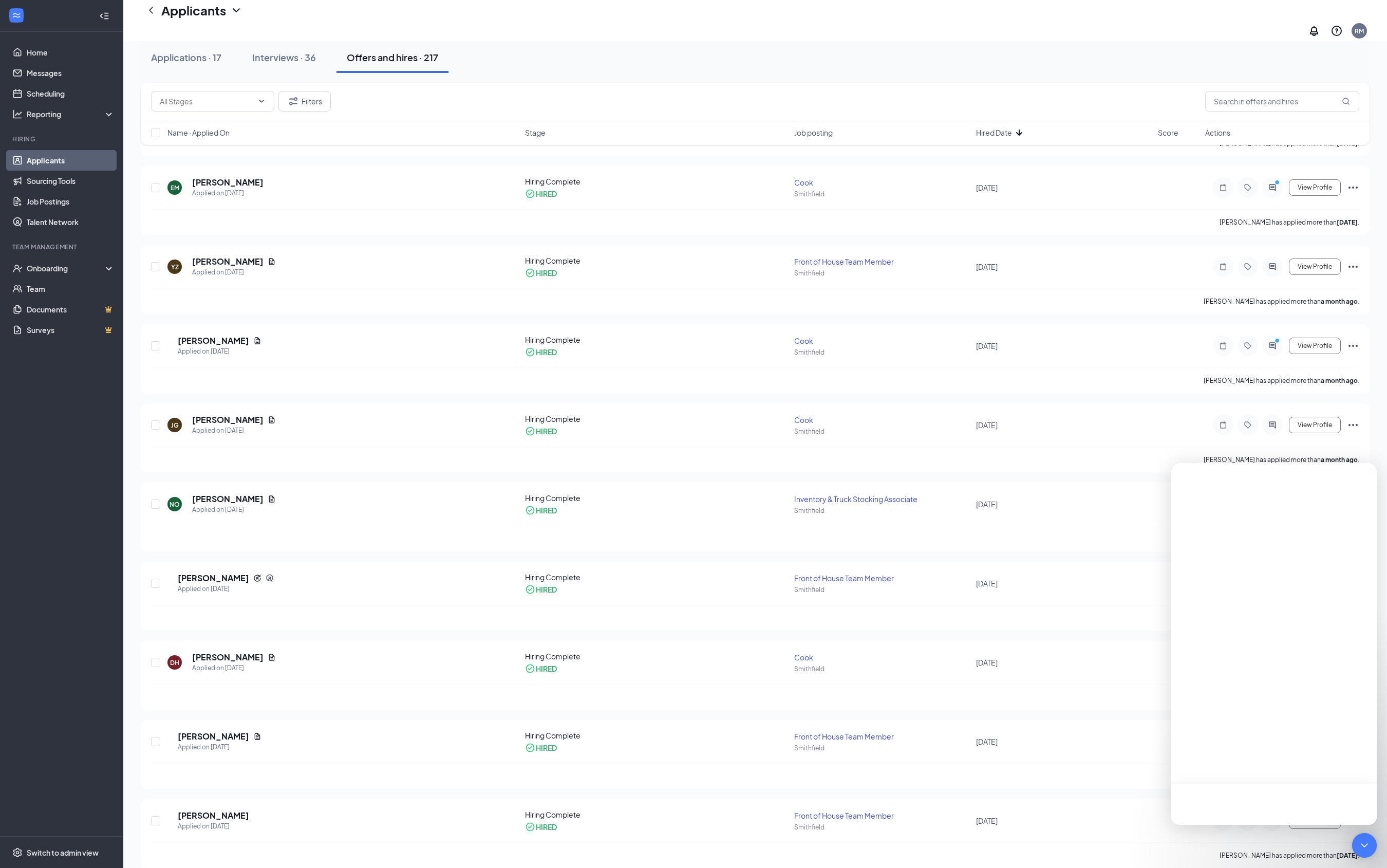
scroll to position [0, 0]
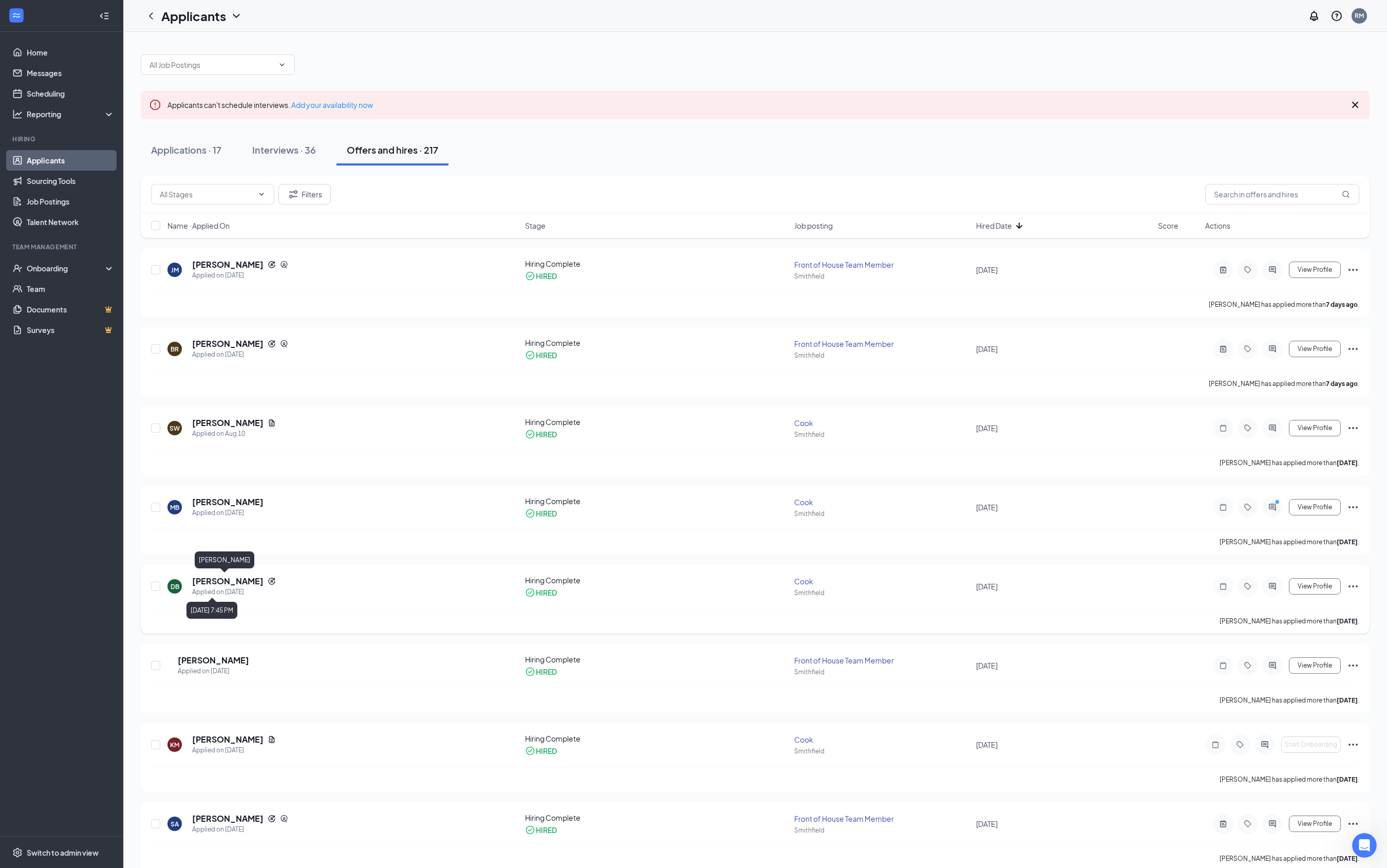
click at [219, 583] on h5 "[PERSON_NAME]" at bounding box center [228, 581] width 72 height 11
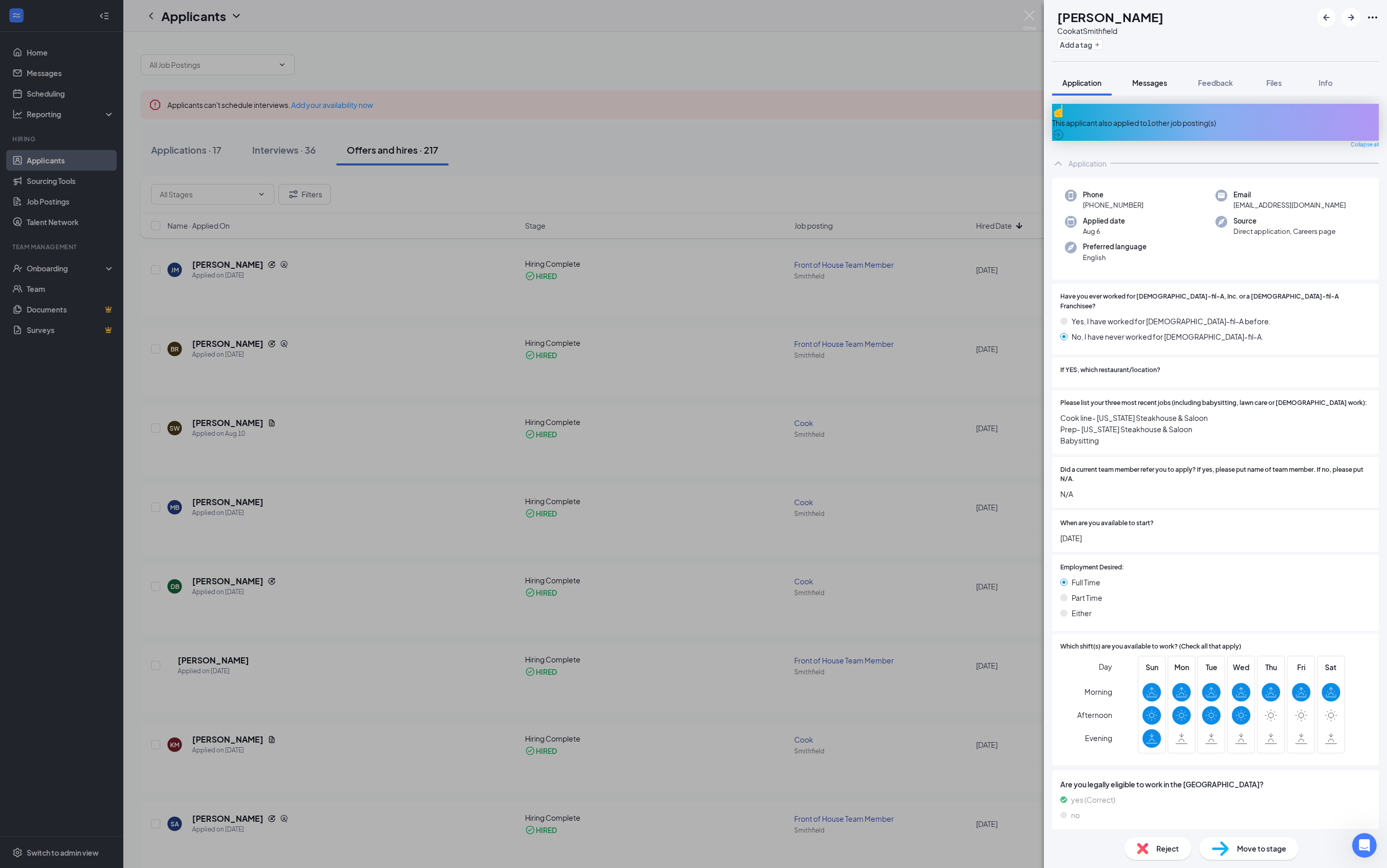
click at [685, 81] on span "Messages" at bounding box center [1150, 82] width 35 height 9
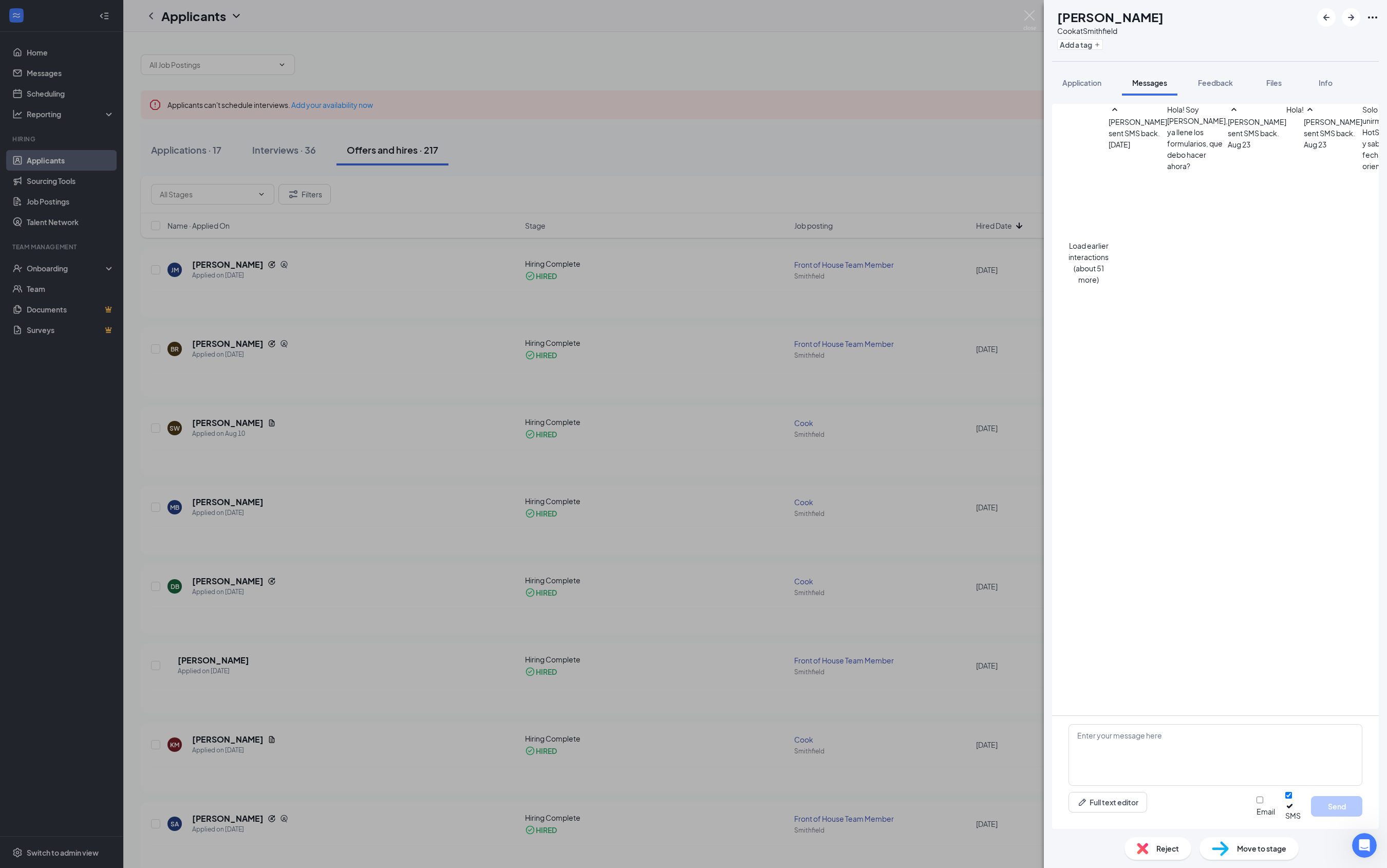
scroll to position [34, 0]
click at [685, 14] on img at bounding box center [1030, 20] width 13 height 20
